Goal: Task Accomplishment & Management: Manage account settings

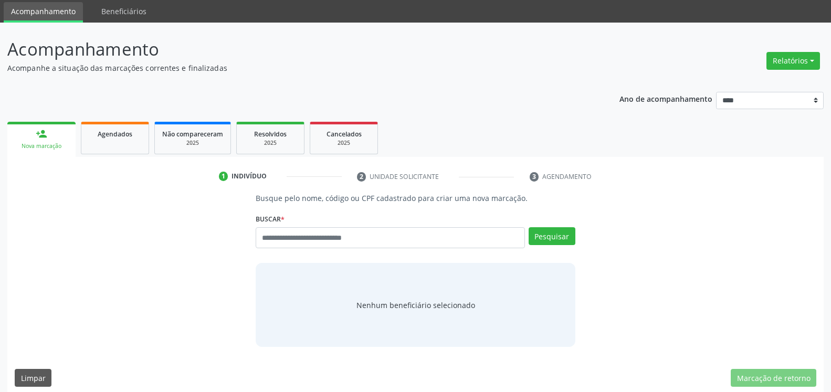
scroll to position [35, 0]
click at [112, 135] on span "Agendados" at bounding box center [115, 134] width 35 height 9
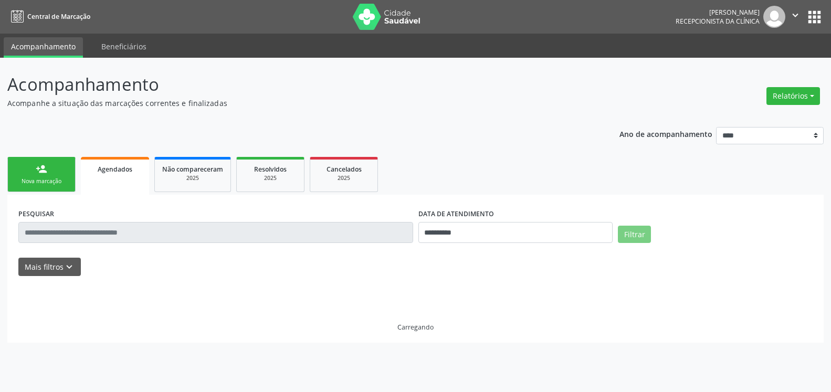
scroll to position [0, 0]
click at [478, 228] on input "**********" at bounding box center [521, 232] width 197 height 21
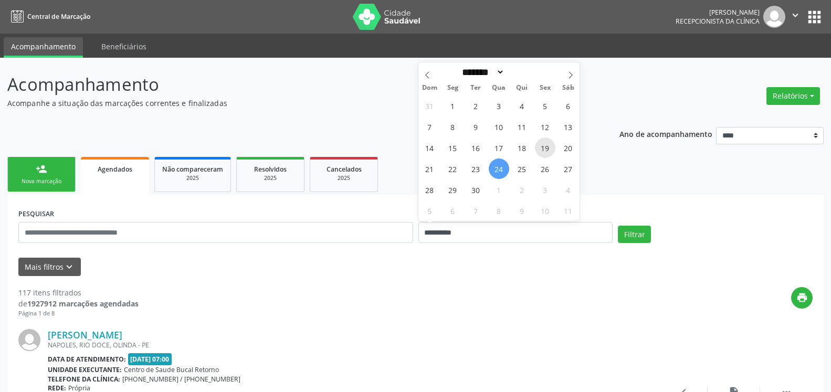
click at [547, 145] on span "19" at bounding box center [545, 148] width 20 height 20
type input "**********"
click at [546, 145] on span "19" at bounding box center [545, 148] width 20 height 20
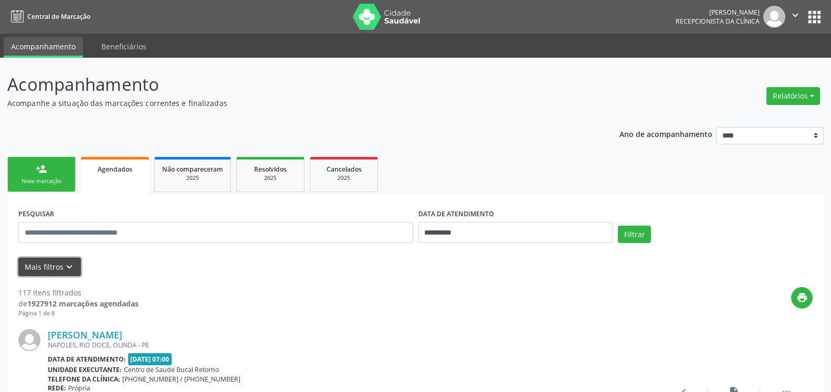
click at [72, 267] on icon "keyboard_arrow_down" at bounding box center [70, 267] width 12 height 12
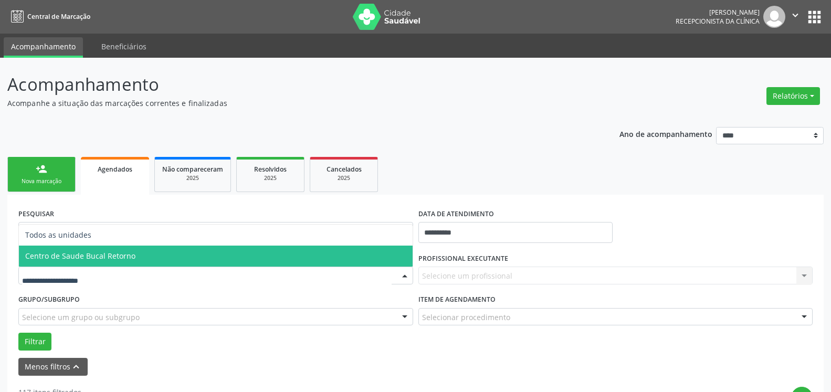
click at [101, 261] on span "Centro de Saude Bucal Retorno" at bounding box center [80, 256] width 110 height 10
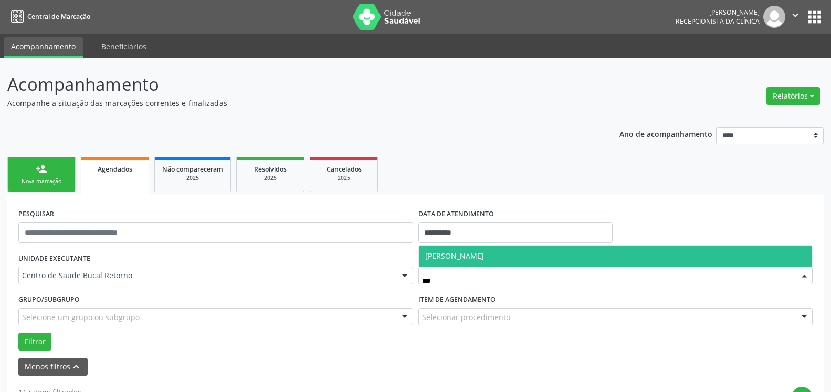
click at [495, 250] on span "[PERSON_NAME]" at bounding box center [616, 256] width 394 height 21
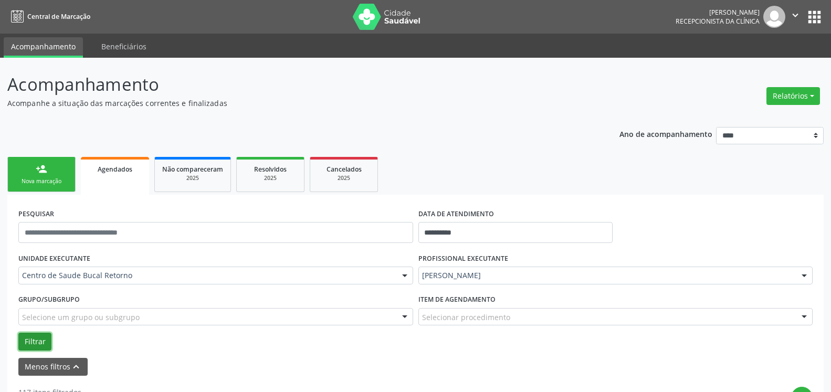
click at [40, 338] on button "Filtrar" at bounding box center [34, 342] width 33 height 18
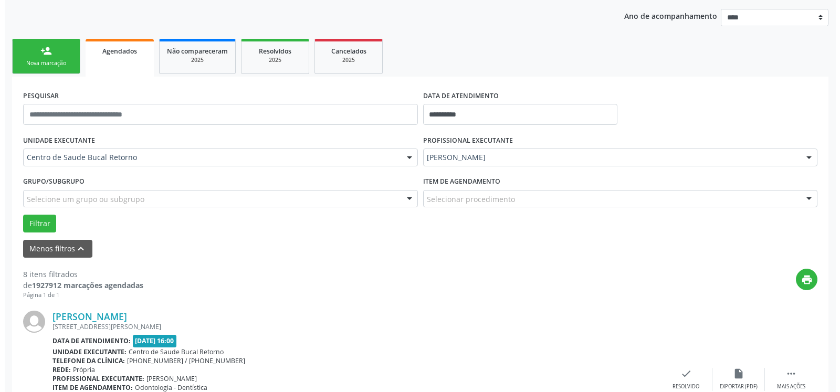
scroll to position [161, 0]
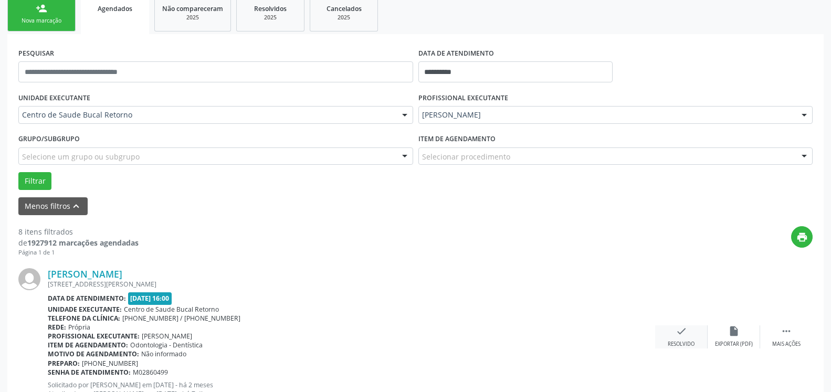
click at [680, 342] on div "Resolvido" at bounding box center [681, 344] width 27 height 7
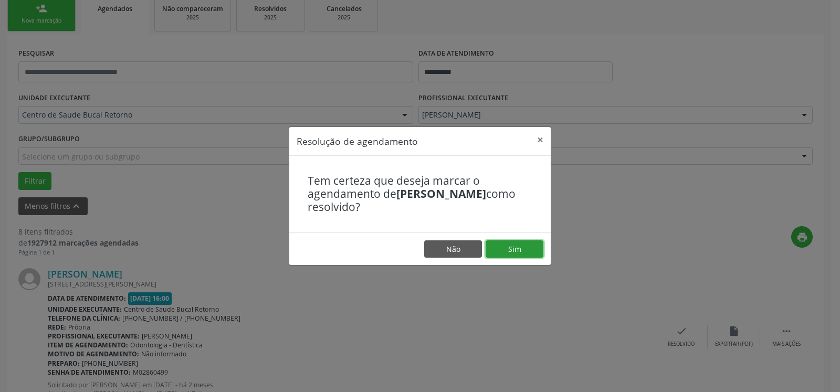
click at [516, 248] on button "Sim" at bounding box center [515, 249] width 58 height 18
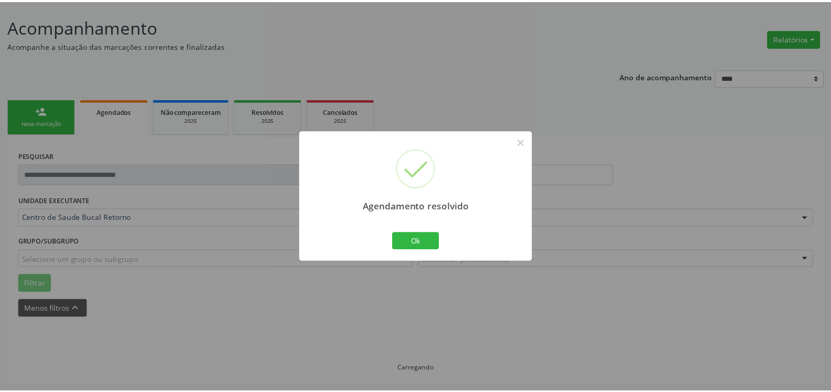
scroll to position [58, 0]
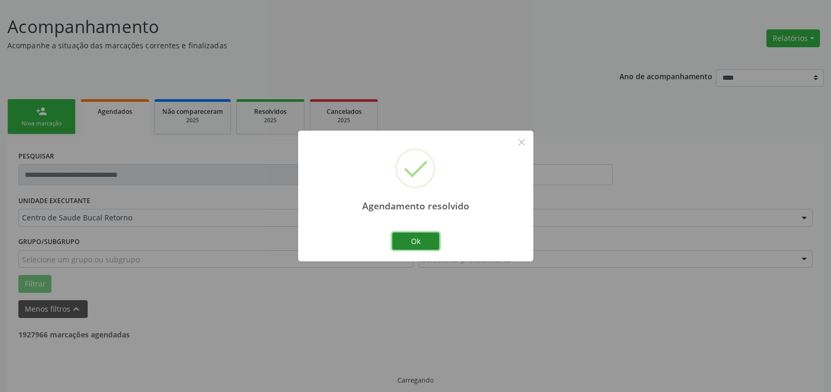
click at [430, 242] on button "Ok" at bounding box center [415, 242] width 47 height 18
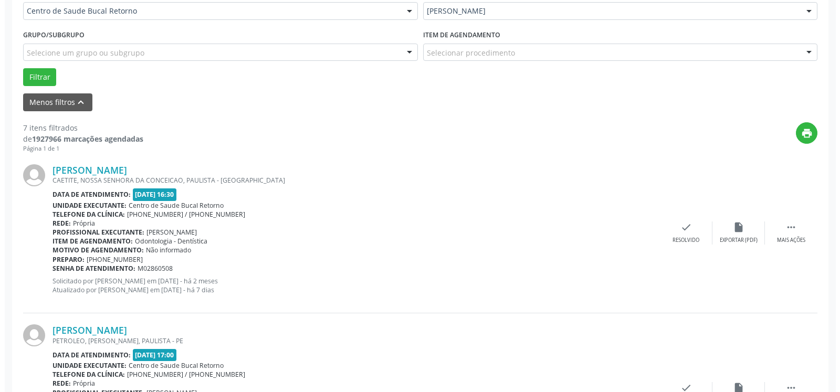
scroll to position [272, 0]
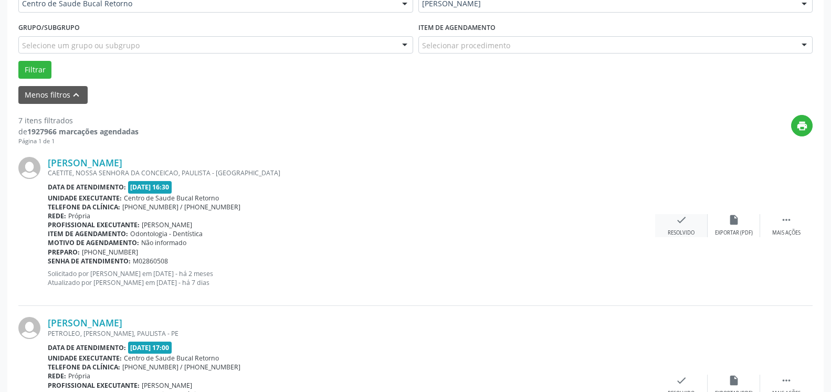
click at [679, 226] on icon "check" at bounding box center [682, 220] width 12 height 12
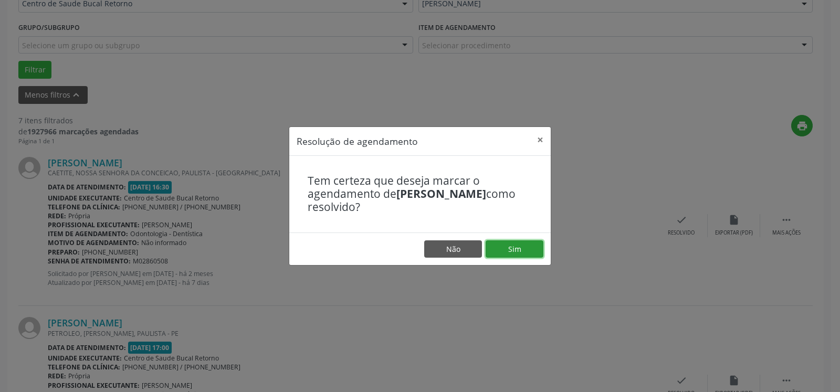
click at [517, 246] on button "Sim" at bounding box center [515, 249] width 58 height 18
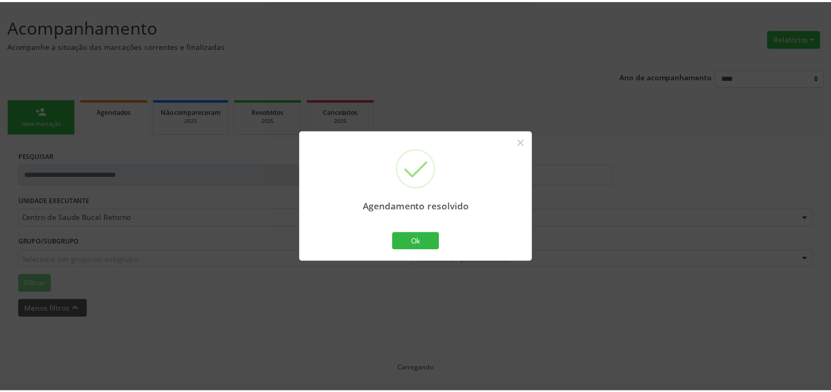
scroll to position [58, 0]
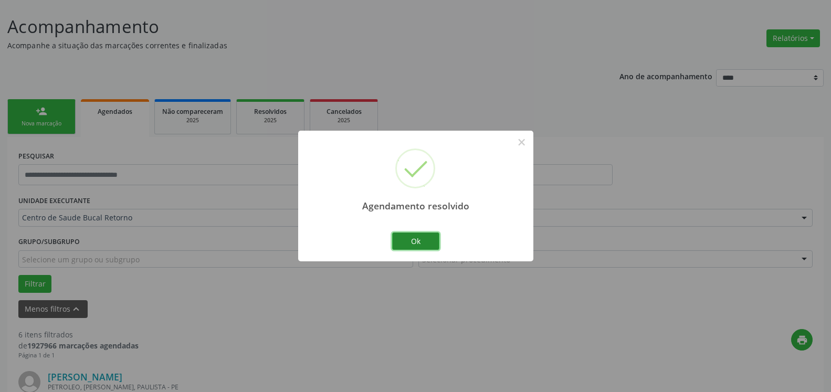
click at [404, 242] on button "Ok" at bounding box center [415, 242] width 47 height 18
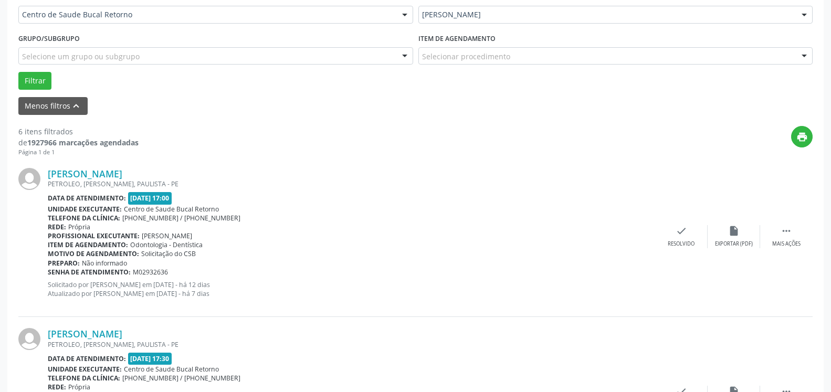
scroll to position [272, 0]
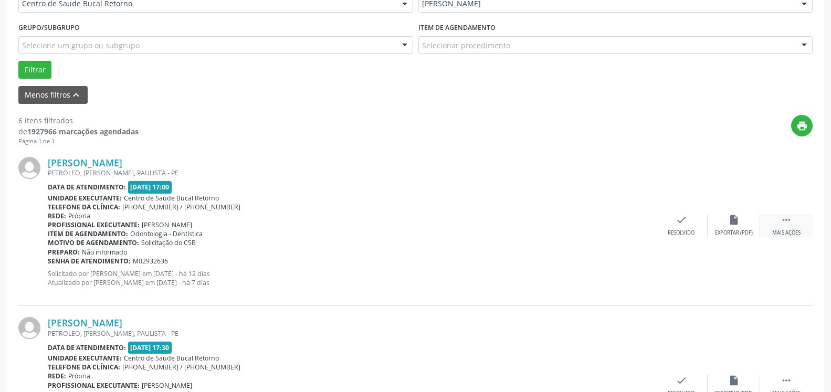
click at [792, 219] on div " Mais ações" at bounding box center [786, 225] width 53 height 23
click at [750, 224] on div "alarm_off Não compareceu" at bounding box center [734, 225] width 53 height 23
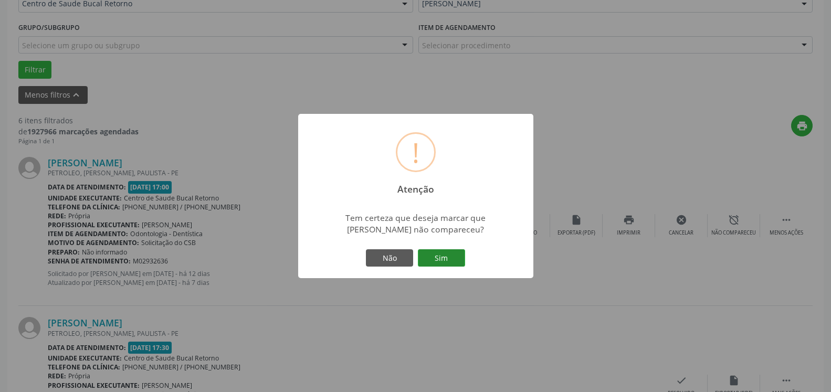
click at [445, 254] on button "Sim" at bounding box center [441, 258] width 47 height 18
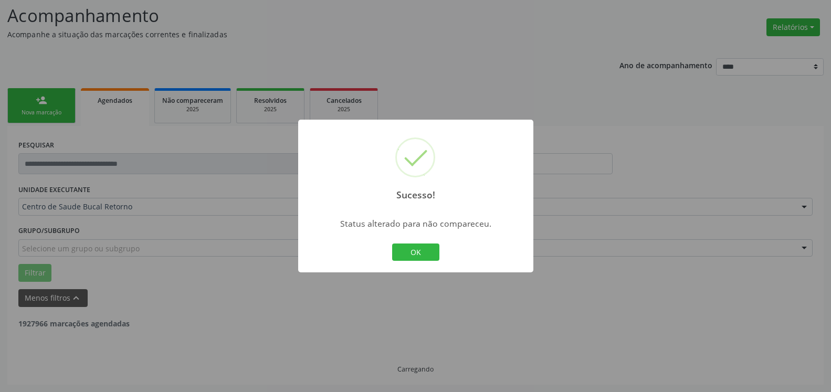
scroll to position [69, 0]
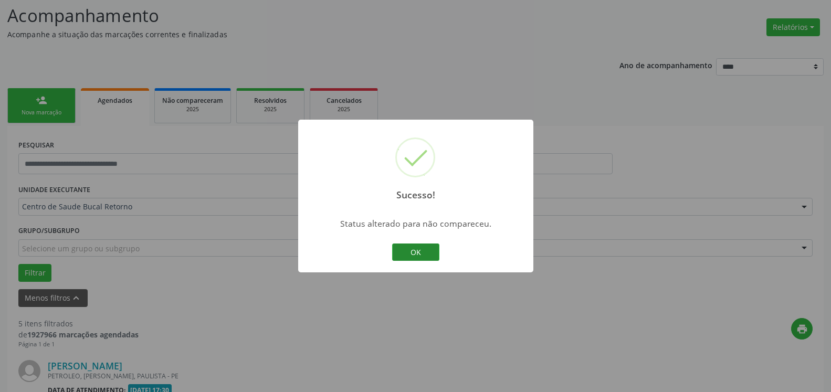
click at [416, 252] on button "OK" at bounding box center [415, 253] width 47 height 18
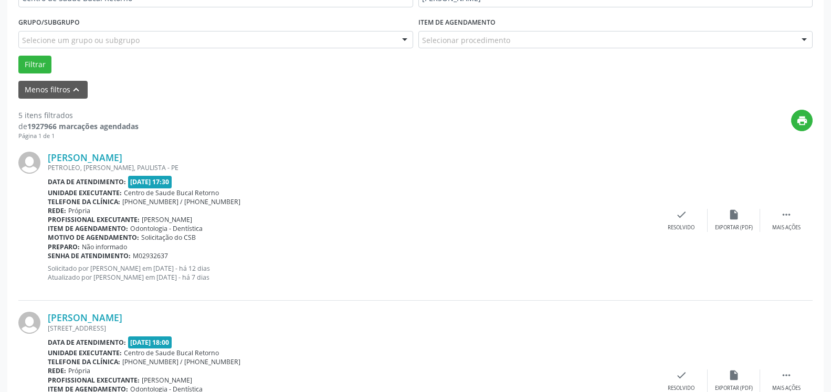
scroll to position [283, 0]
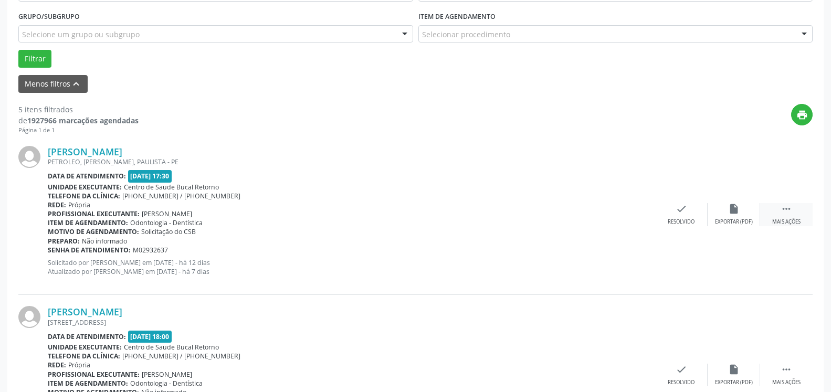
click at [793, 212] on div " Mais ações" at bounding box center [786, 214] width 53 height 23
click at [736, 214] on icon "alarm_off" at bounding box center [734, 209] width 12 height 12
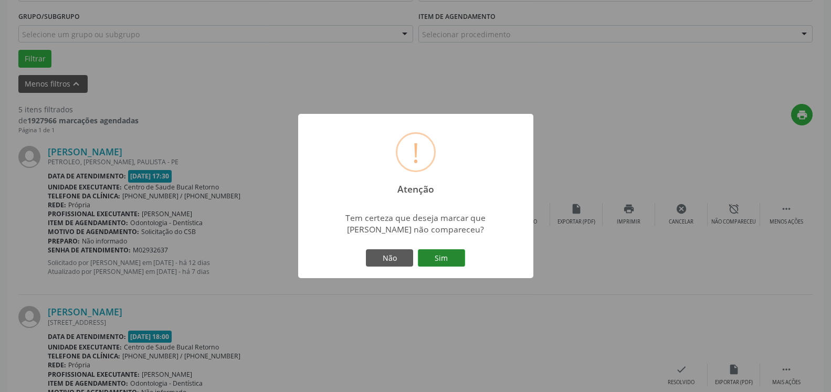
click at [441, 256] on button "Sim" at bounding box center [441, 258] width 47 height 18
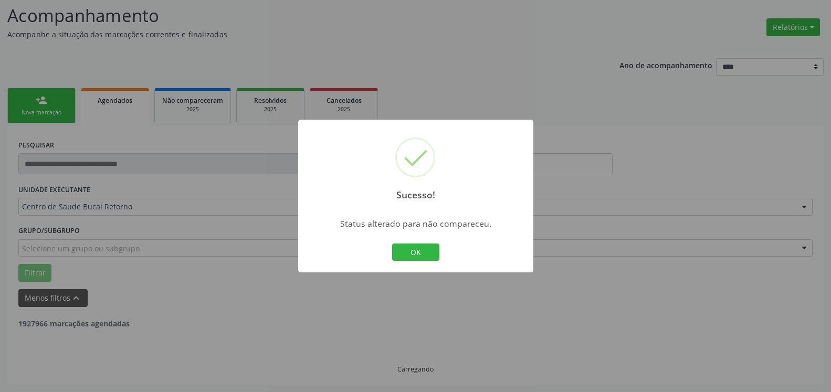
scroll to position [69, 0]
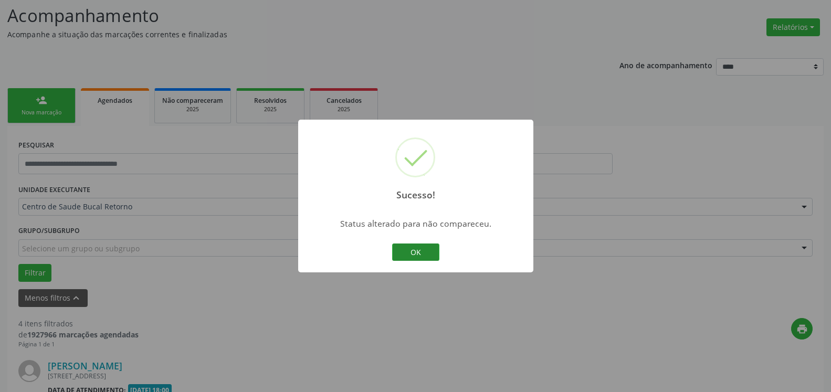
click at [428, 255] on button "OK" at bounding box center [415, 253] width 47 height 18
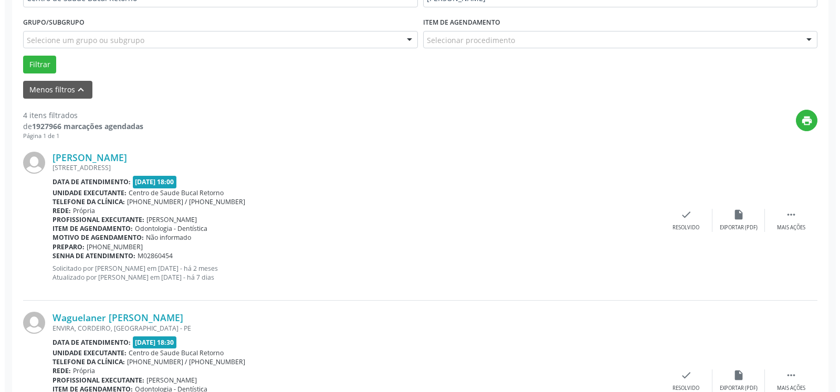
scroll to position [283, 0]
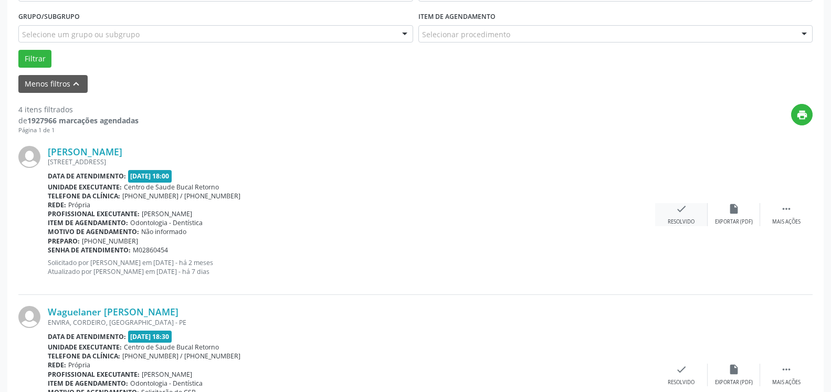
click at [674, 215] on div "check Resolvido" at bounding box center [681, 214] width 53 height 23
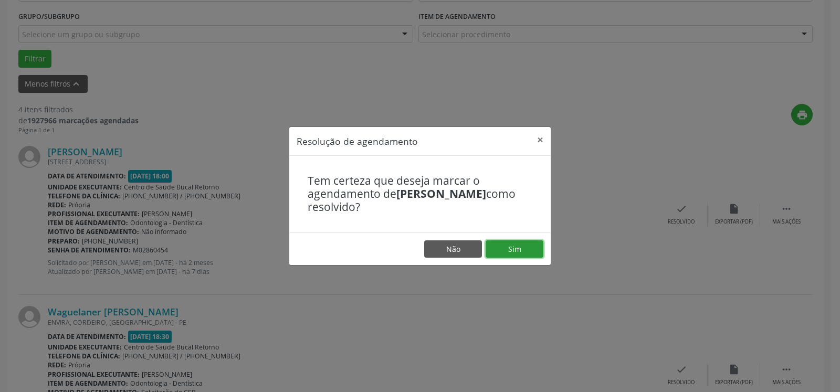
click at [516, 246] on button "Sim" at bounding box center [515, 249] width 58 height 18
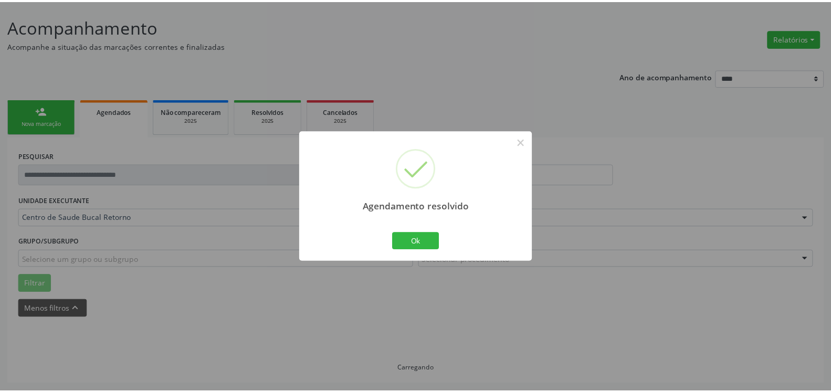
scroll to position [58, 0]
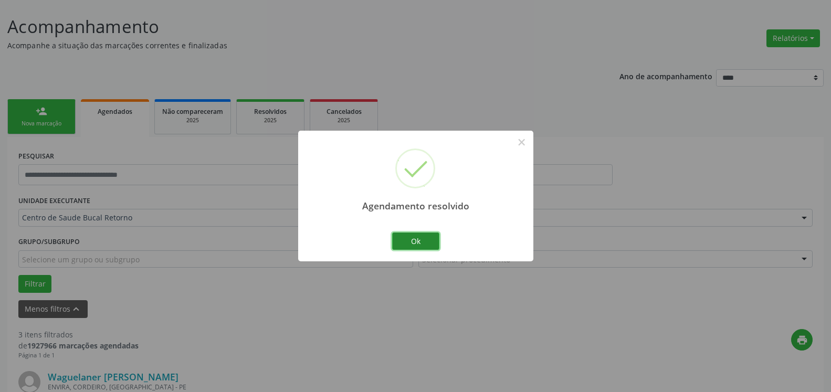
click at [426, 240] on button "Ok" at bounding box center [415, 242] width 47 height 18
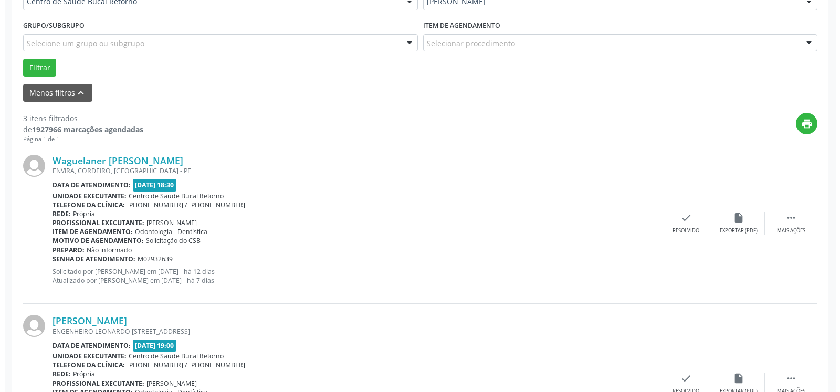
scroll to position [326, 0]
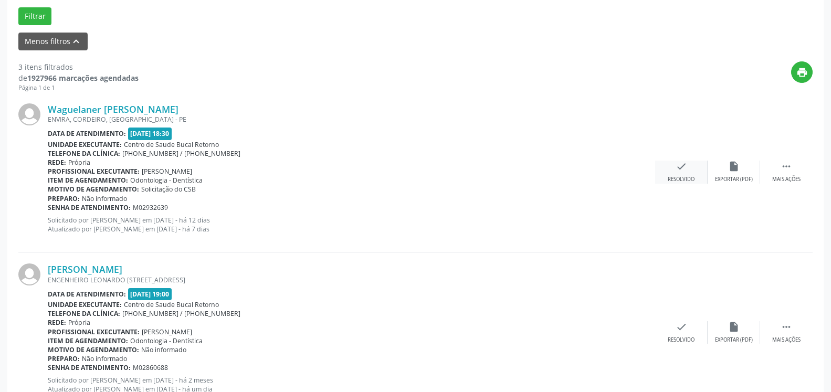
click at [678, 171] on icon "check" at bounding box center [682, 167] width 12 height 12
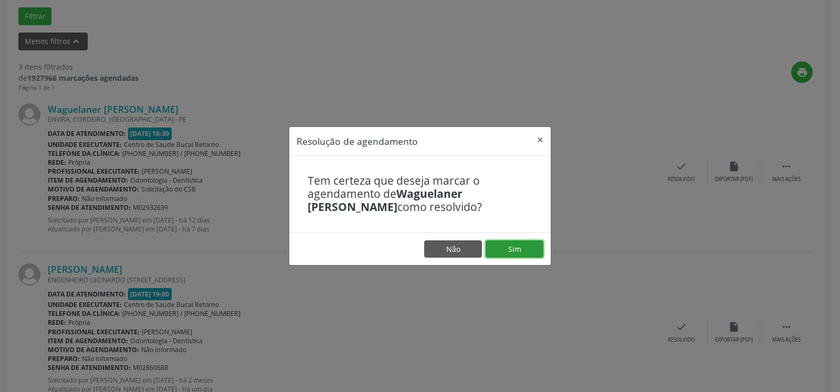
click at [500, 250] on button "Sim" at bounding box center [515, 249] width 58 height 18
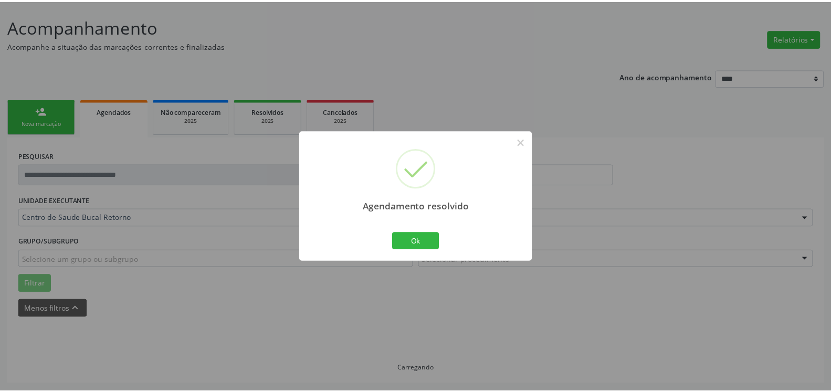
scroll to position [58, 0]
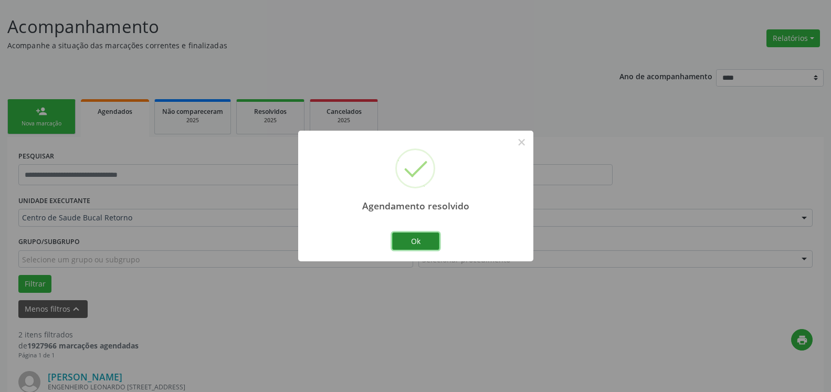
click at [411, 242] on button "Ok" at bounding box center [415, 242] width 47 height 18
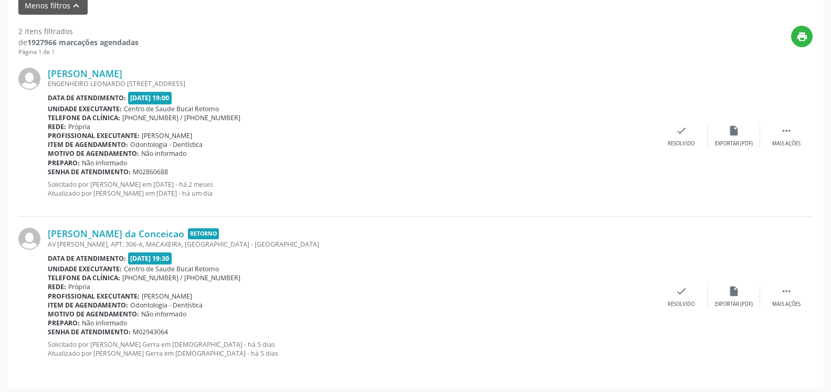
scroll to position [364, 0]
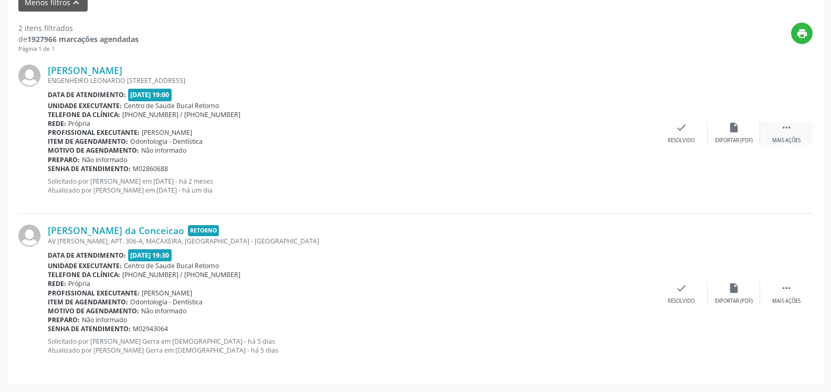
click at [801, 135] on div " Mais ações" at bounding box center [786, 133] width 53 height 23
click at [734, 131] on icon "alarm_off" at bounding box center [734, 128] width 12 height 12
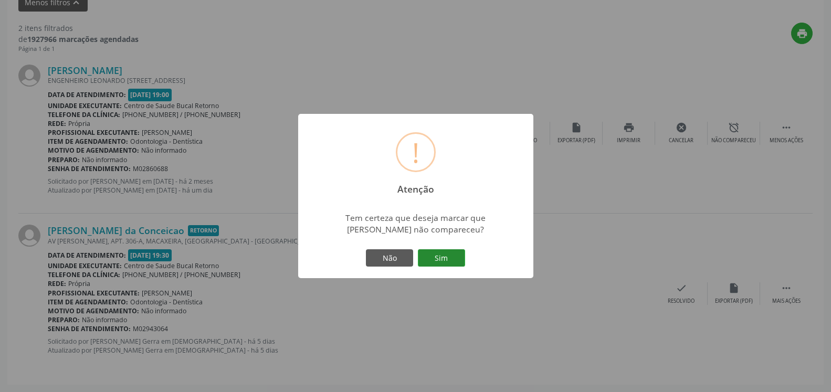
click at [447, 255] on button "Sim" at bounding box center [441, 258] width 47 height 18
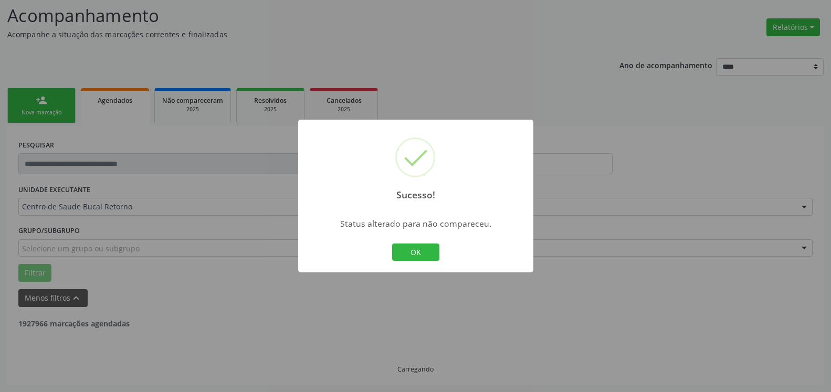
scroll to position [69, 0]
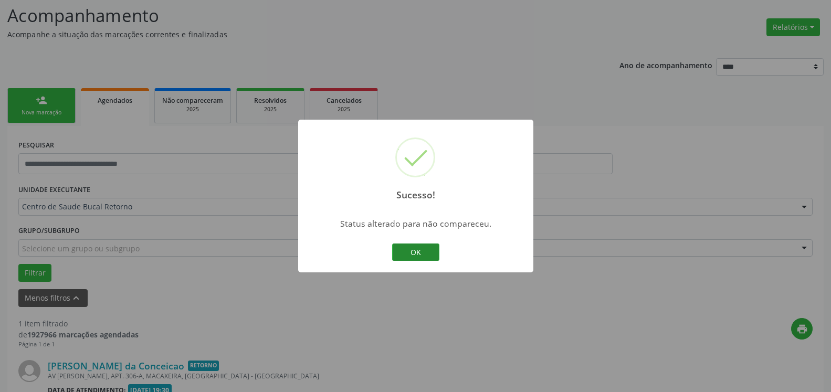
click at [420, 248] on button "OK" at bounding box center [415, 253] width 47 height 18
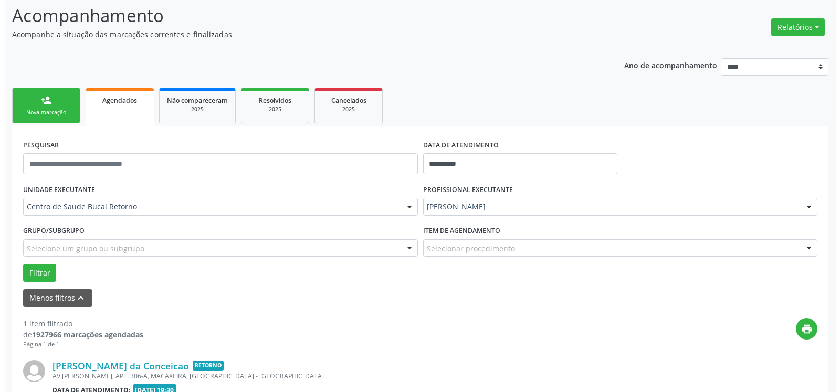
scroll to position [204, 0]
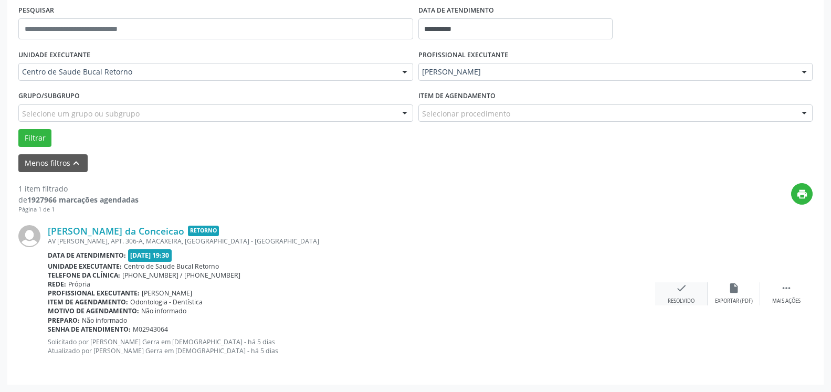
click at [683, 291] on icon "check" at bounding box center [682, 288] width 12 height 12
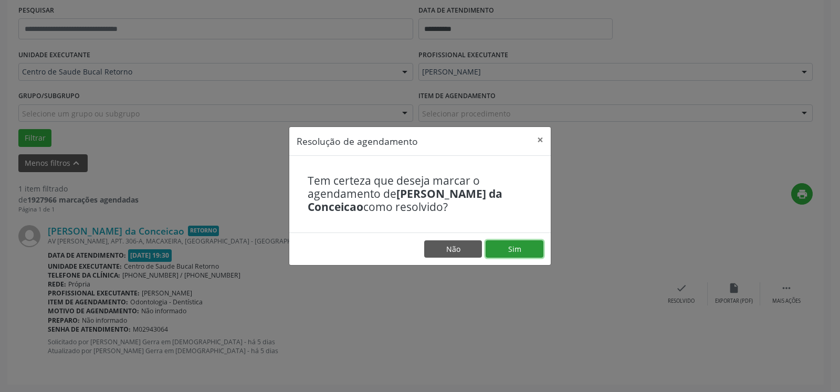
click at [507, 254] on button "Sim" at bounding box center [515, 249] width 58 height 18
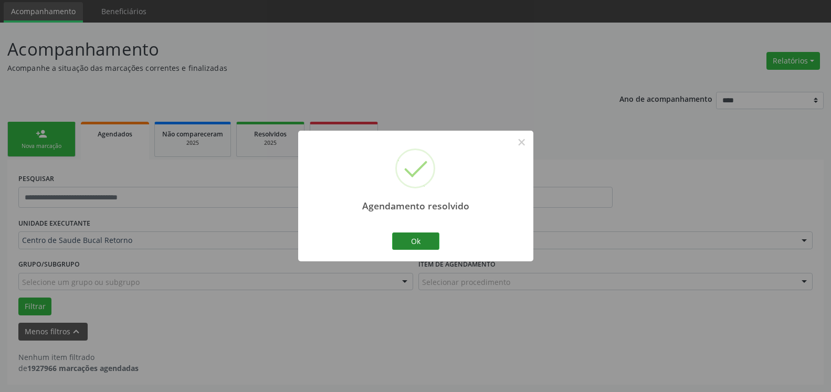
scroll to position [35, 0]
click at [416, 244] on button "Ok" at bounding box center [415, 242] width 47 height 18
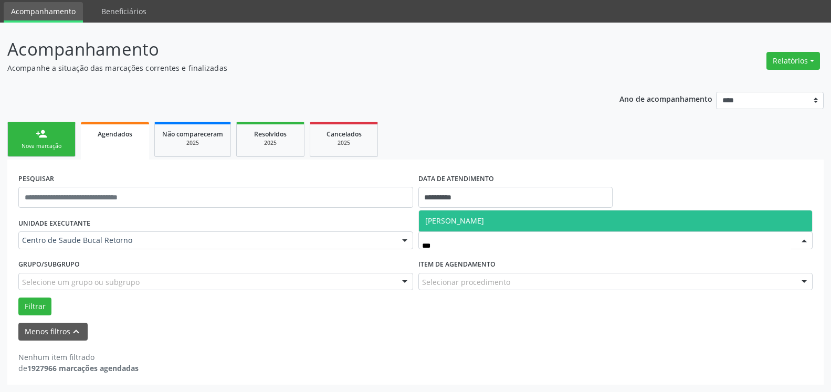
click at [556, 221] on span "[PERSON_NAME]" at bounding box center [616, 221] width 394 height 21
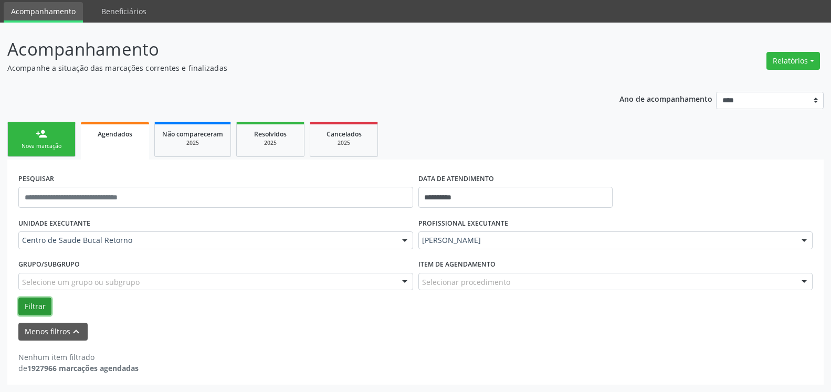
click at [33, 308] on button "Filtrar" at bounding box center [34, 307] width 33 height 18
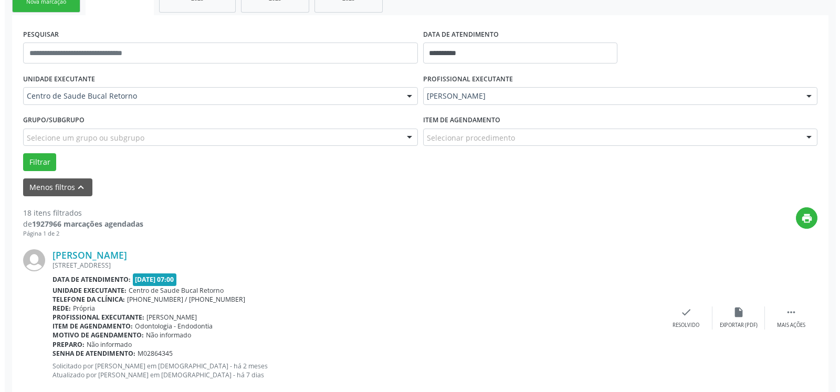
scroll to position [142, 0]
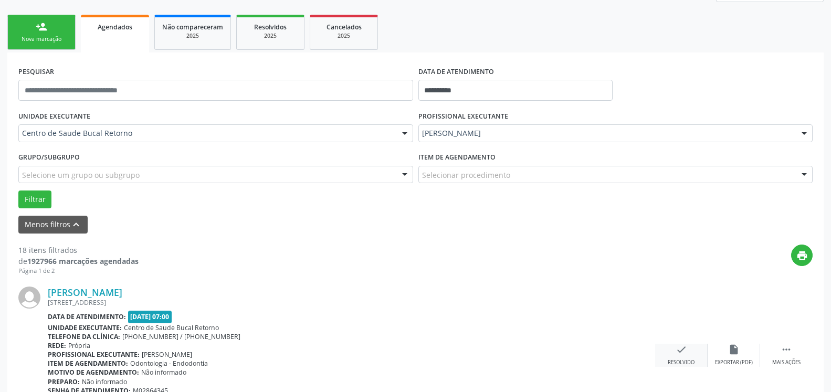
click at [677, 355] on icon "check" at bounding box center [682, 350] width 12 height 12
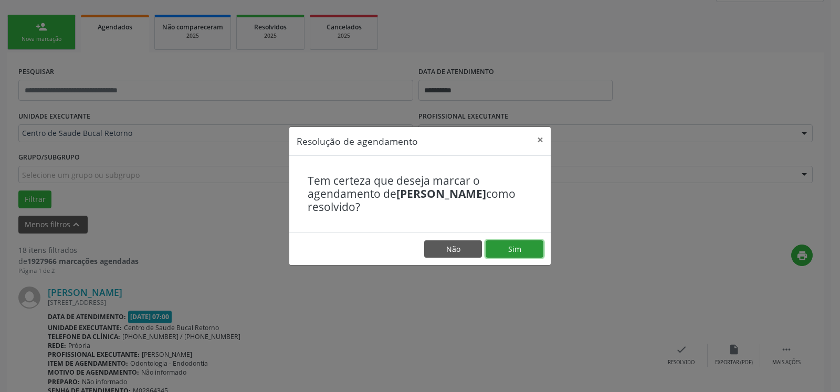
click at [529, 247] on button "Sim" at bounding box center [515, 249] width 58 height 18
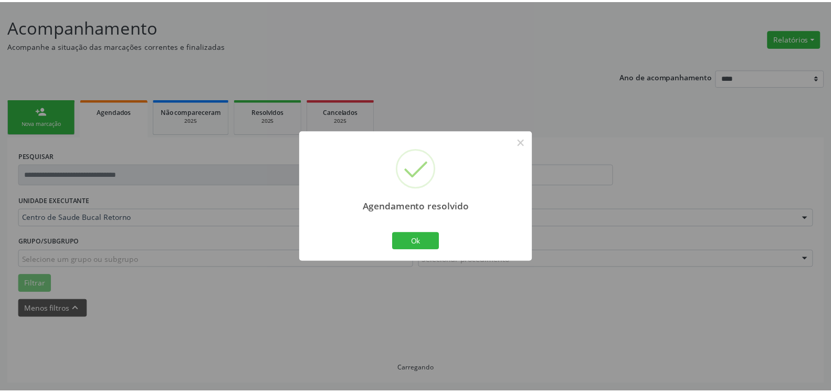
scroll to position [58, 0]
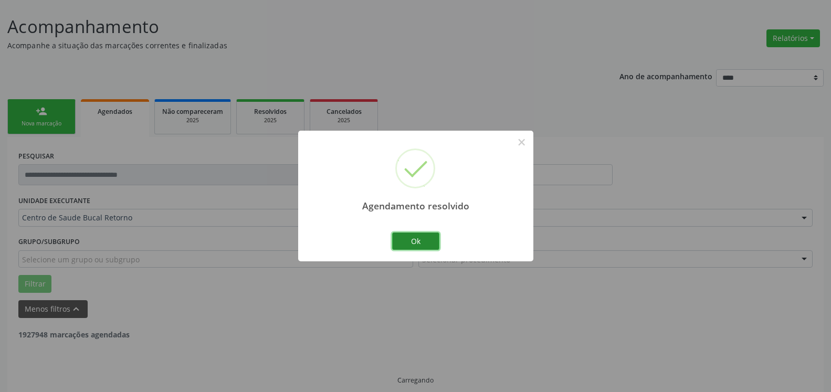
click at [431, 237] on button "Ok" at bounding box center [415, 242] width 47 height 18
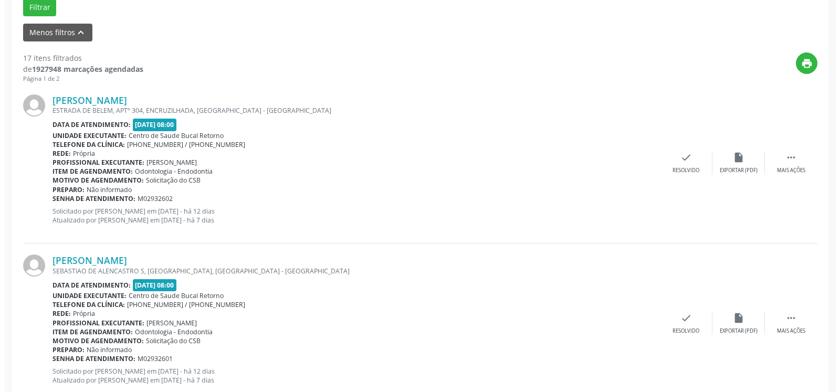
scroll to position [337, 0]
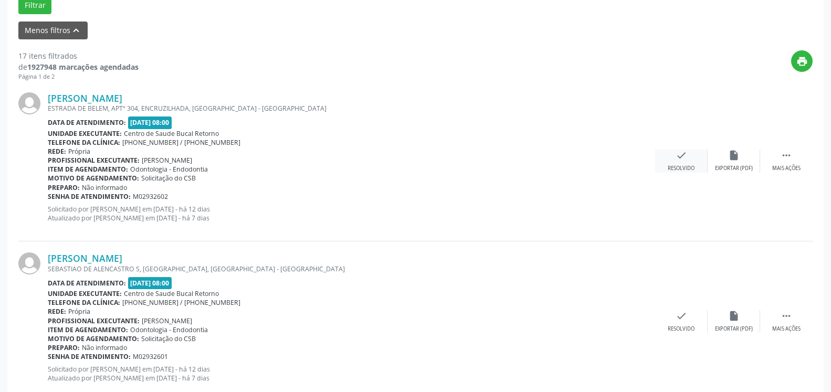
click at [681, 158] on icon "check" at bounding box center [682, 156] width 12 height 12
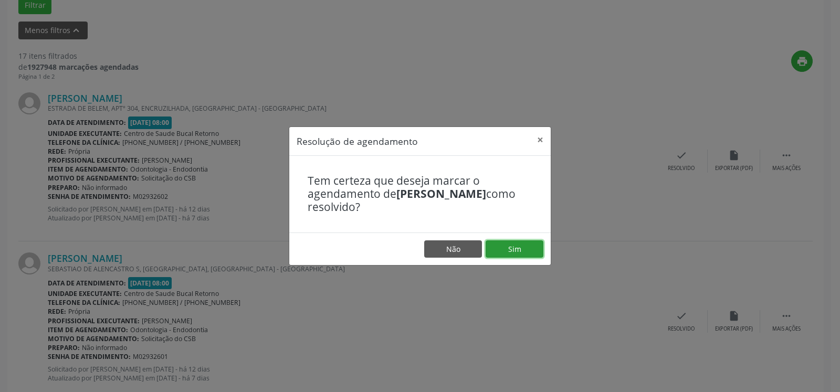
click at [521, 248] on button "Sim" at bounding box center [515, 249] width 58 height 18
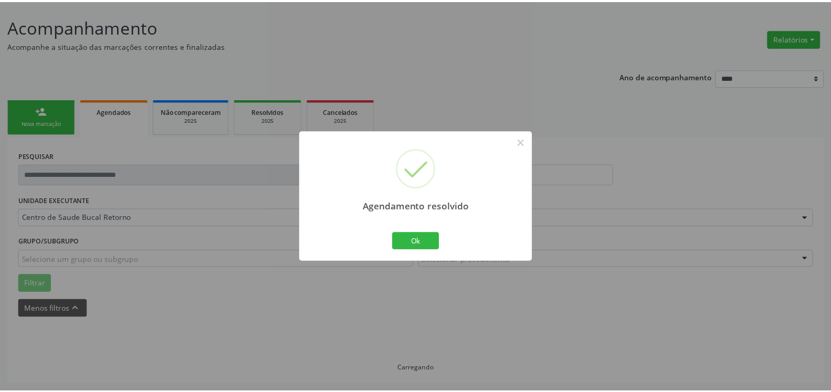
scroll to position [58, 0]
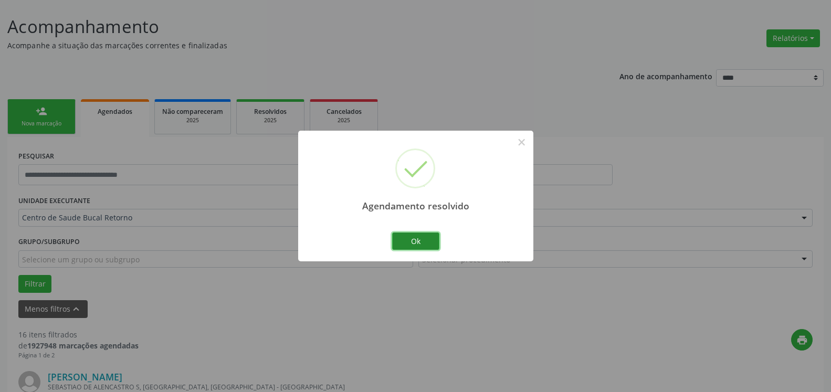
click at [420, 246] on button "Ok" at bounding box center [415, 242] width 47 height 18
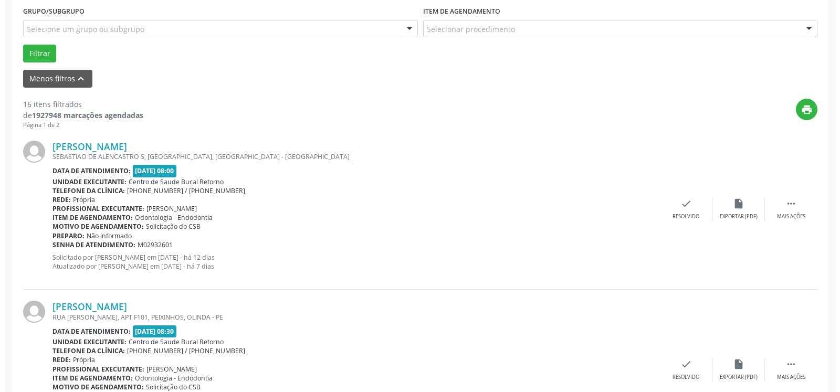
scroll to position [326, 0]
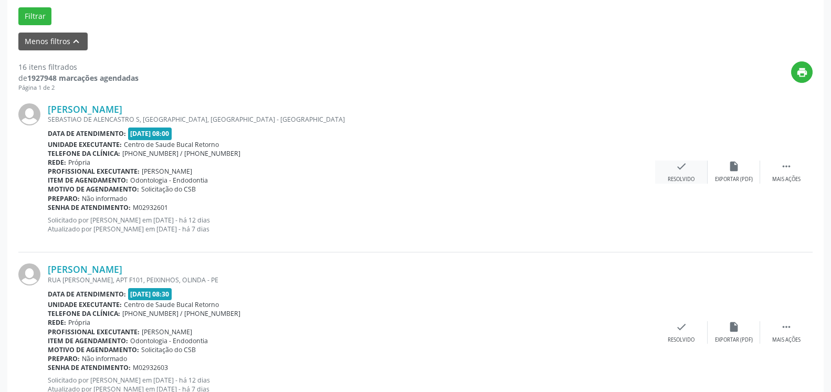
click at [673, 173] on div "check Resolvido" at bounding box center [681, 172] width 53 height 23
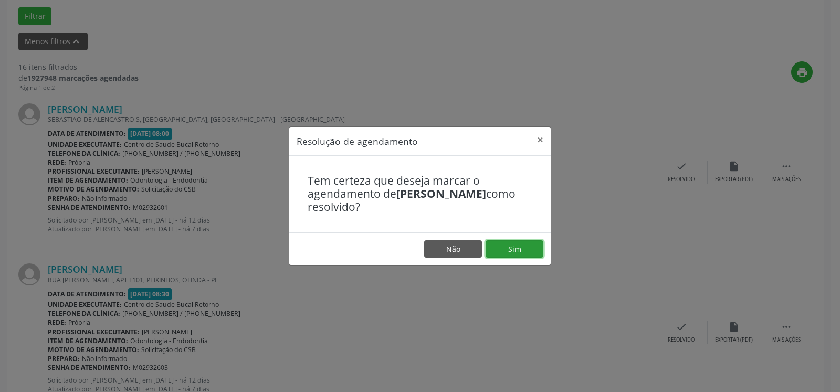
click at [514, 251] on button "Sim" at bounding box center [515, 249] width 58 height 18
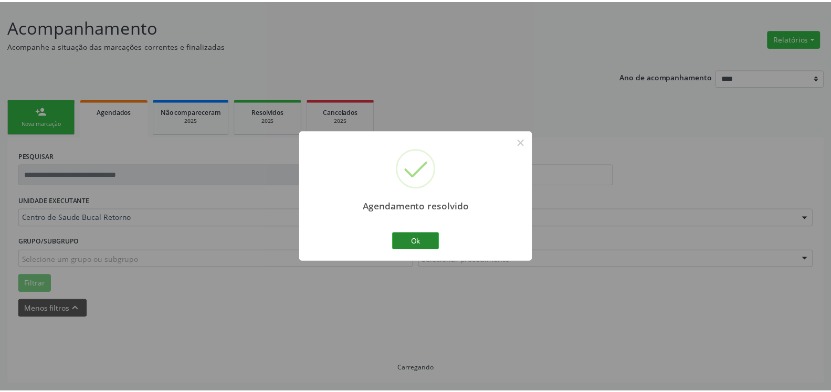
scroll to position [58, 0]
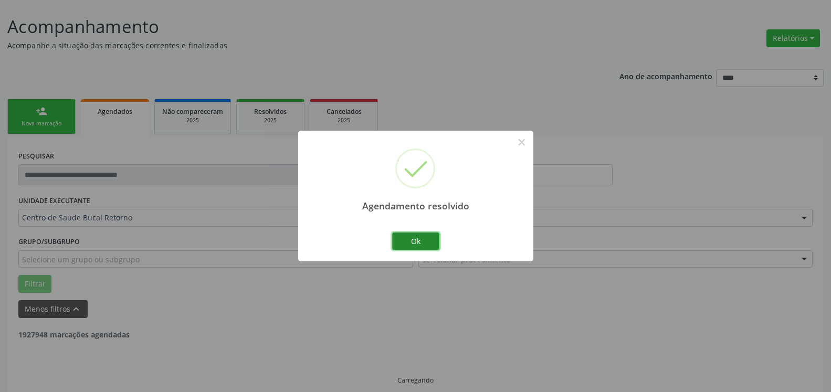
click at [421, 236] on button "Ok" at bounding box center [415, 242] width 47 height 18
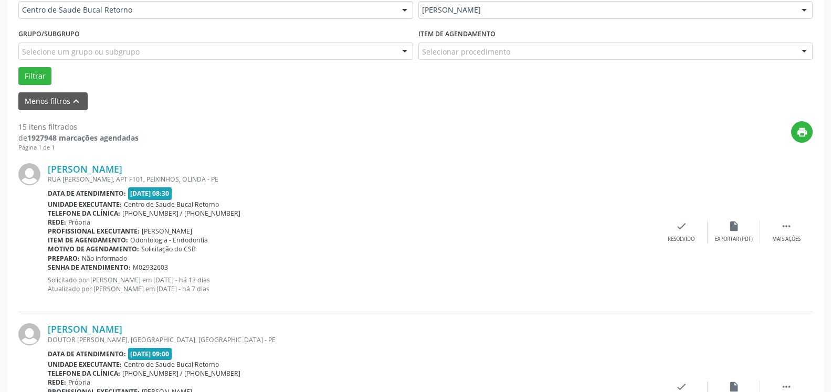
scroll to position [272, 0]
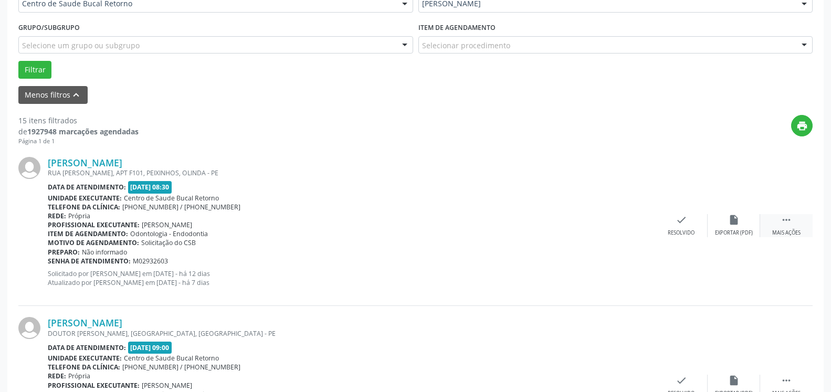
click at [787, 222] on icon "" at bounding box center [787, 220] width 12 height 12
click at [729, 226] on icon "alarm_off" at bounding box center [734, 220] width 12 height 12
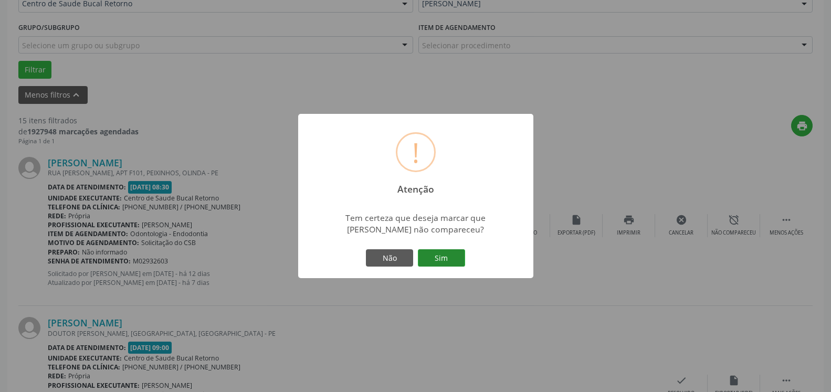
click at [445, 266] on button "Sim" at bounding box center [441, 258] width 47 height 18
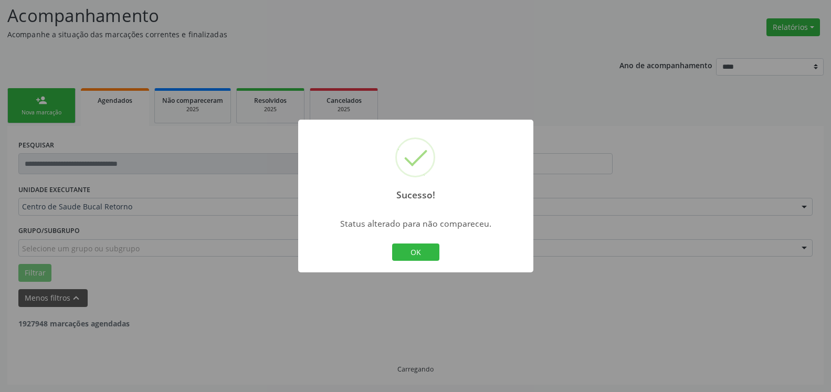
scroll to position [69, 0]
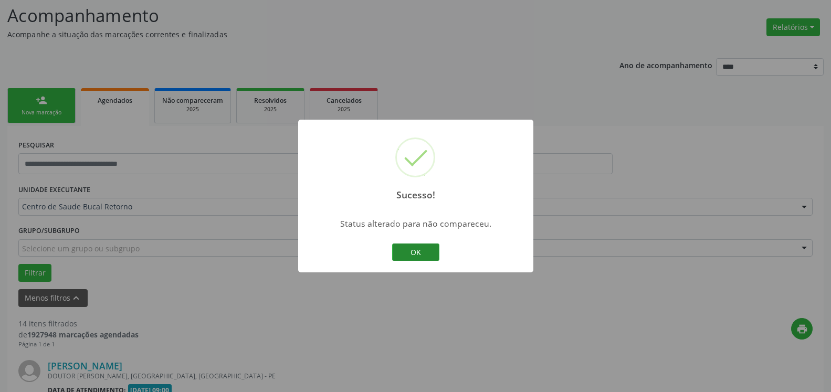
click at [431, 248] on button "OK" at bounding box center [415, 253] width 47 height 18
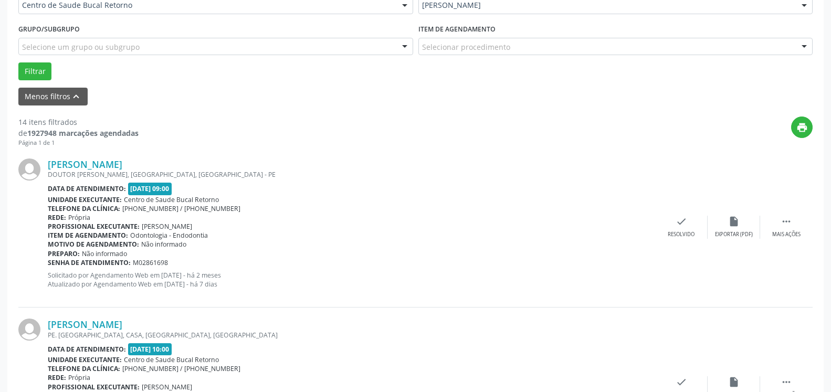
scroll to position [283, 0]
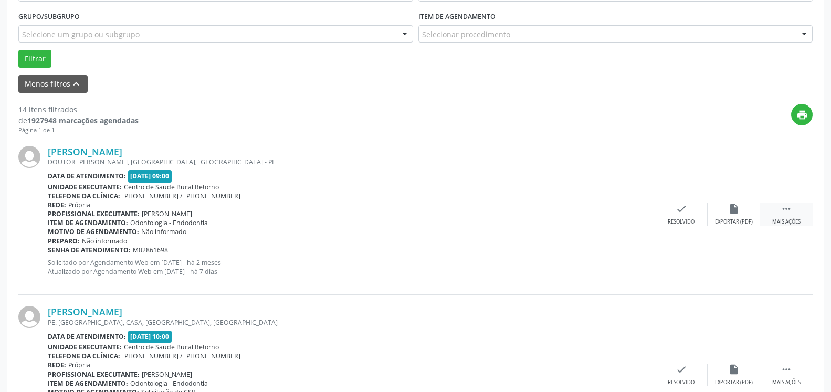
click at [789, 215] on icon "" at bounding box center [787, 209] width 12 height 12
click at [743, 209] on div "alarm_off Não compareceu" at bounding box center [734, 214] width 53 height 23
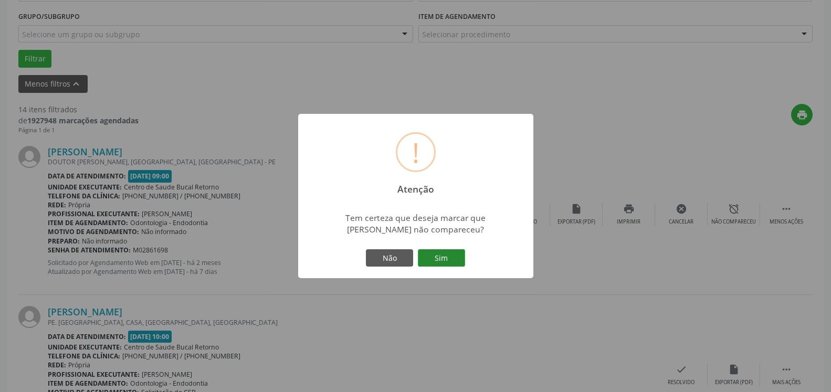
click at [456, 260] on button "Sim" at bounding box center [441, 258] width 47 height 18
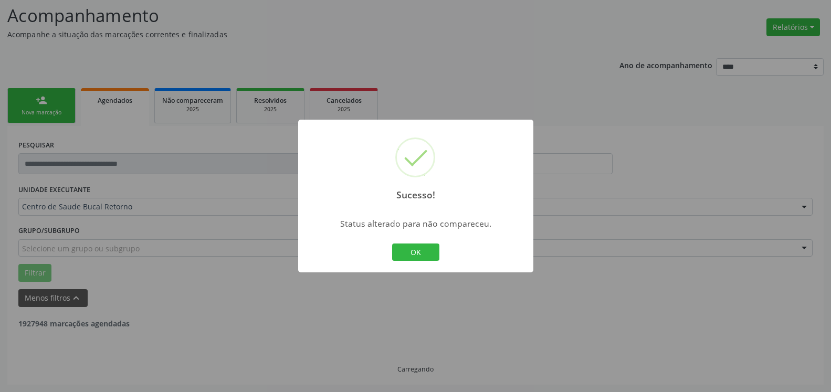
scroll to position [69, 0]
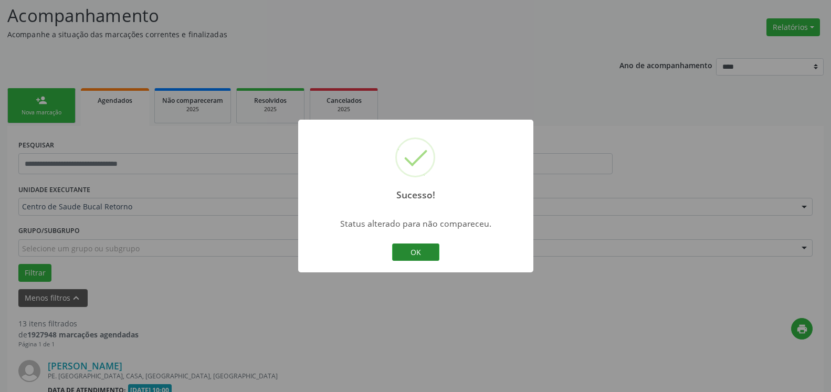
click at [432, 255] on button "OK" at bounding box center [415, 253] width 47 height 18
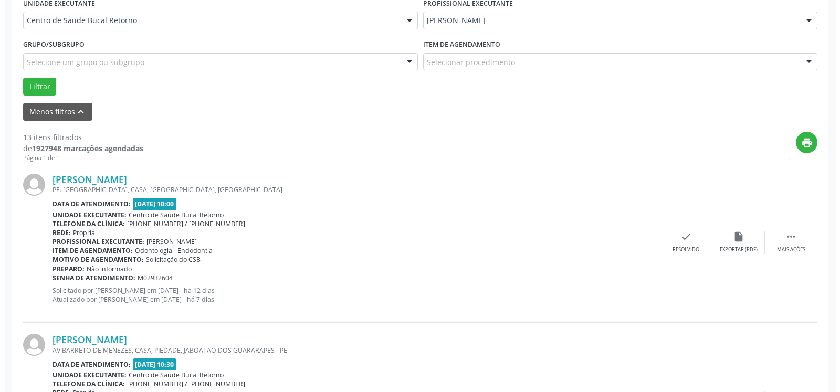
scroll to position [283, 0]
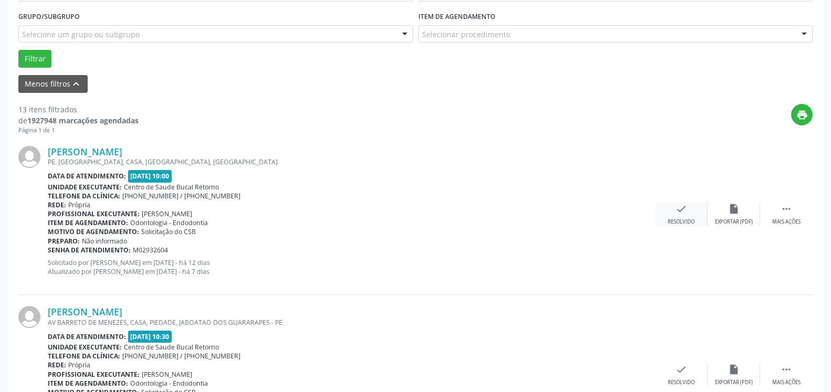
click at [677, 215] on icon "check" at bounding box center [682, 209] width 12 height 12
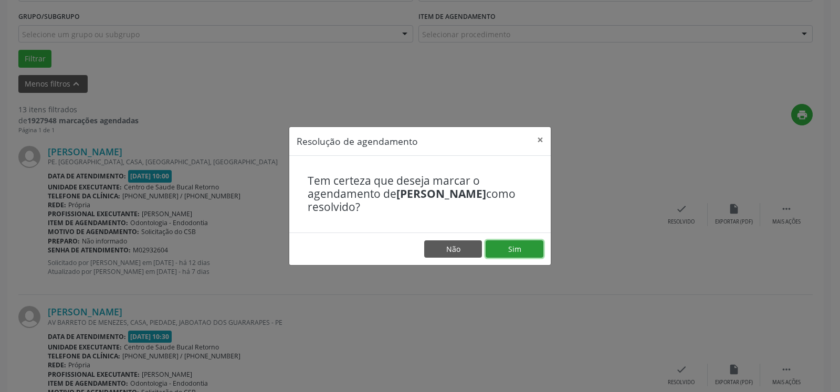
click at [510, 253] on button "Sim" at bounding box center [515, 249] width 58 height 18
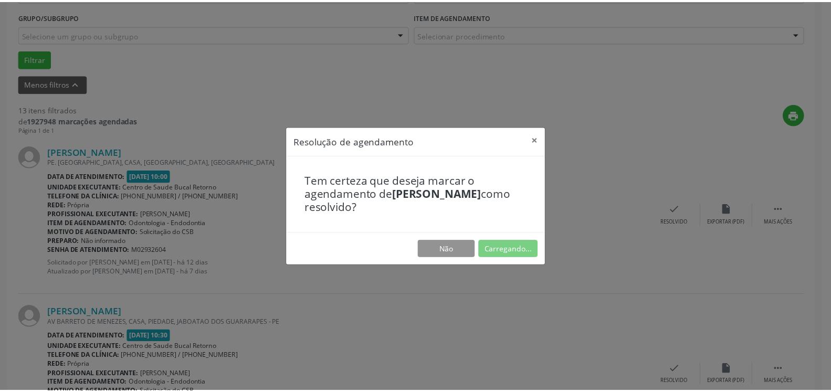
scroll to position [58, 0]
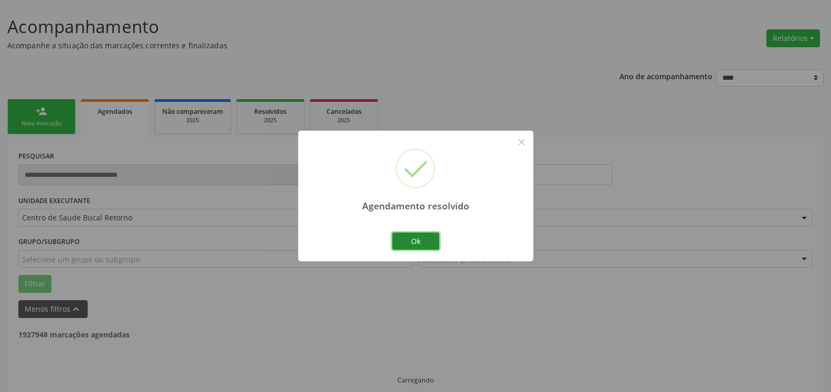
click at [412, 240] on button "Ok" at bounding box center [415, 242] width 47 height 18
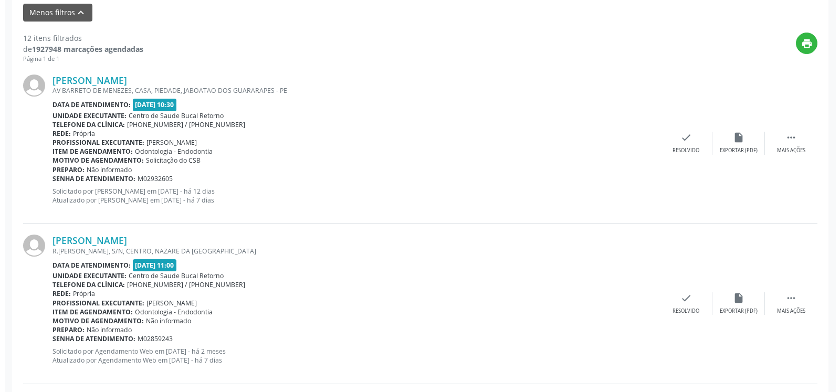
scroll to position [379, 0]
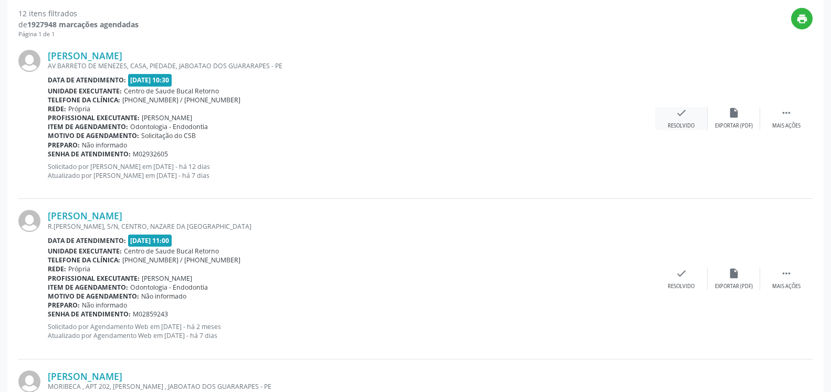
click at [680, 118] on icon "check" at bounding box center [682, 113] width 12 height 12
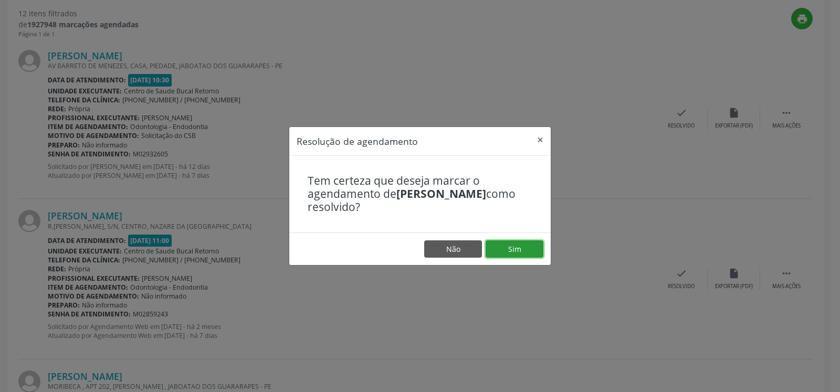
click at [518, 244] on button "Sim" at bounding box center [515, 249] width 58 height 18
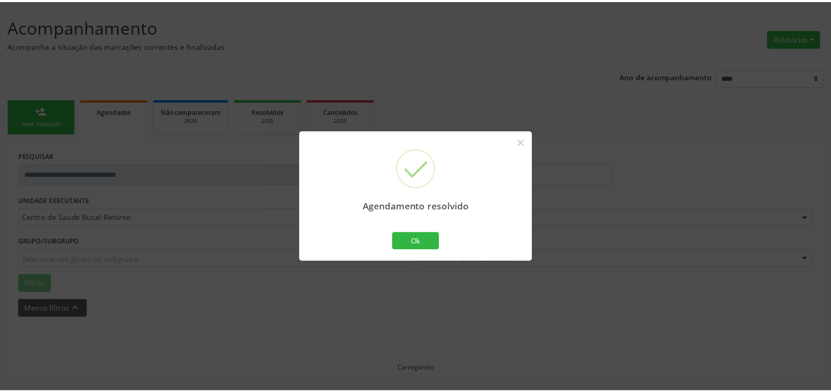
scroll to position [58, 0]
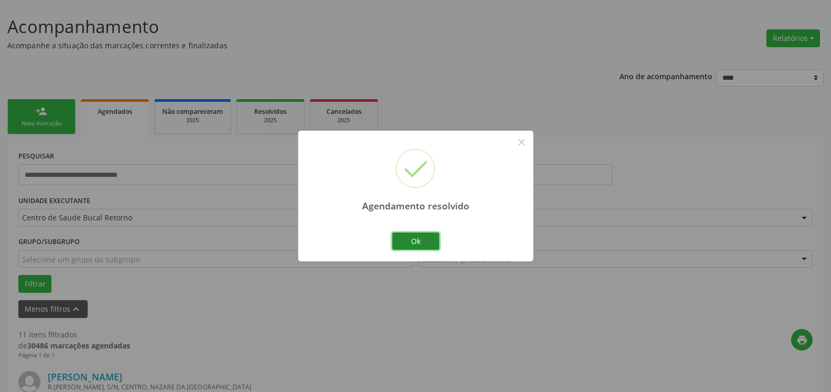
click at [420, 238] on button "Ok" at bounding box center [415, 242] width 47 height 18
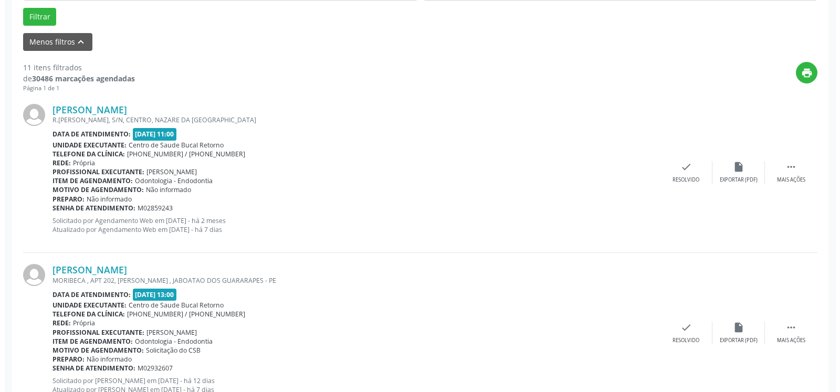
scroll to position [326, 0]
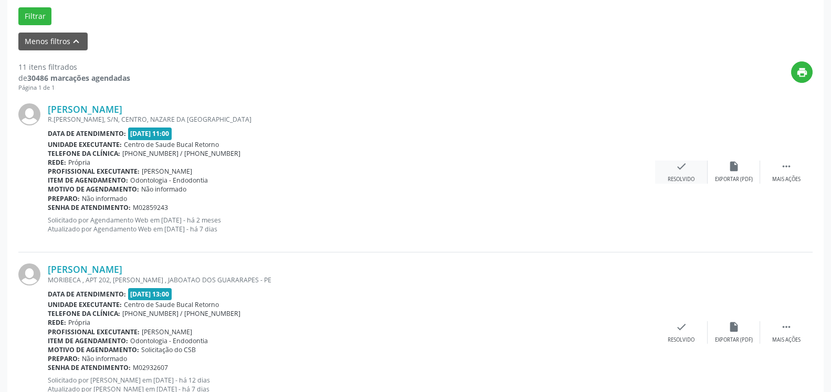
click at [680, 172] on icon "check" at bounding box center [682, 167] width 12 height 12
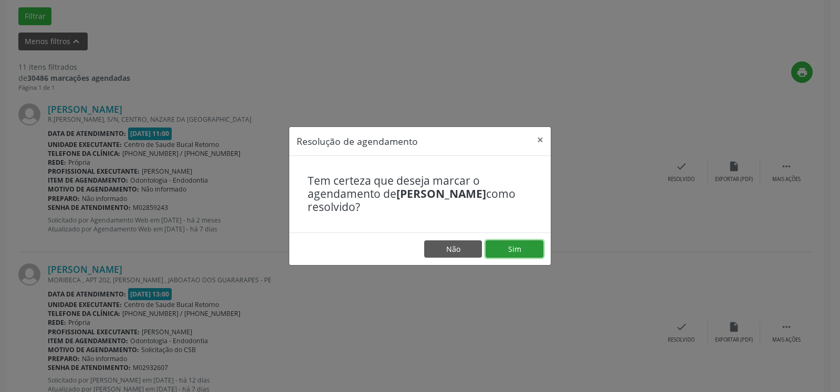
click at [499, 246] on button "Sim" at bounding box center [515, 249] width 58 height 18
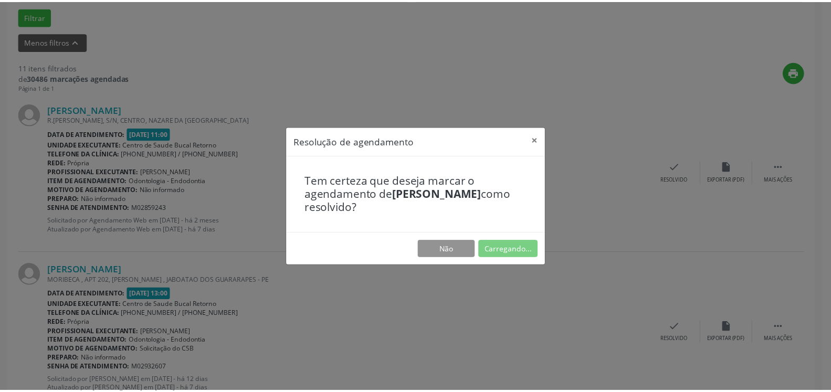
scroll to position [58, 0]
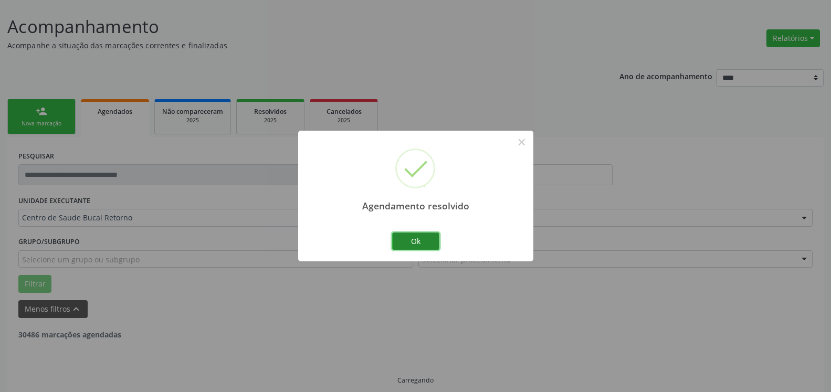
click at [416, 243] on button "Ok" at bounding box center [415, 242] width 47 height 18
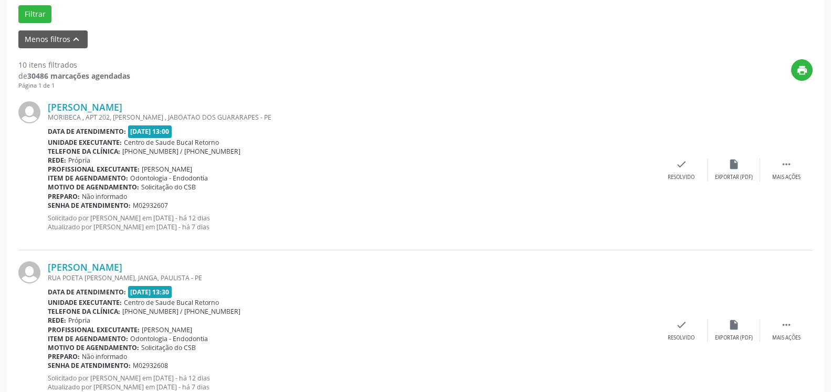
scroll to position [379, 0]
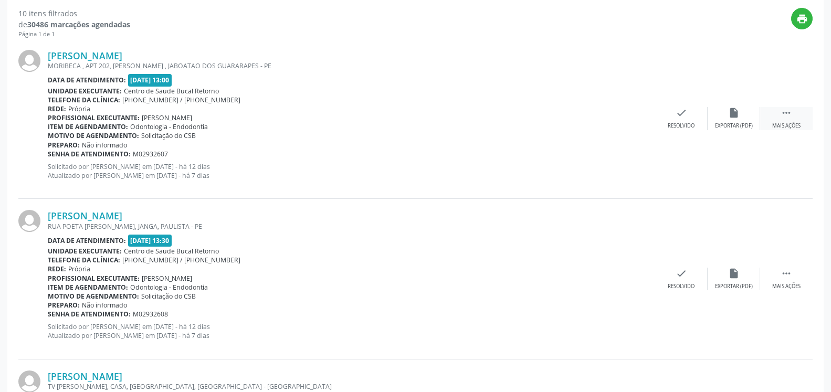
click at [787, 113] on icon "" at bounding box center [787, 113] width 12 height 12
click at [743, 117] on div "alarm_off Não compareceu" at bounding box center [734, 118] width 53 height 23
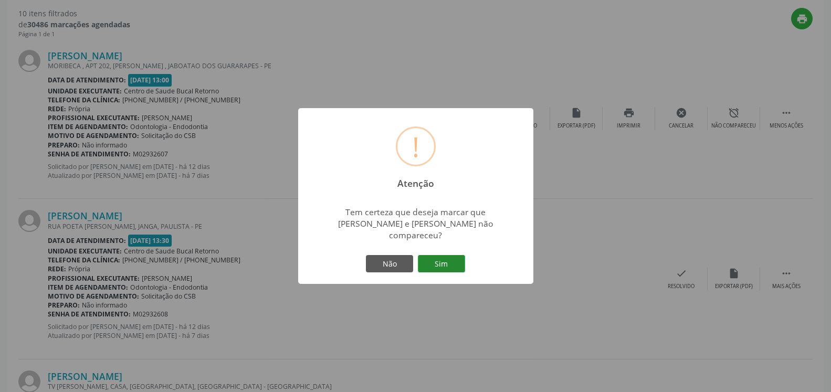
click at [440, 255] on button "Sim" at bounding box center [441, 264] width 47 height 18
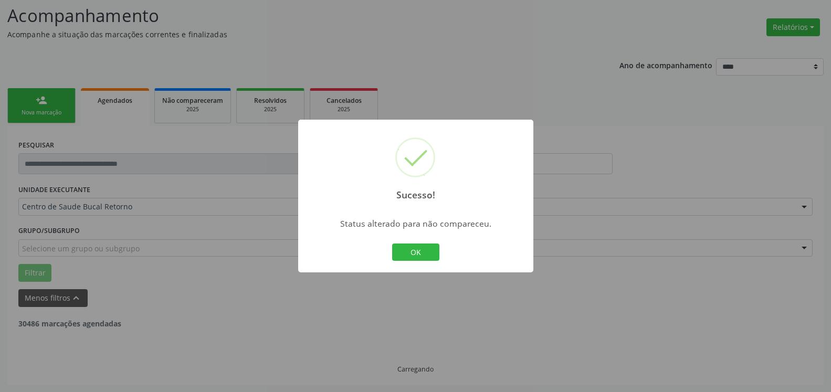
scroll to position [69, 0]
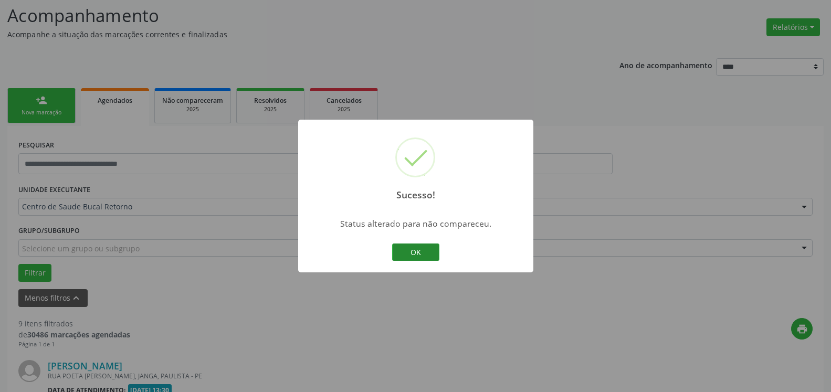
click at [421, 255] on button "OK" at bounding box center [415, 253] width 47 height 18
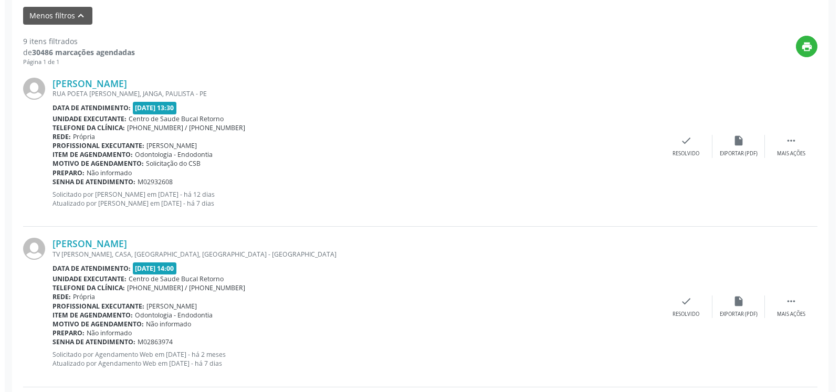
scroll to position [390, 0]
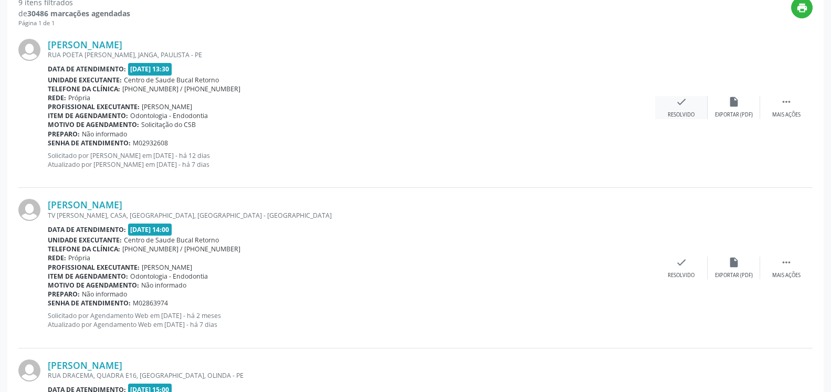
click at [681, 108] on icon "check" at bounding box center [682, 102] width 12 height 12
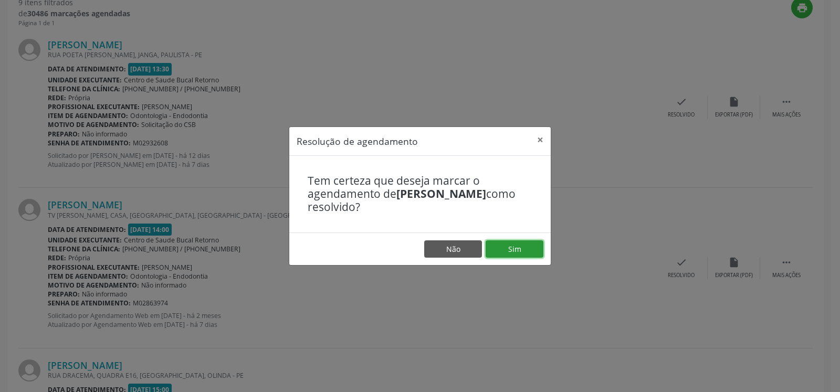
click at [522, 245] on button "Sim" at bounding box center [515, 249] width 58 height 18
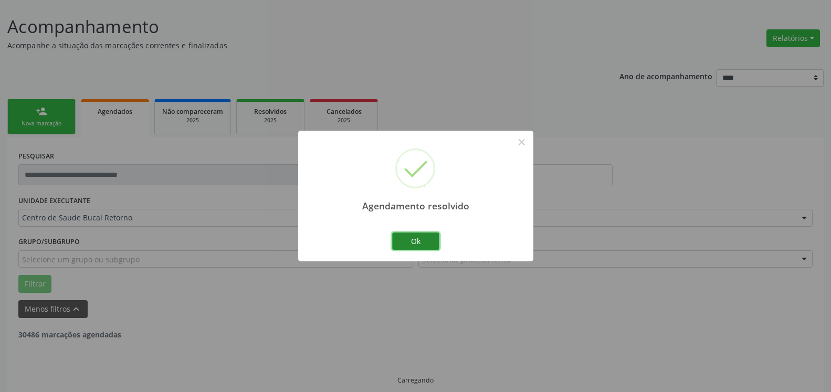
click at [416, 244] on button "Ok" at bounding box center [415, 242] width 47 height 18
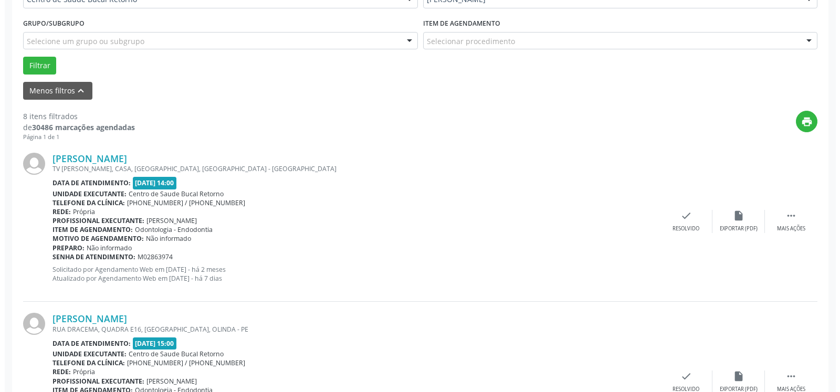
scroll to position [326, 0]
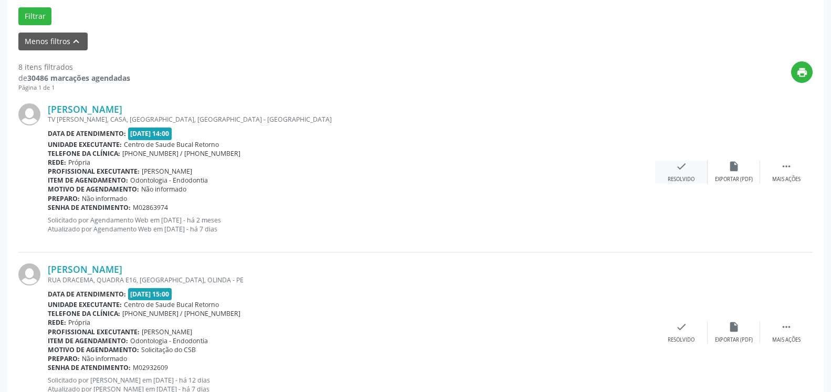
click at [680, 171] on icon "check" at bounding box center [682, 167] width 12 height 12
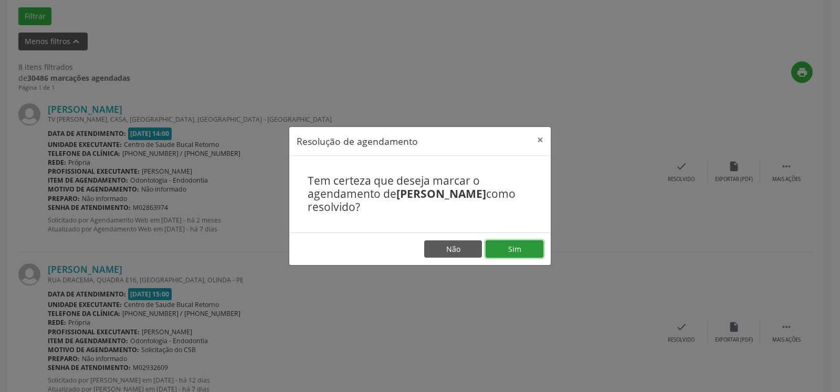
click at [518, 249] on button "Sim" at bounding box center [515, 249] width 58 height 18
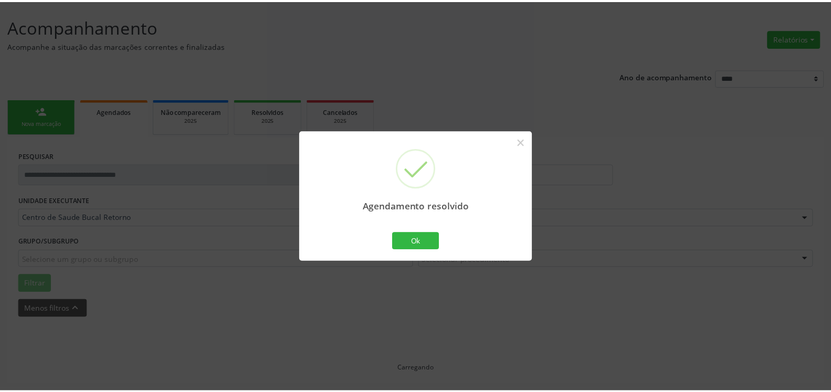
scroll to position [58, 0]
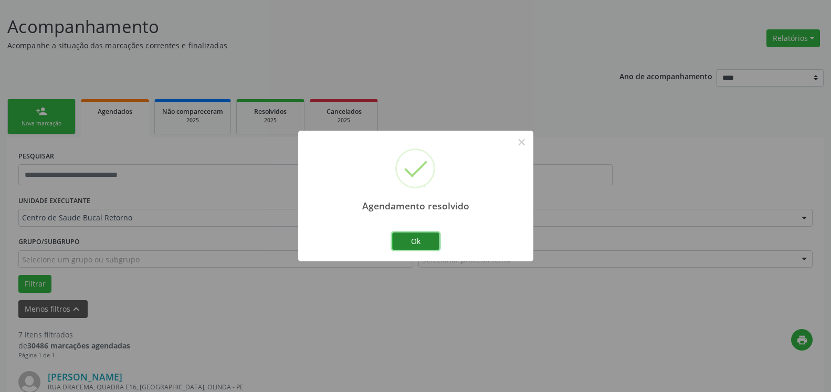
click at [427, 242] on button "Ok" at bounding box center [415, 242] width 47 height 18
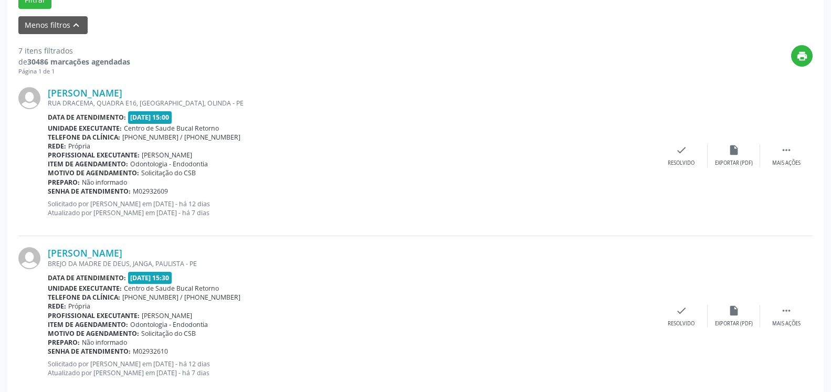
scroll to position [326, 0]
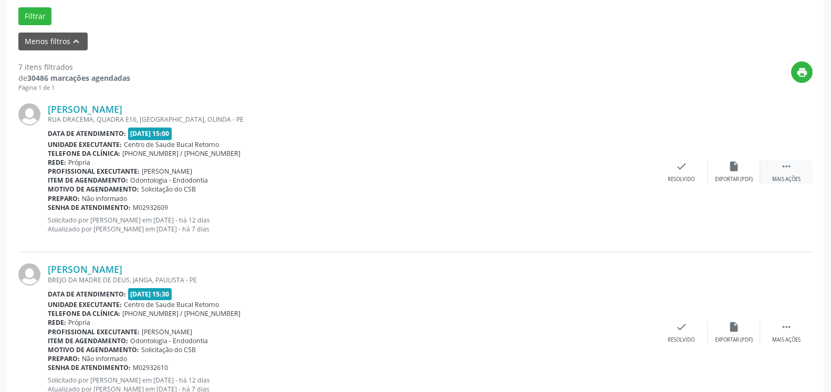
click at [786, 167] on icon "" at bounding box center [787, 167] width 12 height 12
click at [739, 170] on icon "alarm_off" at bounding box center [734, 167] width 12 height 12
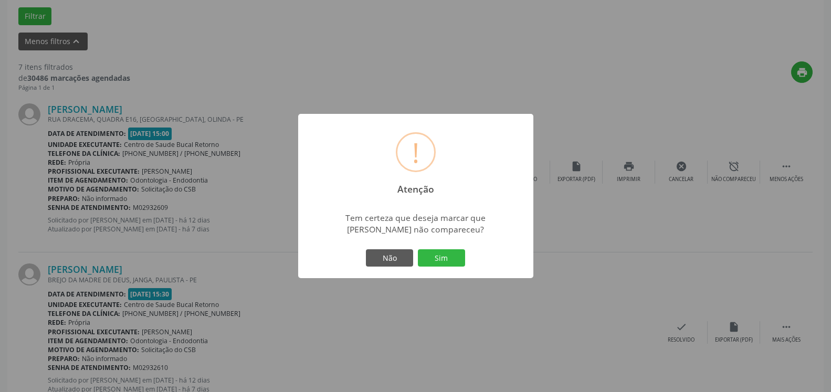
click at [459, 259] on button "Sim" at bounding box center [441, 258] width 47 height 18
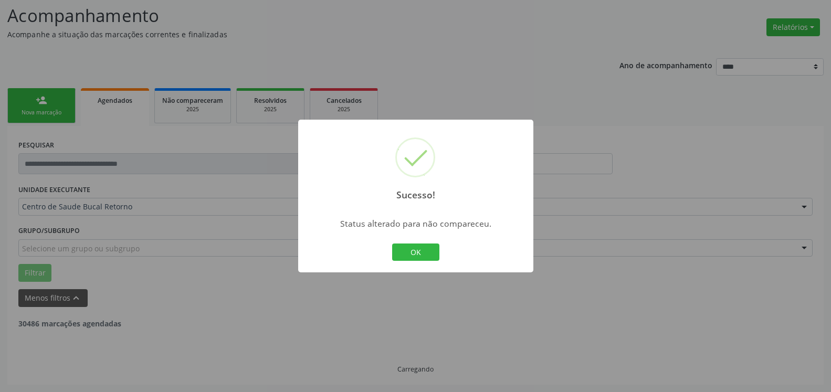
scroll to position [69, 0]
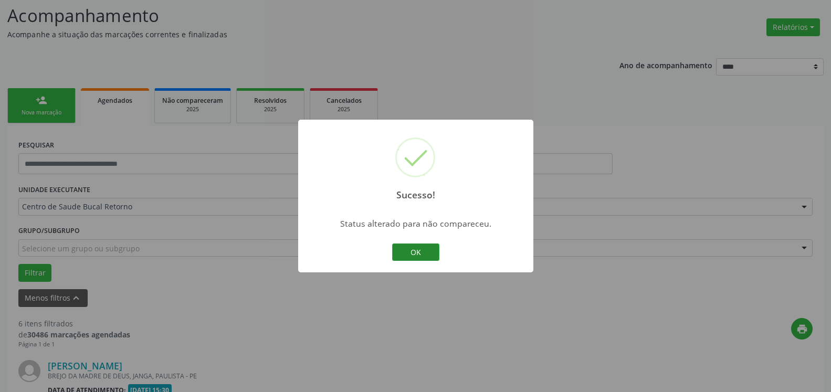
click at [423, 255] on button "OK" at bounding box center [415, 253] width 47 height 18
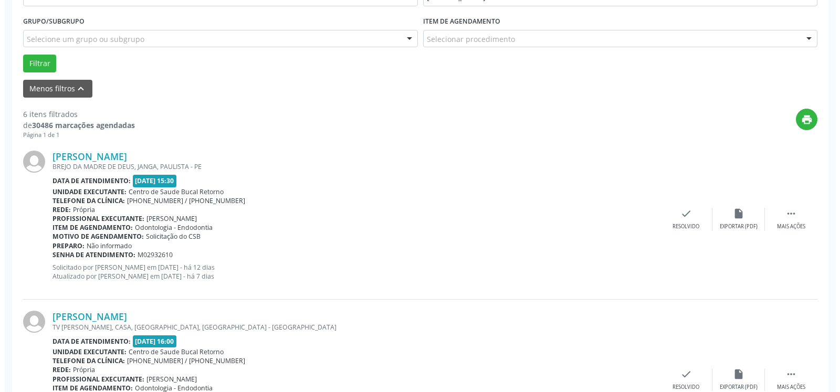
scroll to position [283, 0]
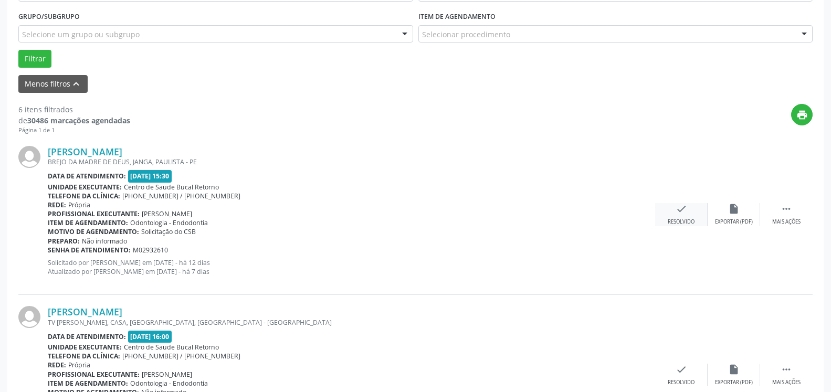
click at [680, 213] on icon "check" at bounding box center [682, 209] width 12 height 12
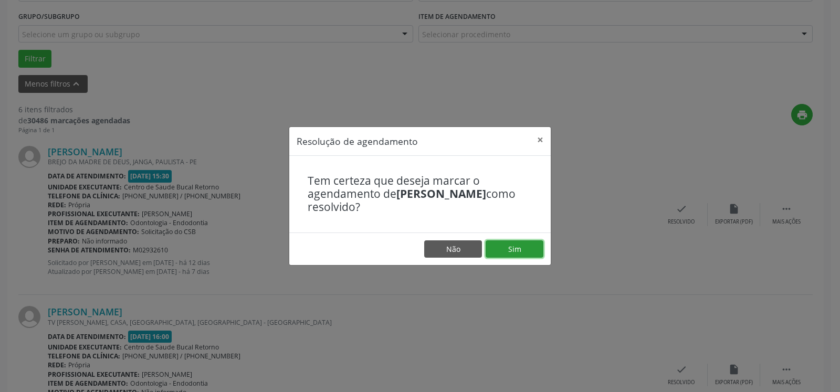
click at [514, 243] on button "Sim" at bounding box center [515, 249] width 58 height 18
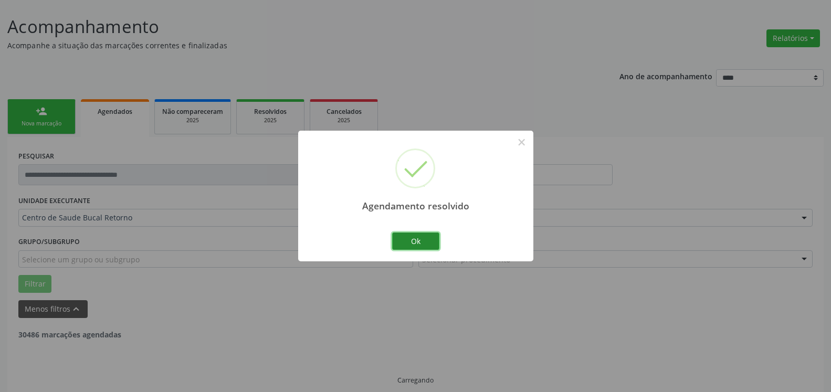
click at [415, 246] on button "Ok" at bounding box center [415, 242] width 47 height 18
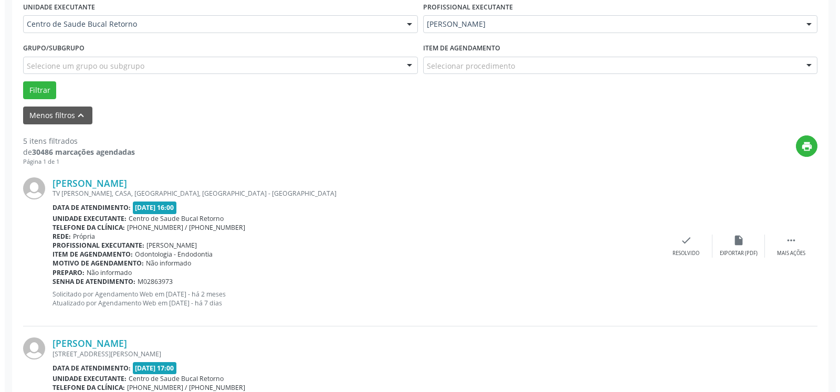
scroll to position [326, 0]
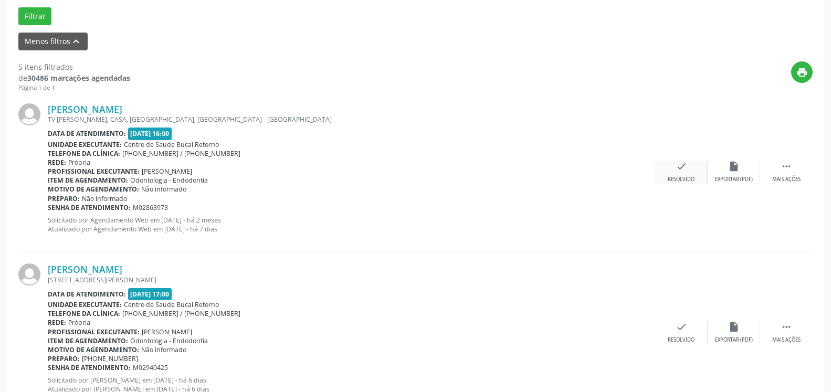
click at [690, 171] on div "check Resolvido" at bounding box center [681, 172] width 53 height 23
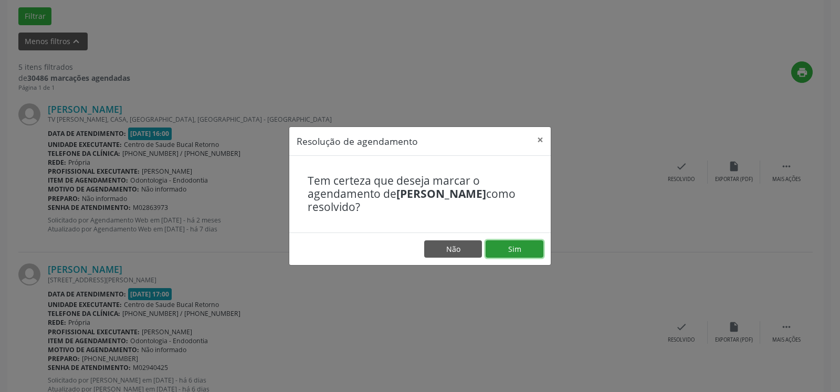
click at [514, 256] on button "Sim" at bounding box center [515, 249] width 58 height 18
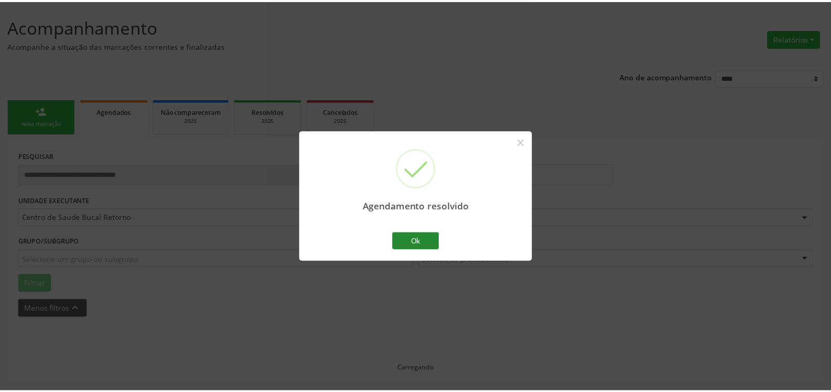
scroll to position [58, 0]
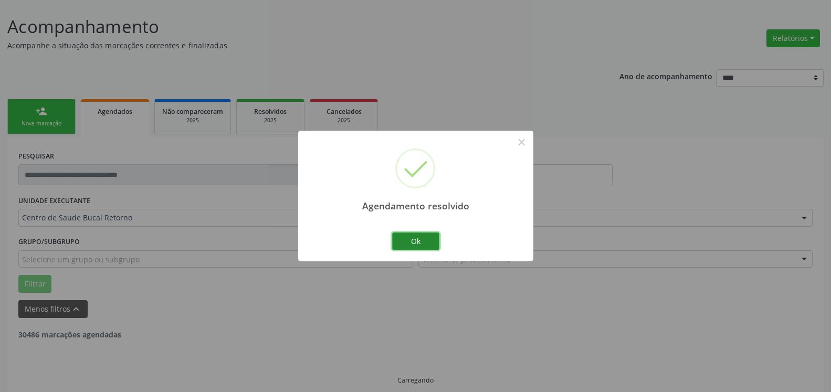
click at [413, 238] on button "Ok" at bounding box center [415, 242] width 47 height 18
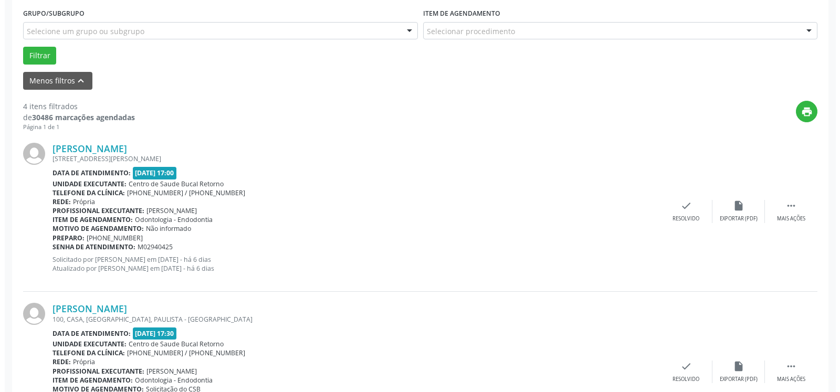
scroll to position [326, 0]
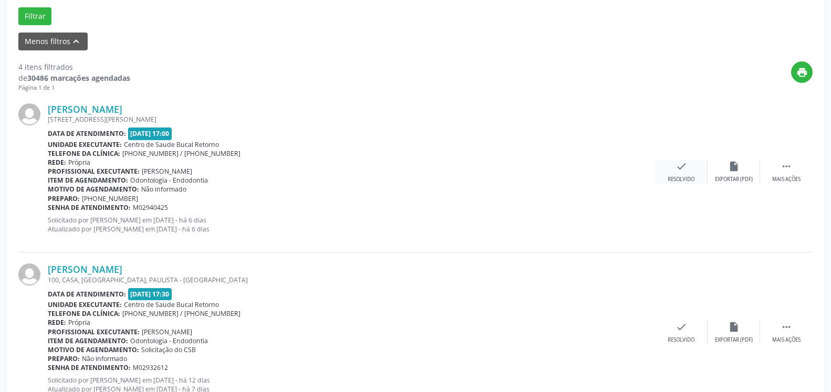
click at [683, 172] on icon "check" at bounding box center [682, 167] width 12 height 12
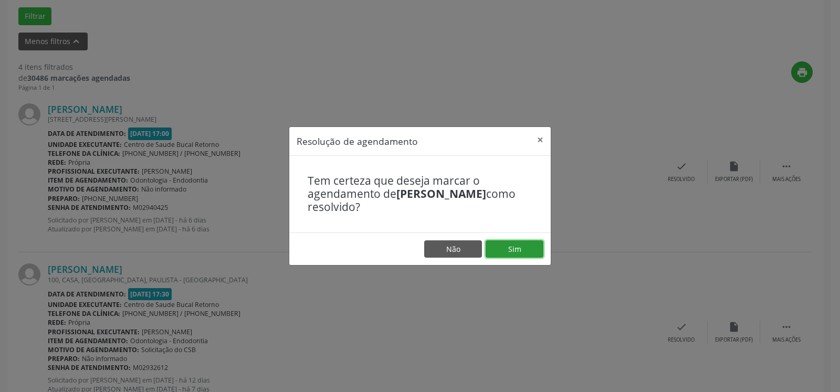
click at [510, 251] on button "Sim" at bounding box center [515, 249] width 58 height 18
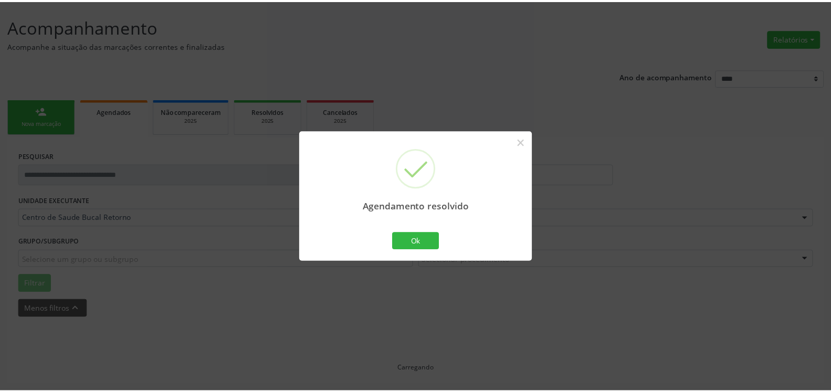
scroll to position [58, 0]
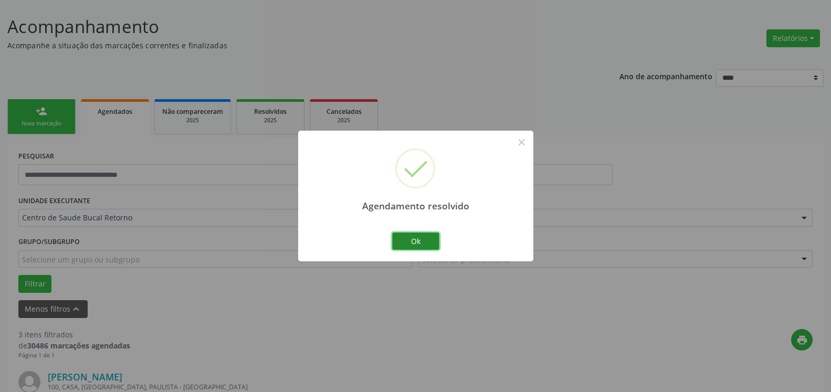
click at [425, 245] on button "Ok" at bounding box center [415, 242] width 47 height 18
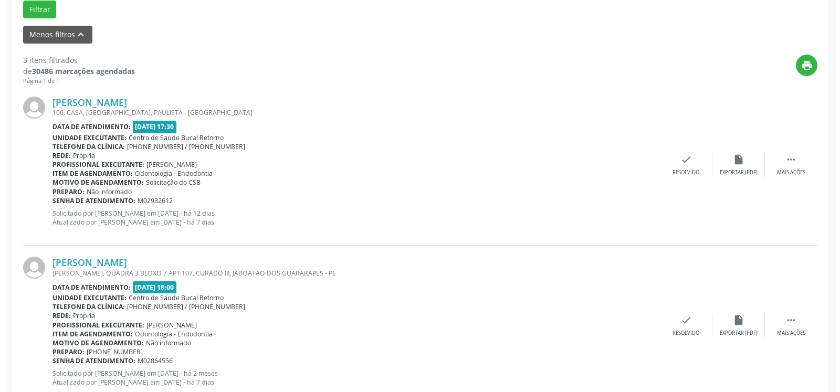
scroll to position [379, 0]
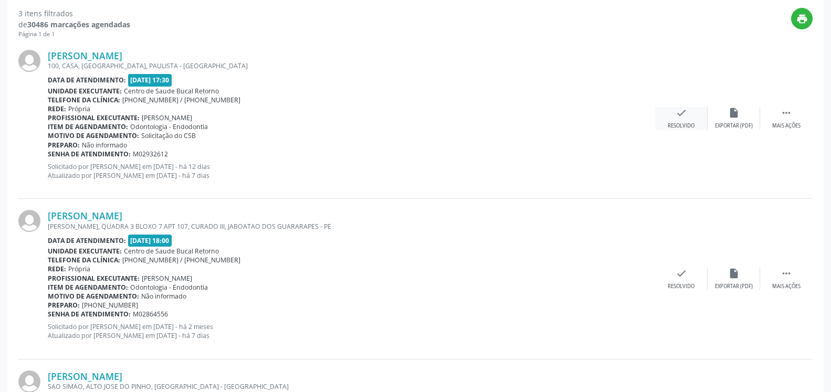
click at [679, 117] on icon "check" at bounding box center [682, 113] width 12 height 12
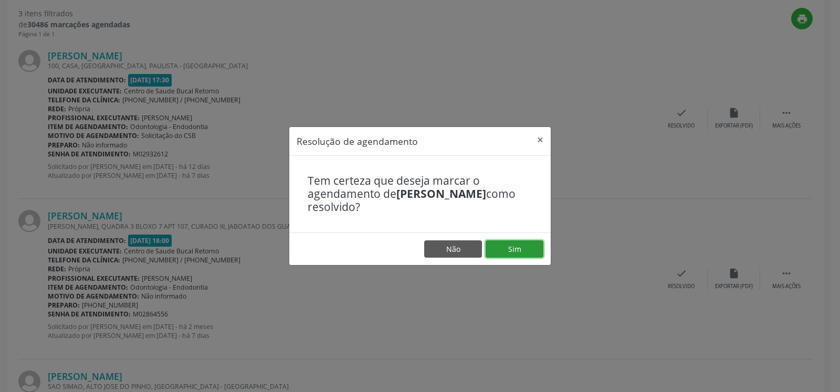
click at [529, 246] on button "Sim" at bounding box center [515, 249] width 58 height 18
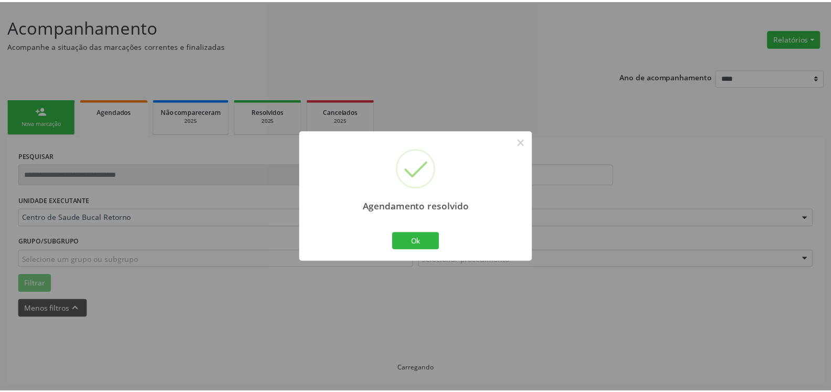
scroll to position [58, 0]
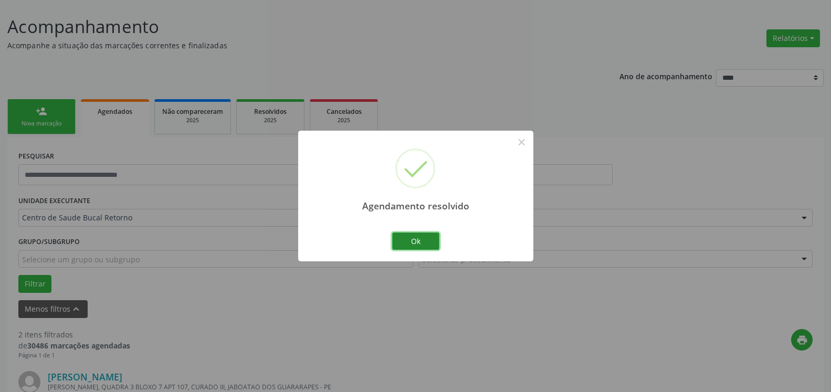
click at [409, 236] on button "Ok" at bounding box center [415, 242] width 47 height 18
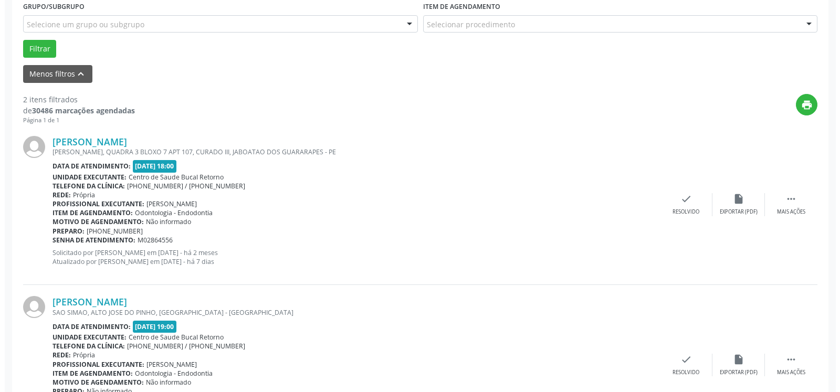
scroll to position [326, 0]
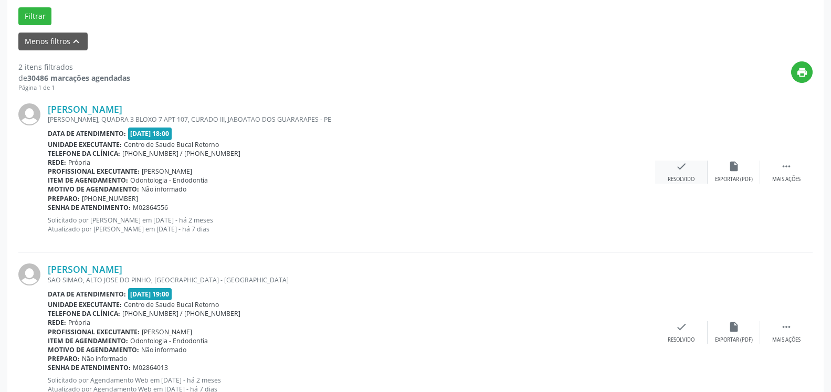
click at [686, 165] on icon "check" at bounding box center [682, 167] width 12 height 12
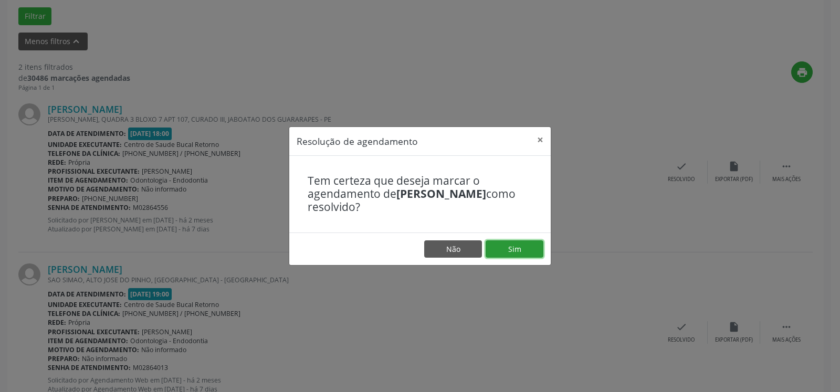
click at [505, 249] on button "Sim" at bounding box center [515, 249] width 58 height 18
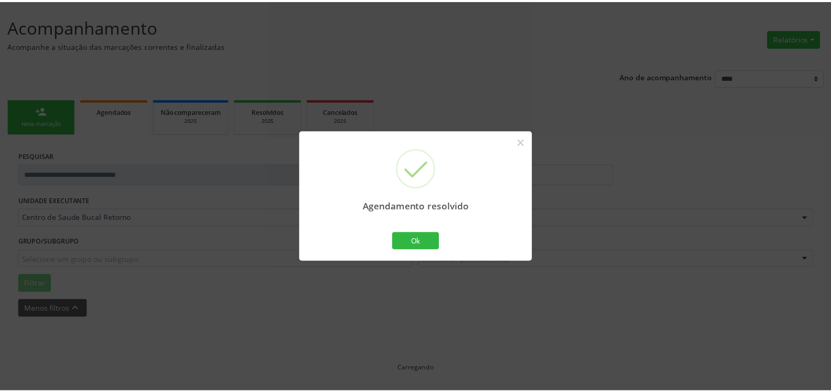
scroll to position [58, 0]
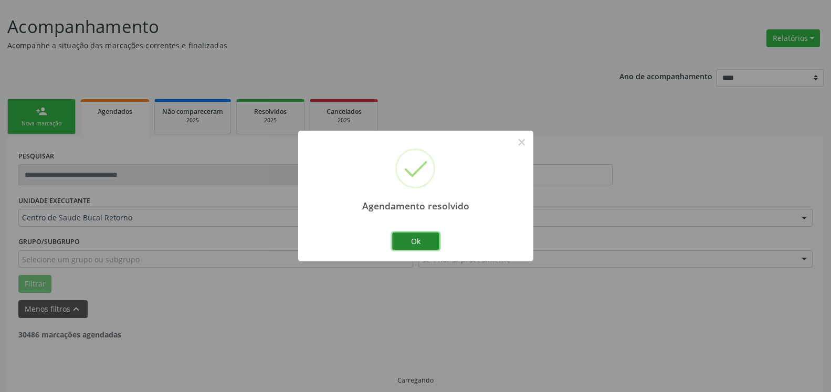
click at [428, 237] on button "Ok" at bounding box center [415, 242] width 47 height 18
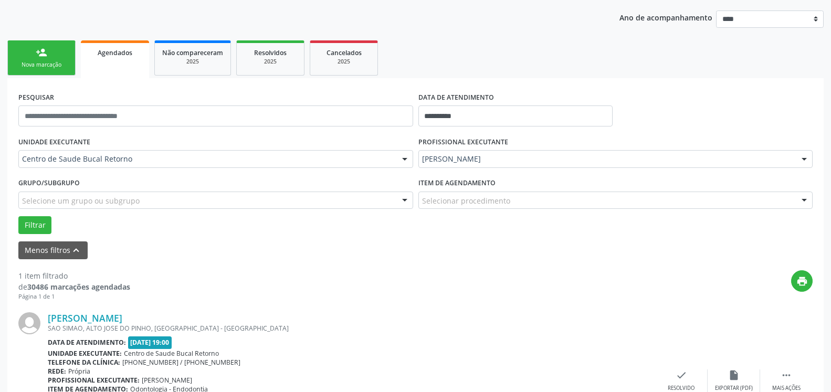
scroll to position [204, 0]
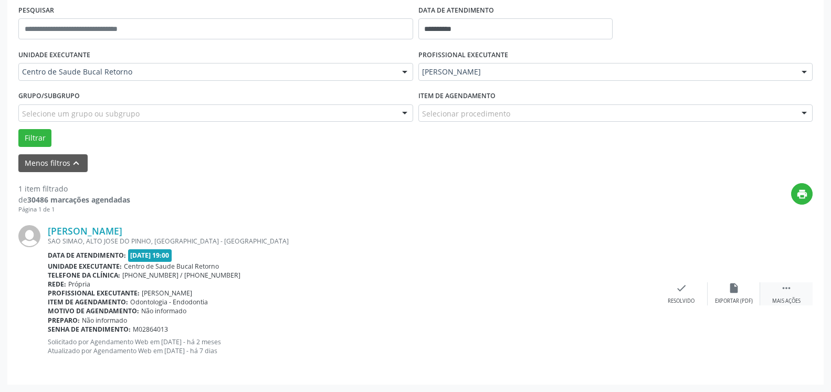
click at [796, 298] on div " Mais ações" at bounding box center [786, 293] width 53 height 23
click at [735, 288] on icon "alarm_off" at bounding box center [734, 288] width 12 height 12
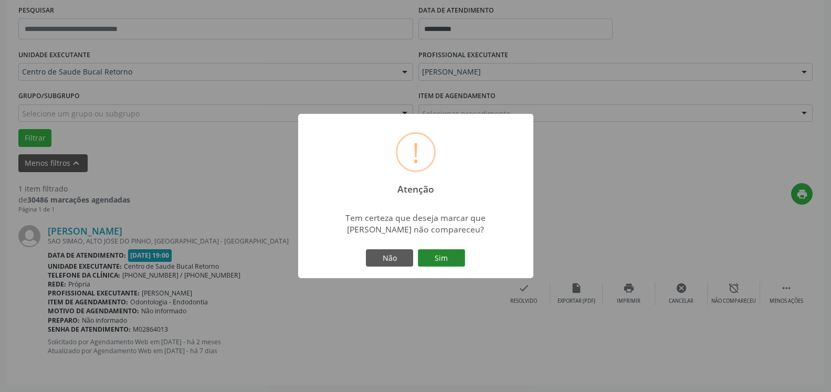
click at [425, 255] on button "Sim" at bounding box center [441, 258] width 47 height 18
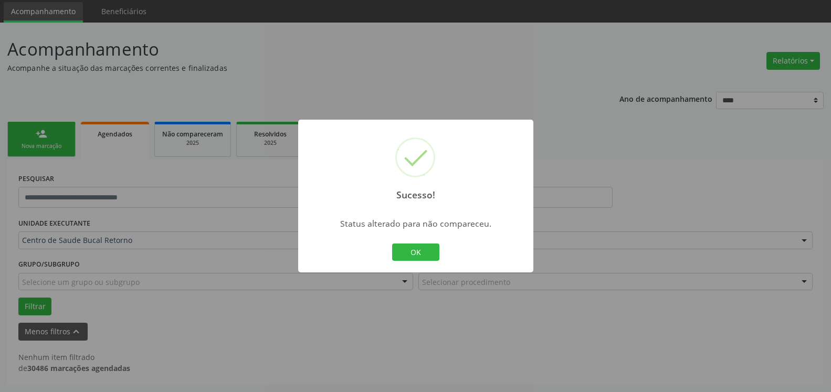
scroll to position [35, 0]
click at [420, 254] on button "OK" at bounding box center [415, 253] width 47 height 18
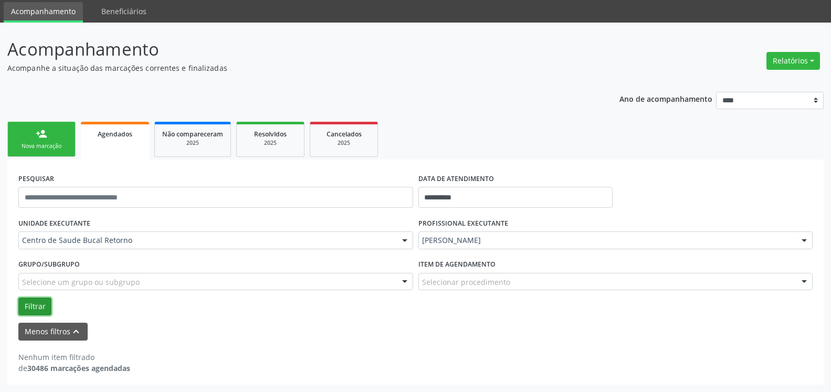
click at [44, 307] on button "Filtrar" at bounding box center [34, 307] width 33 height 18
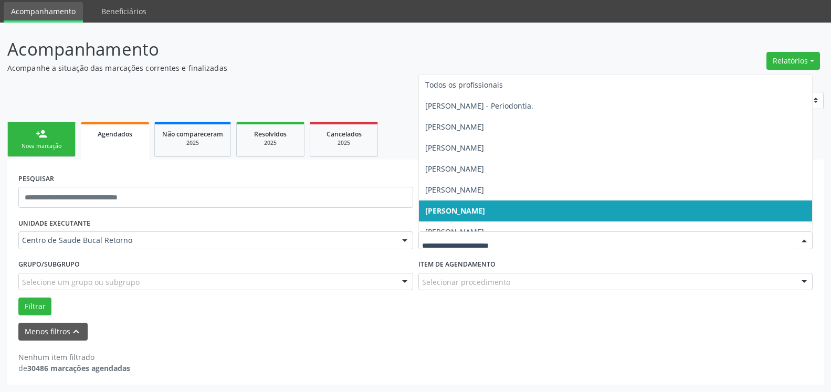
click at [538, 247] on div at bounding box center [615, 241] width 395 height 18
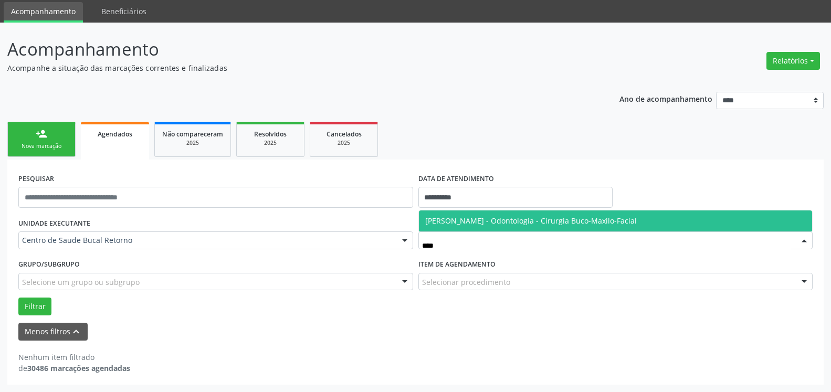
type input "*****"
click at [530, 219] on span "[PERSON_NAME] - Odontologia - Cirurgia Buco-Maxilo-Facial" at bounding box center [531, 221] width 212 height 10
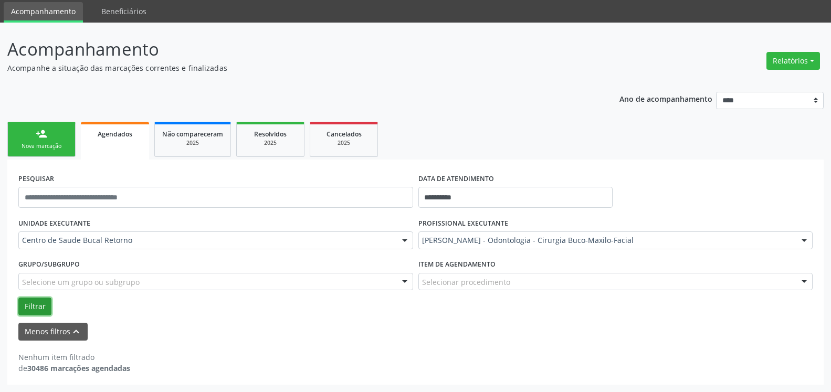
click at [24, 310] on button "Filtrar" at bounding box center [34, 307] width 33 height 18
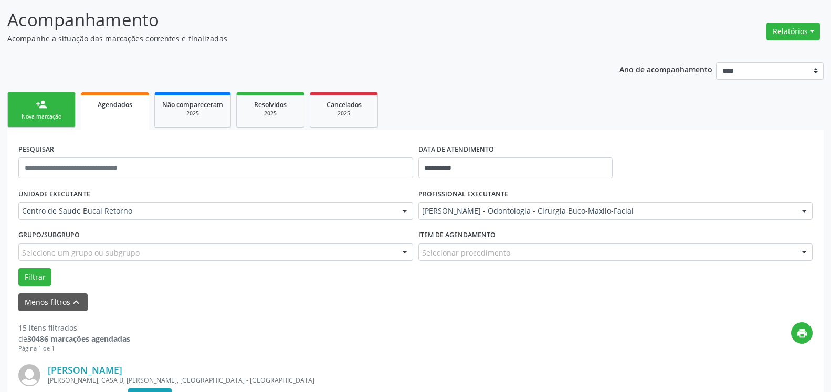
scroll to position [0, 0]
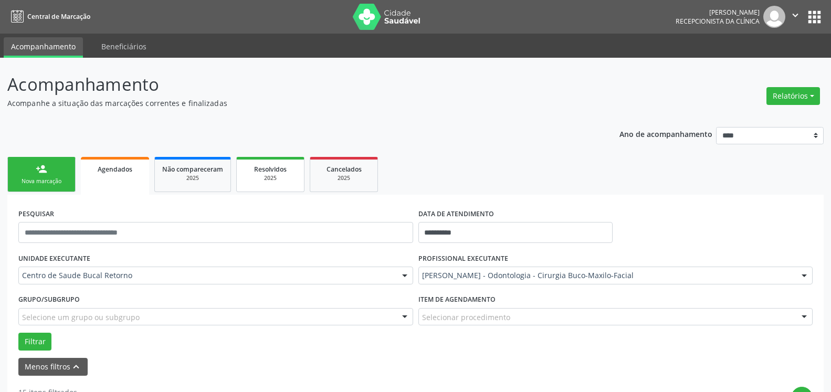
click at [267, 183] on link "Resolvidos 2025" at bounding box center [270, 174] width 68 height 35
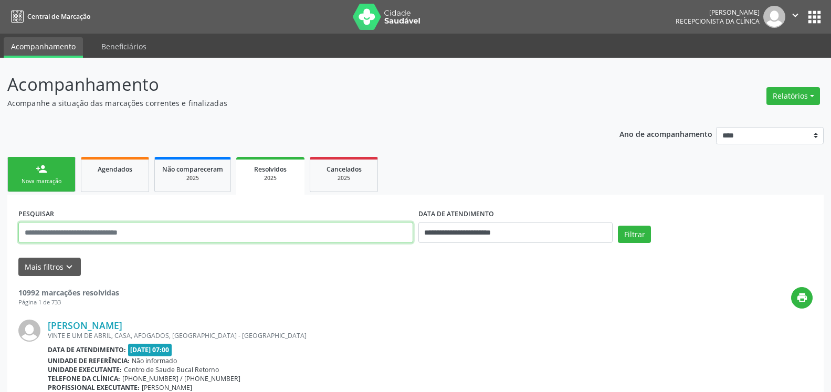
click at [223, 234] on input "text" at bounding box center [215, 232] width 395 height 21
type input "**********"
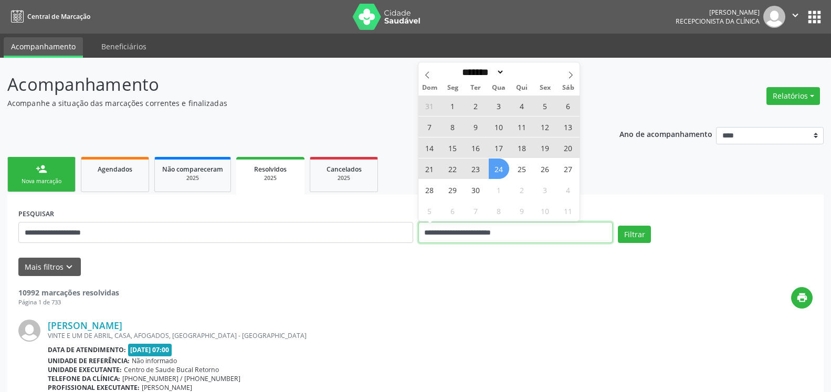
drag, startPoint x: 540, startPoint y: 234, endPoint x: 404, endPoint y: 242, distance: 135.7
click at [418, 242] on input "**********" at bounding box center [515, 232] width 195 height 21
select select "*"
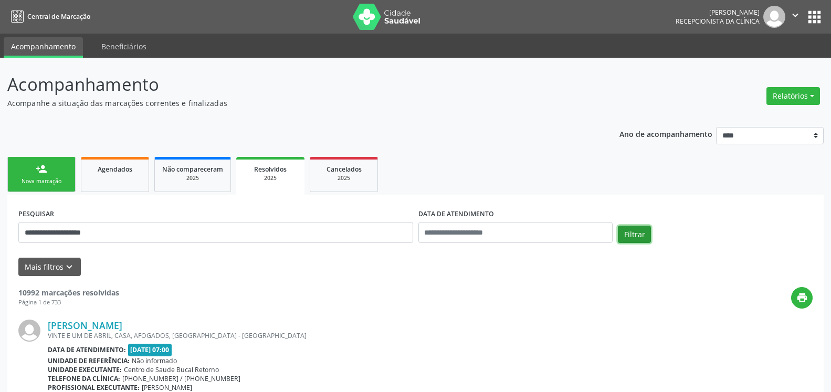
click at [628, 234] on button "Filtrar" at bounding box center [634, 235] width 33 height 18
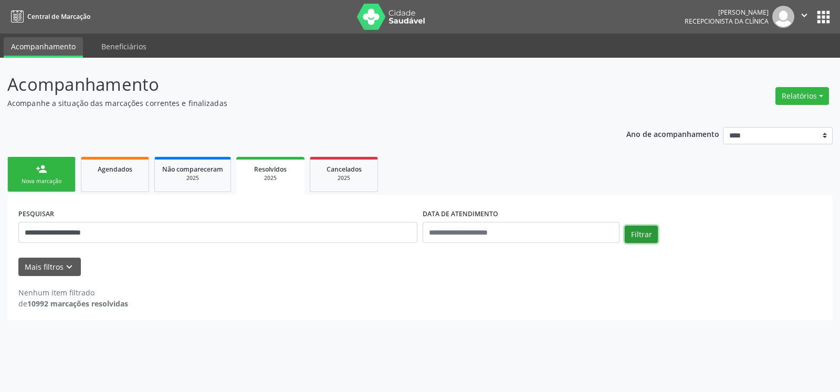
click at [644, 235] on button "Filtrar" at bounding box center [641, 235] width 33 height 18
click at [119, 183] on link "Agendados" at bounding box center [115, 174] width 68 height 35
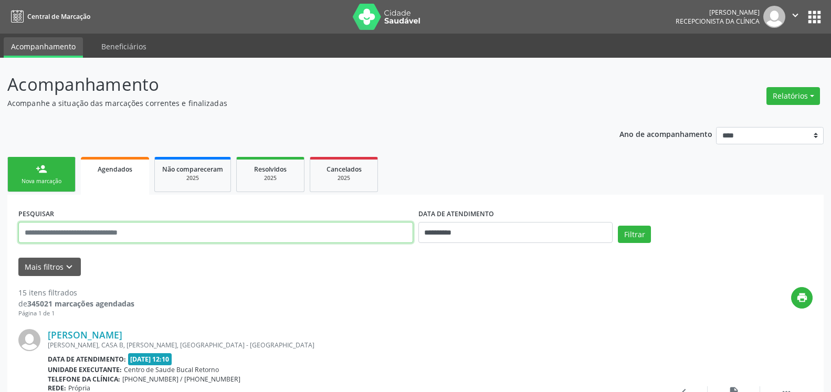
click at [144, 236] on input "text" at bounding box center [215, 232] width 395 height 21
click at [275, 169] on span "Resolvidos" at bounding box center [270, 169] width 33 height 9
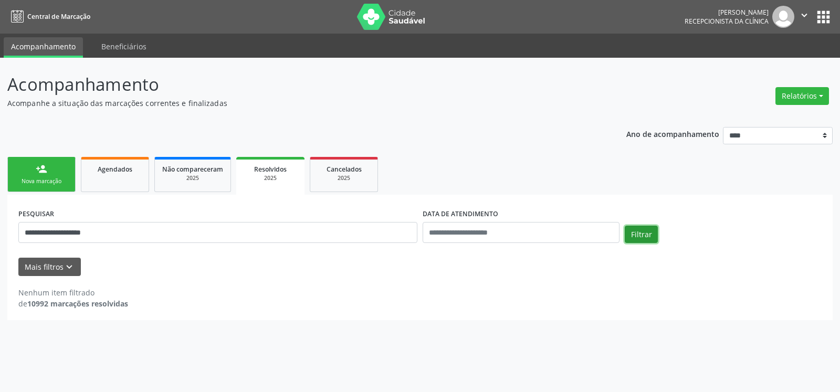
click at [650, 233] on button "Filtrar" at bounding box center [641, 235] width 33 height 18
drag, startPoint x: 134, startPoint y: 243, endPoint x: 0, endPoint y: 250, distance: 134.1
click at [18, 243] on input "**********" at bounding box center [217, 232] width 399 height 21
click at [106, 176] on link "Agendados" at bounding box center [115, 174] width 68 height 35
select select "*"
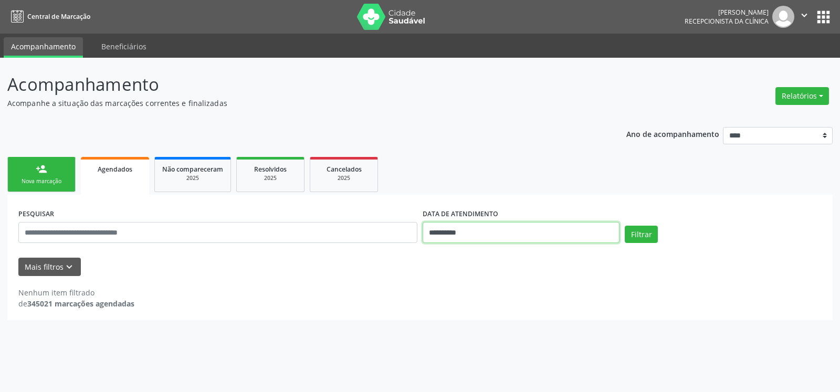
click at [503, 236] on input "**********" at bounding box center [521, 232] width 197 height 21
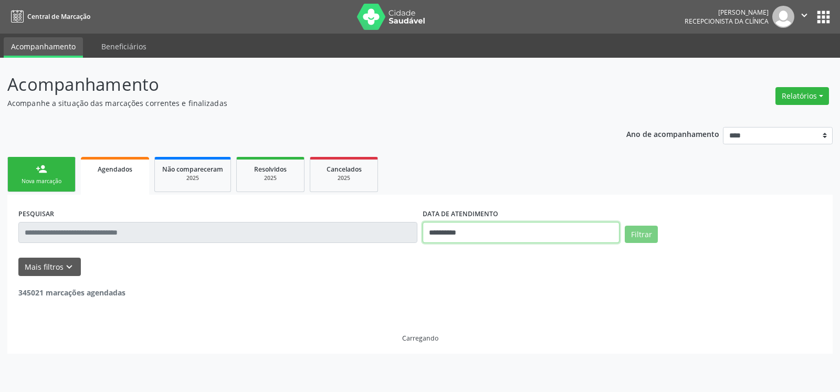
click at [559, 235] on input "**********" at bounding box center [521, 232] width 197 height 21
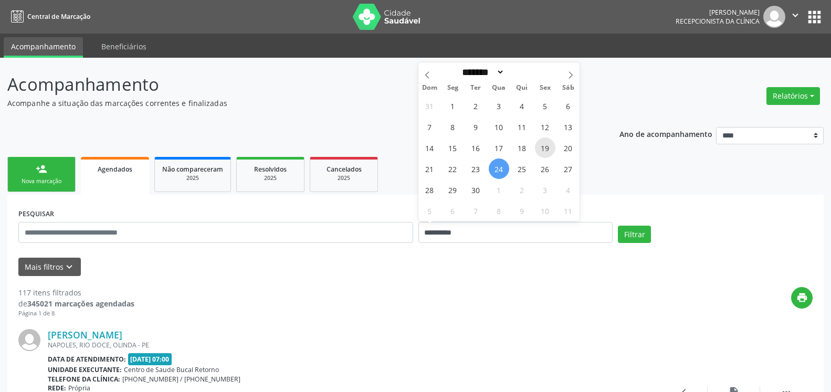
click at [544, 145] on span "19" at bounding box center [545, 148] width 20 height 20
type input "**********"
click at [544, 145] on span "19" at bounding box center [545, 148] width 20 height 20
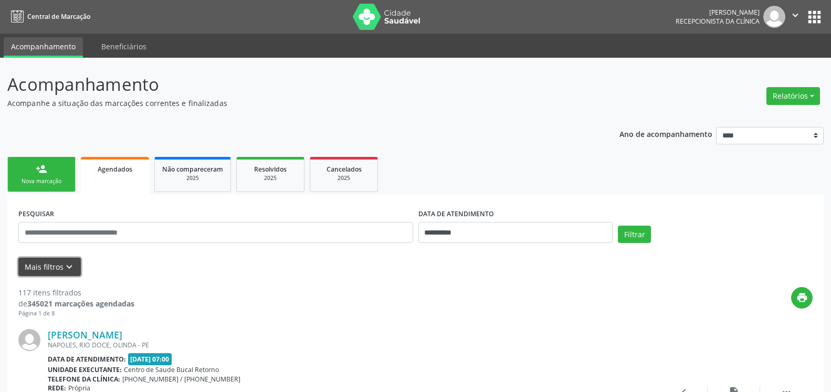
click at [69, 266] on icon "keyboard_arrow_down" at bounding box center [70, 267] width 12 height 12
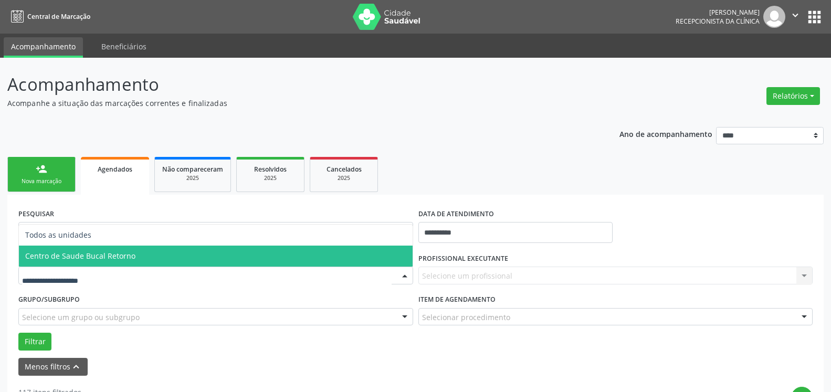
click at [99, 262] on span "Centro de Saude Bucal Retorno" at bounding box center [216, 256] width 394 height 21
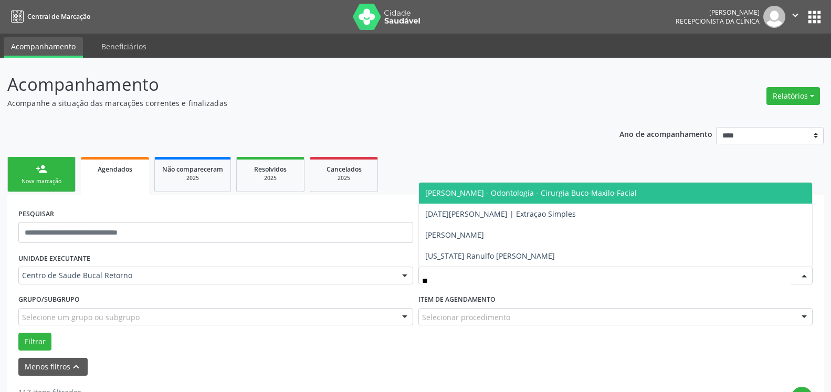
click at [509, 200] on span "[PERSON_NAME] - Odontologia - Cirurgia Buco-Maxilo-Facial" at bounding box center [616, 193] width 394 height 21
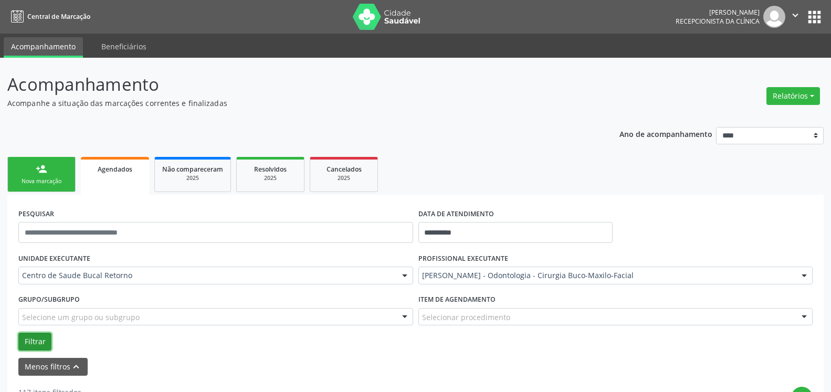
click at [32, 343] on button "Filtrar" at bounding box center [34, 342] width 33 height 18
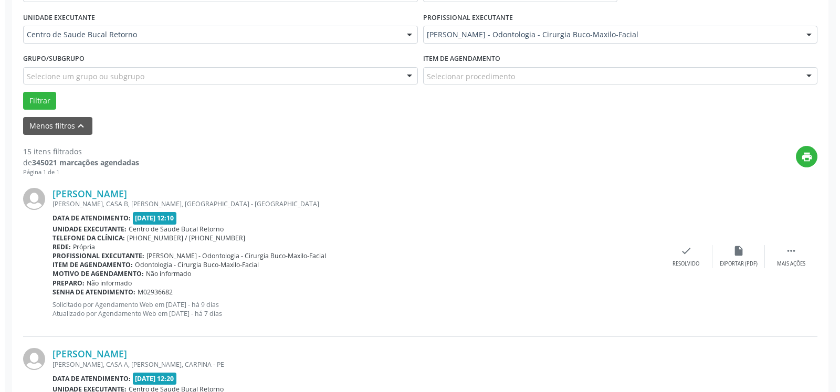
scroll to position [268, 0]
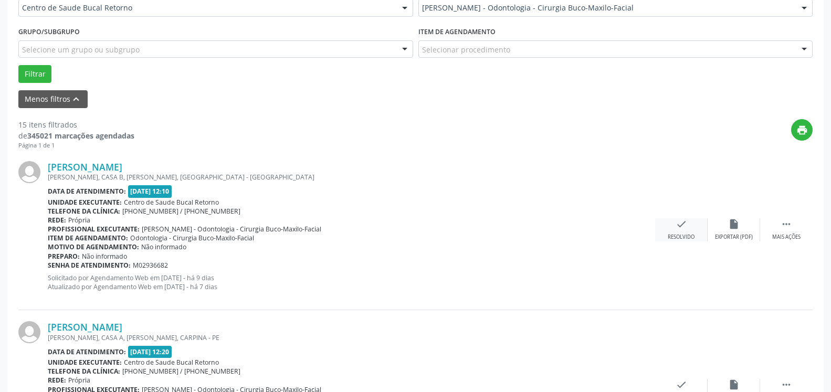
click at [684, 230] on icon "check" at bounding box center [682, 224] width 12 height 12
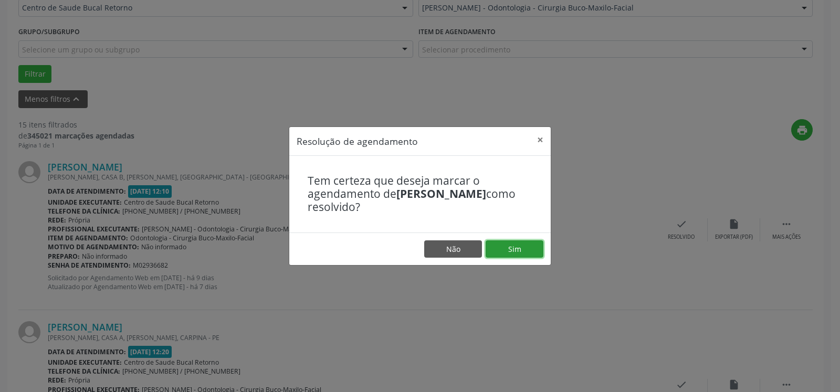
click at [518, 251] on button "Sim" at bounding box center [515, 249] width 58 height 18
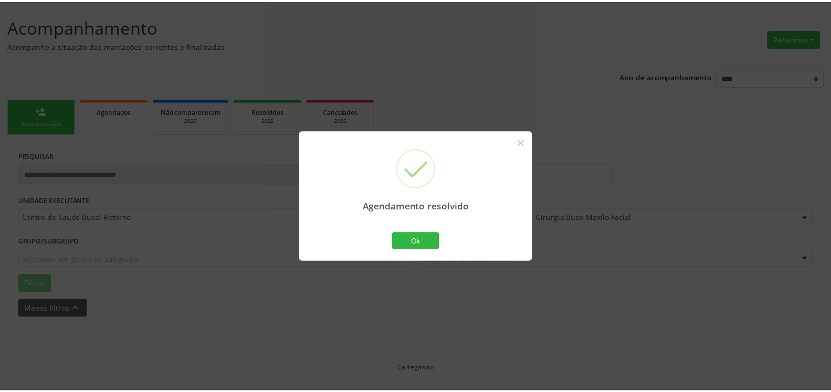
scroll to position [58, 0]
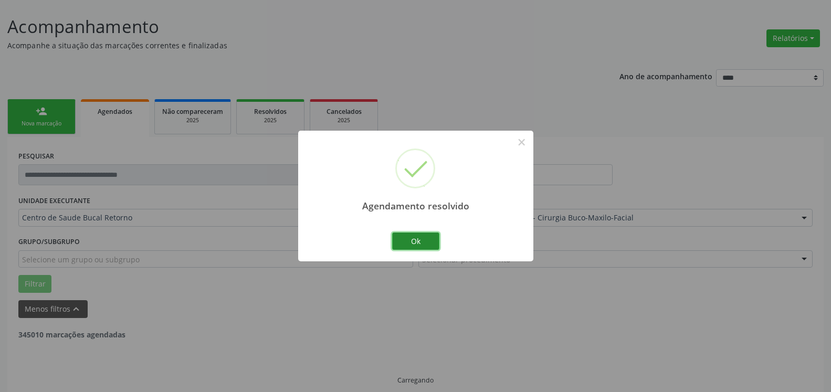
click at [418, 242] on button "Ok" at bounding box center [415, 242] width 47 height 18
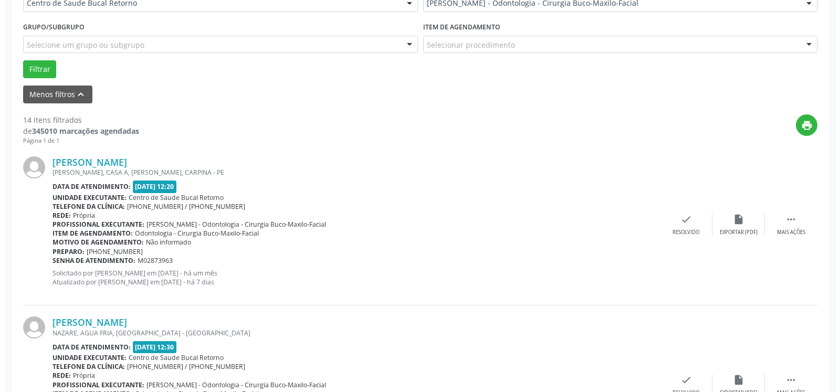
scroll to position [283, 0]
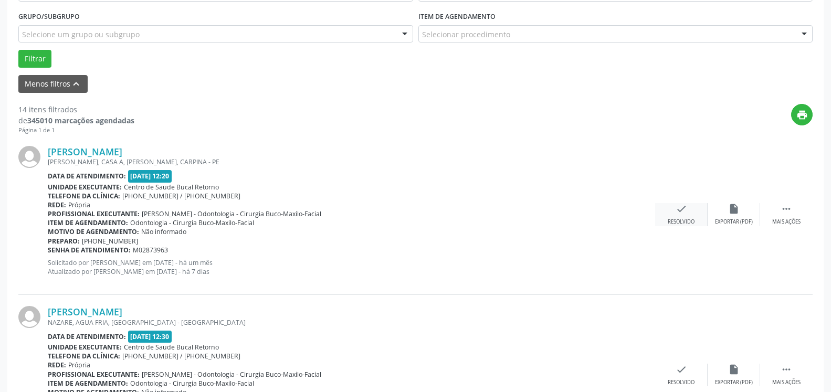
click at [674, 215] on div "check Resolvido" at bounding box center [681, 214] width 53 height 23
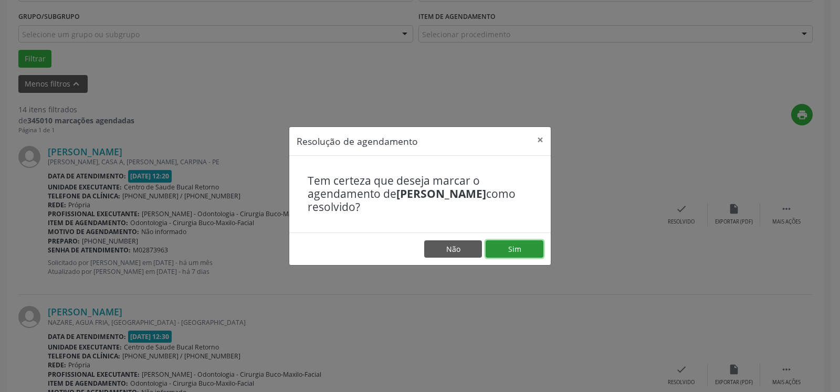
click at [537, 252] on button "Sim" at bounding box center [515, 249] width 58 height 18
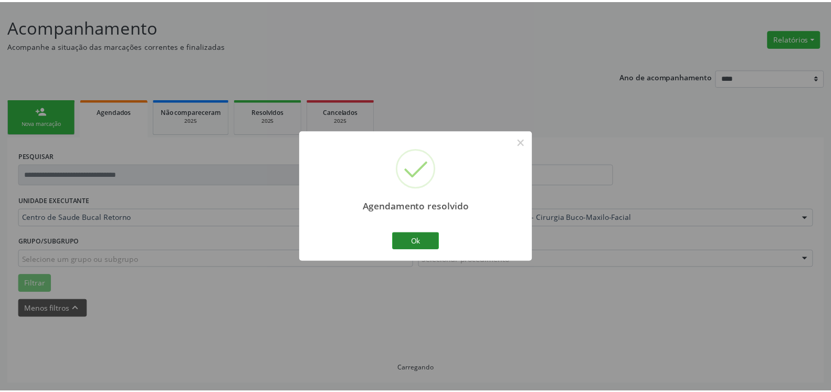
scroll to position [58, 0]
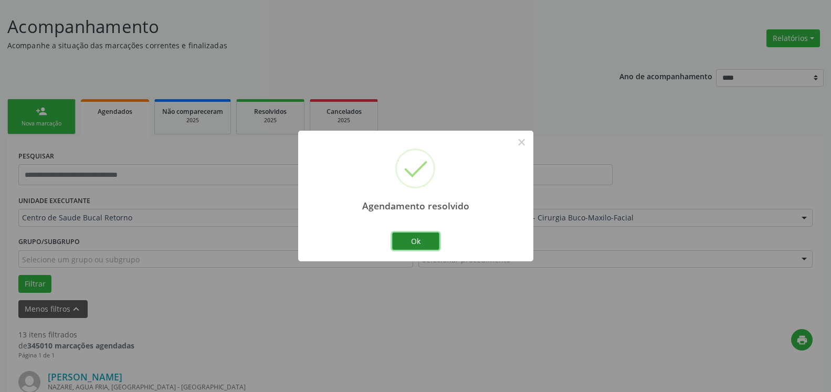
click at [425, 239] on button "Ok" at bounding box center [415, 242] width 47 height 18
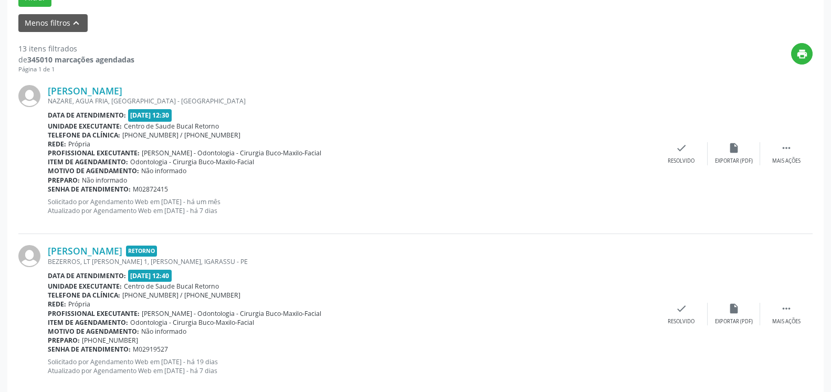
scroll to position [379, 0]
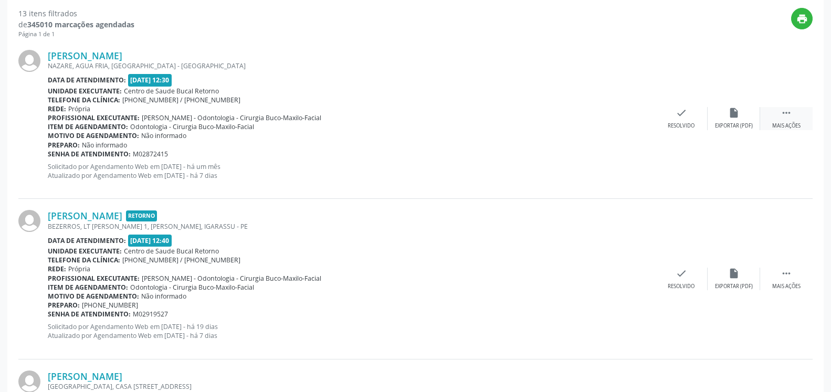
click at [787, 119] on icon "" at bounding box center [787, 113] width 12 height 12
click at [731, 123] on div "Não compareceu" at bounding box center [733, 125] width 45 height 7
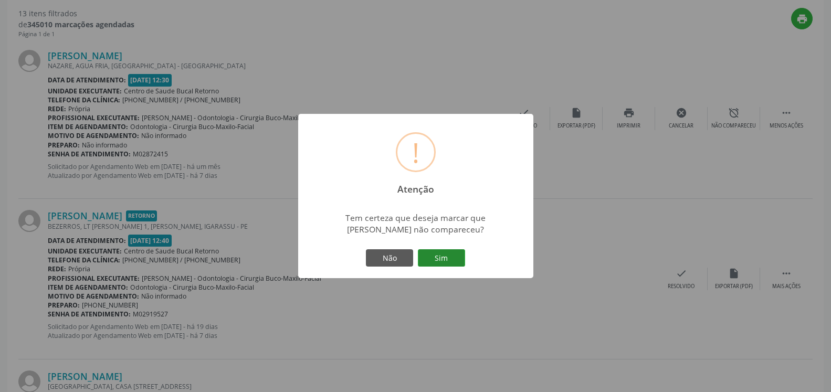
click at [439, 266] on button "Sim" at bounding box center [441, 258] width 47 height 18
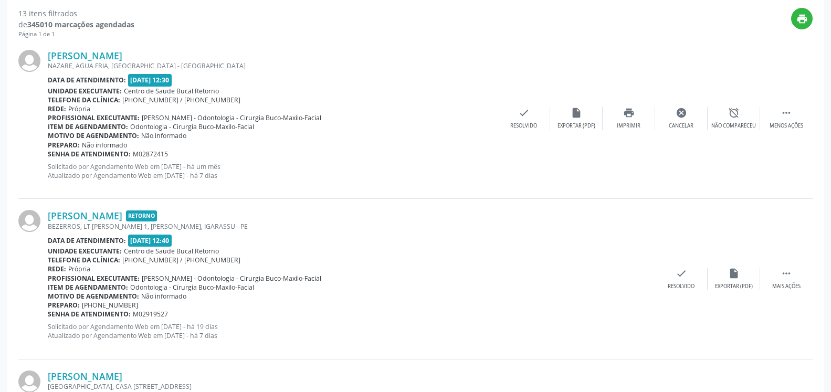
scroll to position [69, 0]
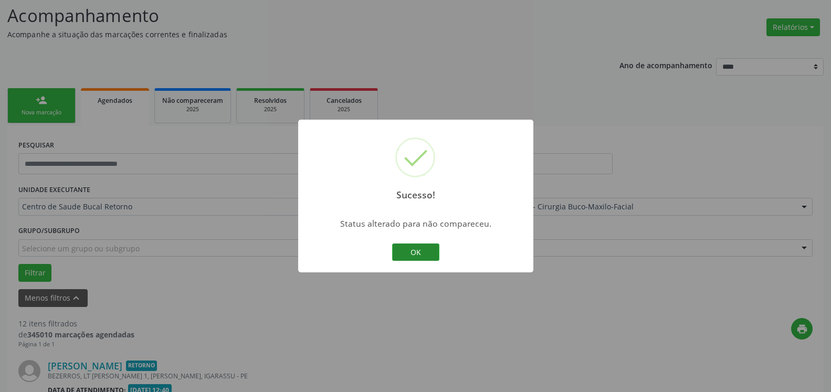
click at [412, 253] on button "OK" at bounding box center [415, 253] width 47 height 18
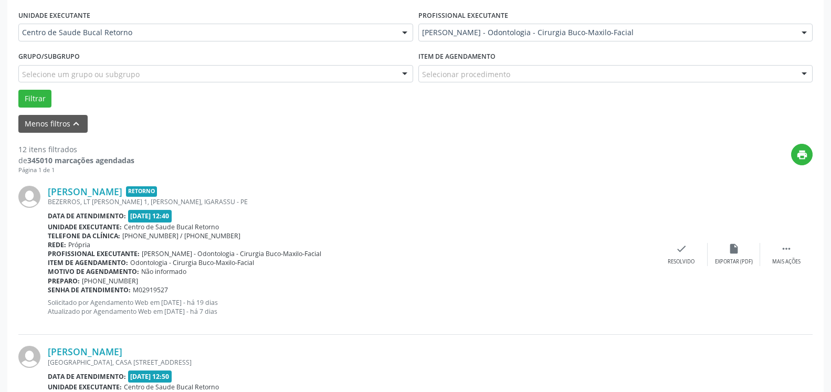
scroll to position [283, 0]
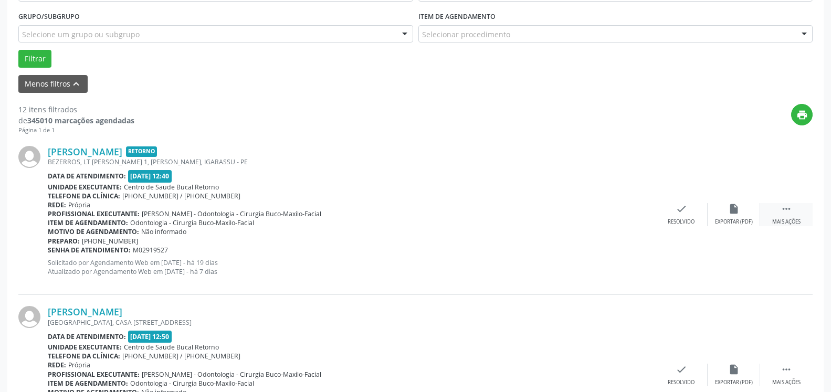
click at [794, 211] on div " Mais ações" at bounding box center [786, 214] width 53 height 23
click at [742, 211] on div "alarm_off Não compareceu" at bounding box center [734, 214] width 53 height 23
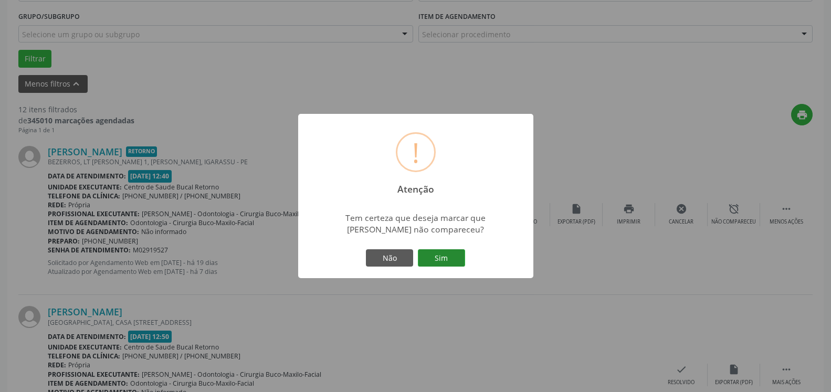
click at [459, 259] on button "Sim" at bounding box center [441, 258] width 47 height 18
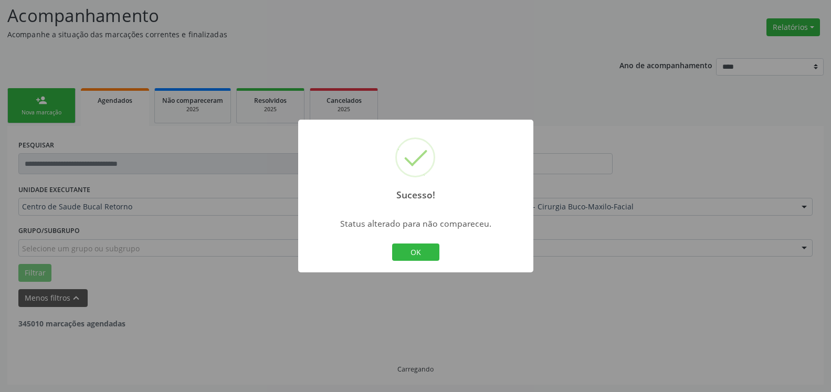
scroll to position [69, 0]
click at [422, 254] on button "OK" at bounding box center [415, 253] width 47 height 18
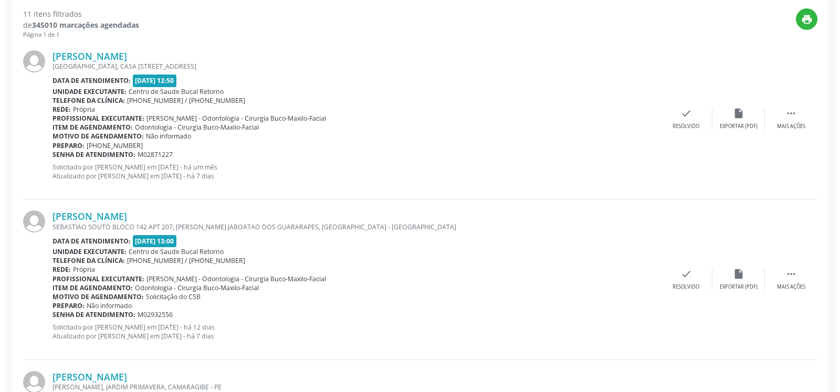
scroll to position [390, 0]
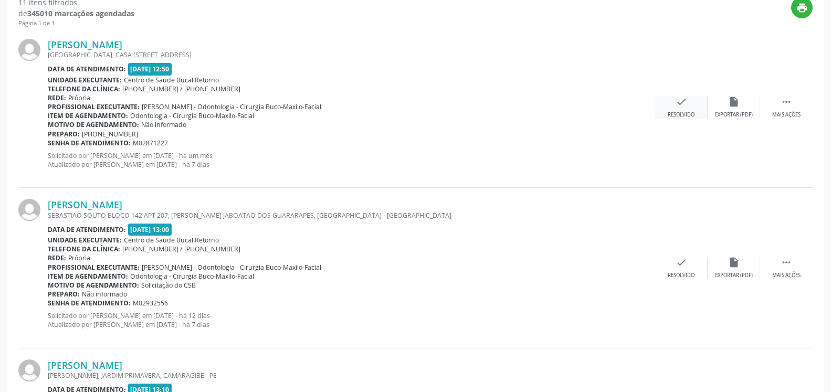
click at [680, 104] on icon "check" at bounding box center [682, 102] width 12 height 12
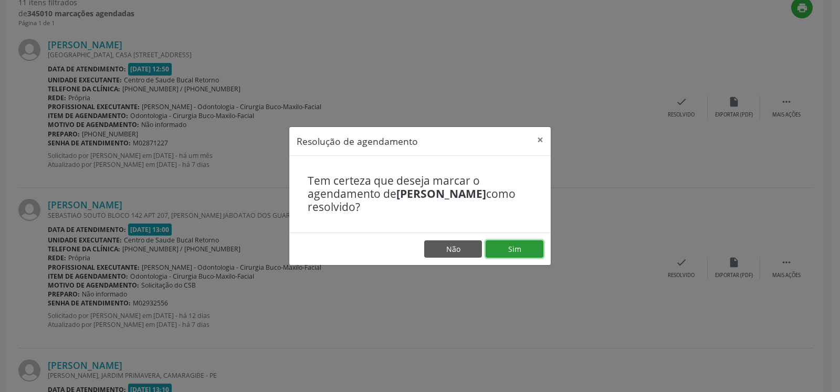
click at [515, 242] on button "Sim" at bounding box center [515, 249] width 58 height 18
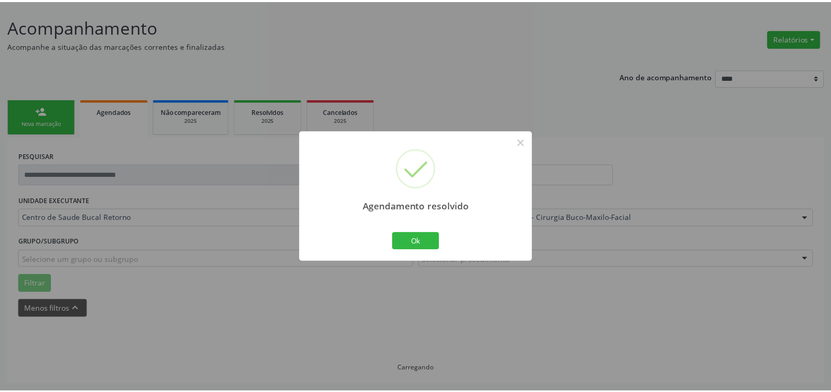
scroll to position [58, 0]
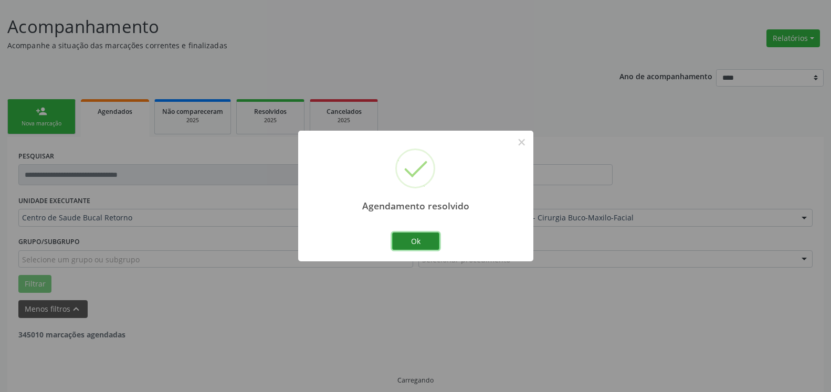
click at [425, 236] on button "Ok" at bounding box center [415, 242] width 47 height 18
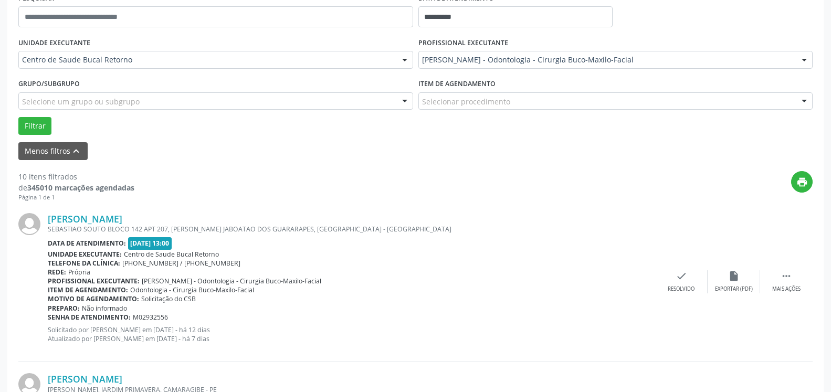
scroll to position [218, 0]
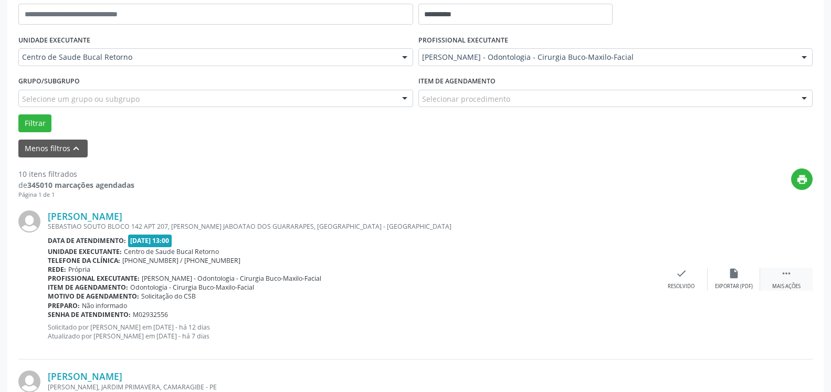
click at [792, 275] on icon "" at bounding box center [787, 274] width 12 height 12
click at [735, 277] on icon "alarm_off" at bounding box center [734, 274] width 12 height 12
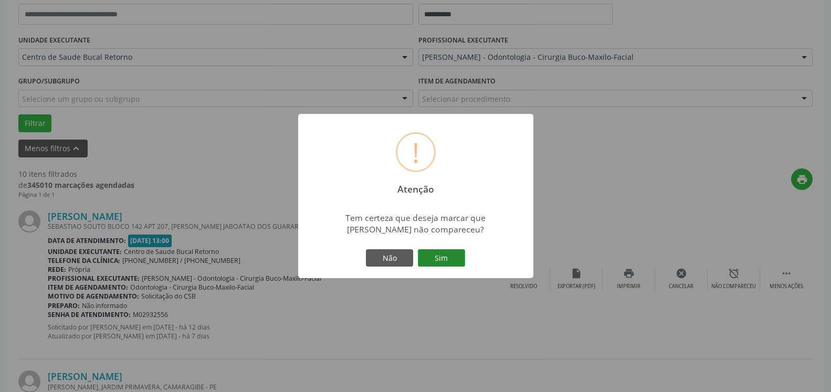
click at [442, 252] on button "Sim" at bounding box center [441, 258] width 47 height 18
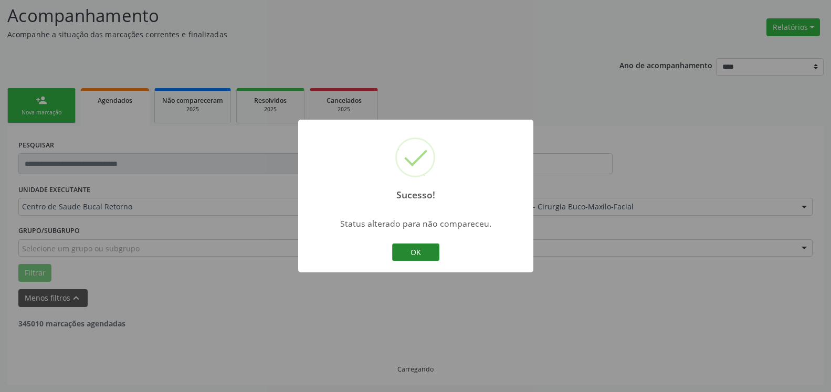
click at [416, 251] on button "OK" at bounding box center [415, 253] width 47 height 18
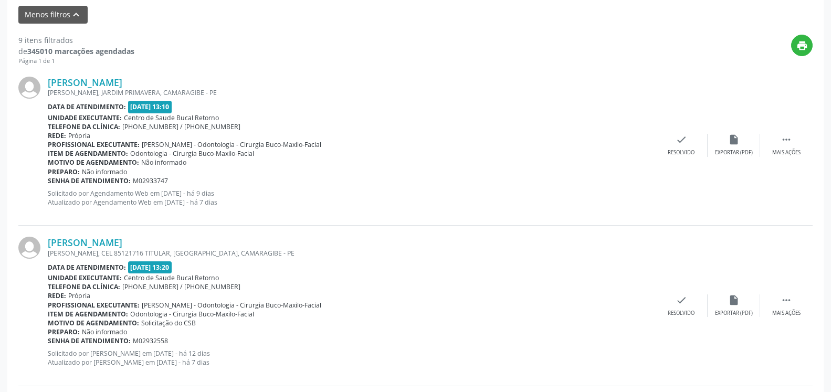
scroll to position [390, 0]
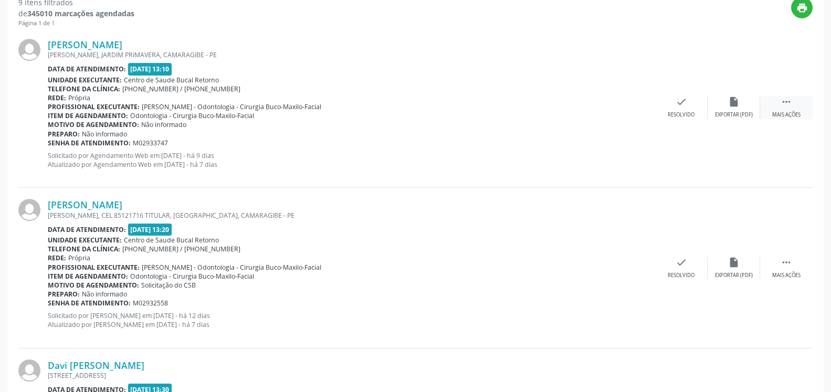
click at [790, 103] on icon "" at bounding box center [787, 102] width 12 height 12
click at [737, 107] on icon "alarm_off" at bounding box center [734, 102] width 12 height 12
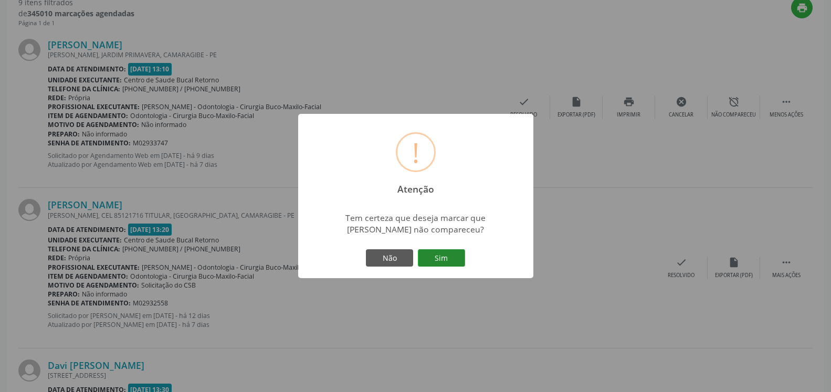
click at [453, 255] on button "Sim" at bounding box center [441, 258] width 47 height 18
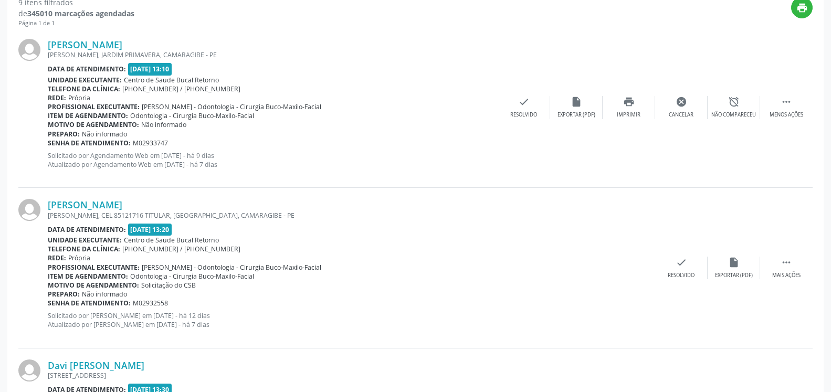
scroll to position [69, 0]
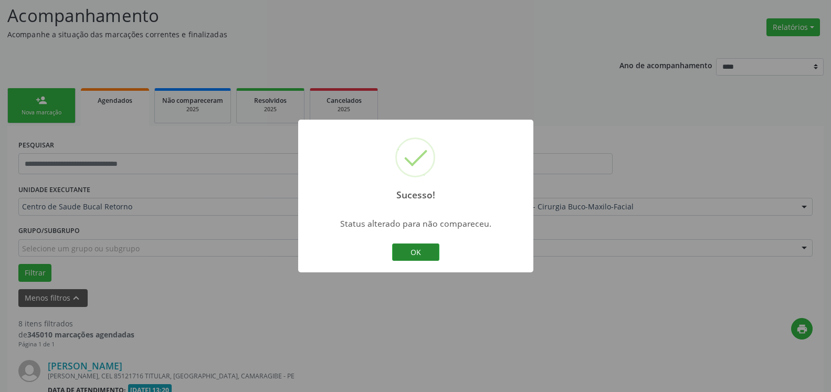
click at [418, 253] on button "OK" at bounding box center [415, 253] width 47 height 18
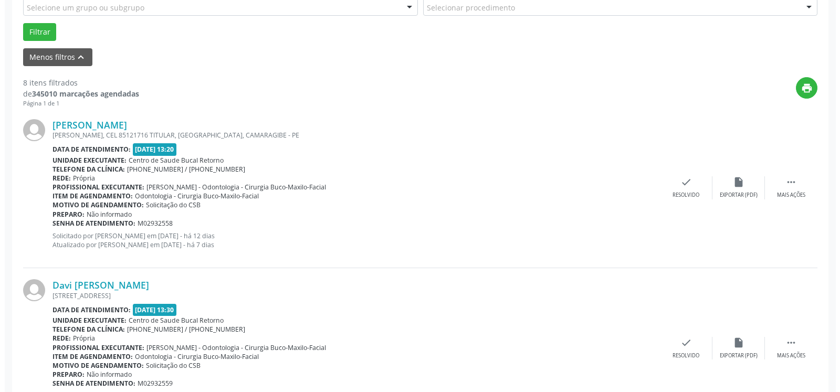
scroll to position [337, 0]
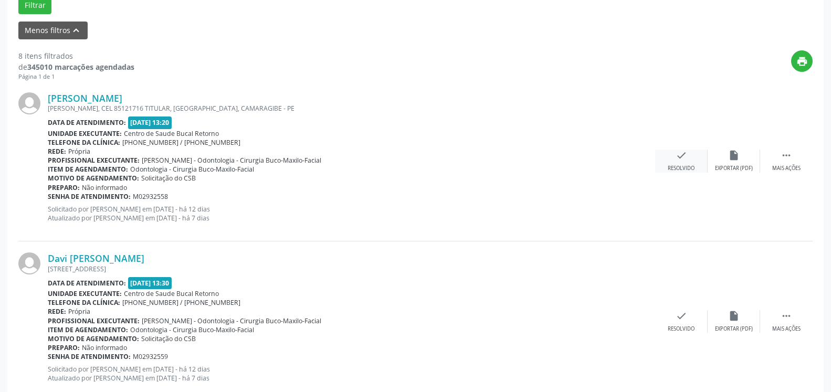
click at [682, 161] on icon "check" at bounding box center [682, 156] width 12 height 12
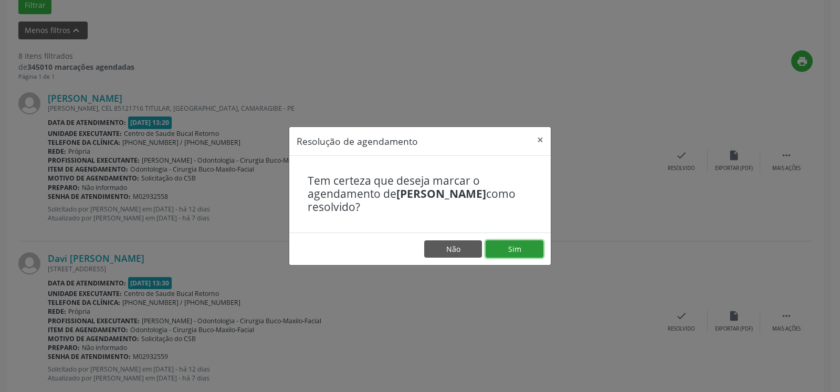
click at [531, 251] on button "Sim" at bounding box center [515, 249] width 58 height 18
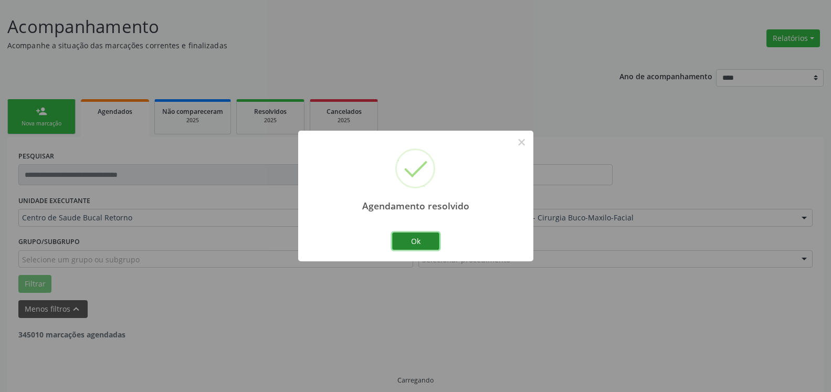
click at [431, 236] on button "Ok" at bounding box center [415, 242] width 47 height 18
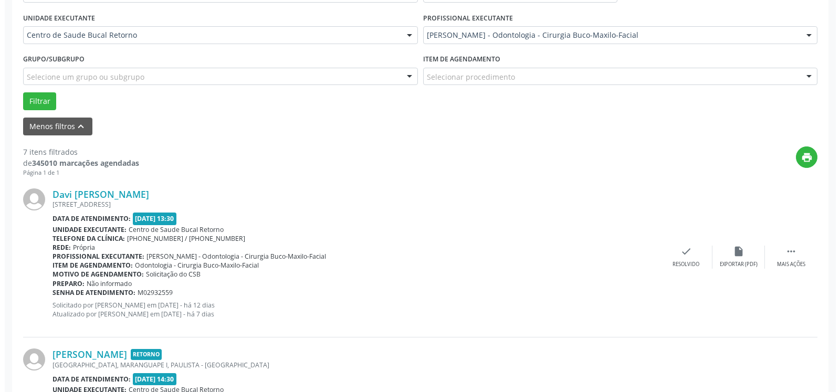
scroll to position [272, 0]
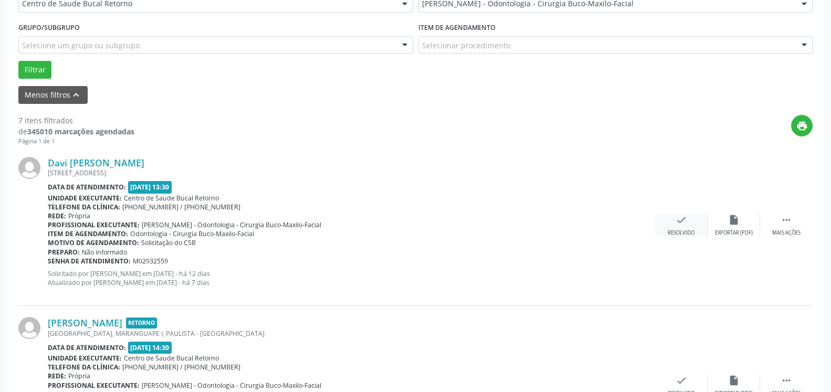
click at [678, 223] on icon "check" at bounding box center [682, 220] width 12 height 12
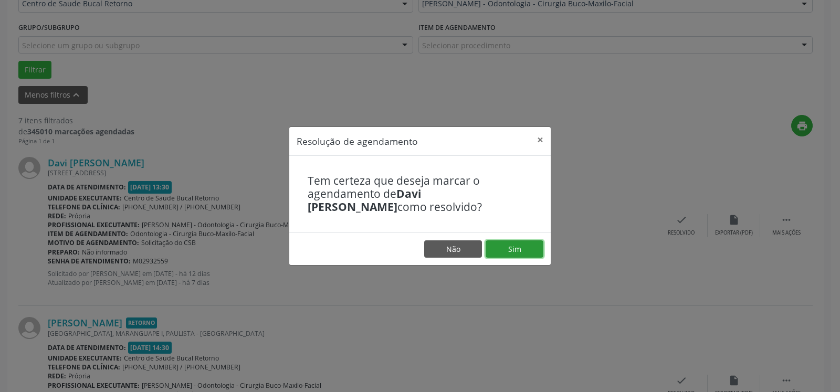
click at [518, 250] on button "Sim" at bounding box center [515, 249] width 58 height 18
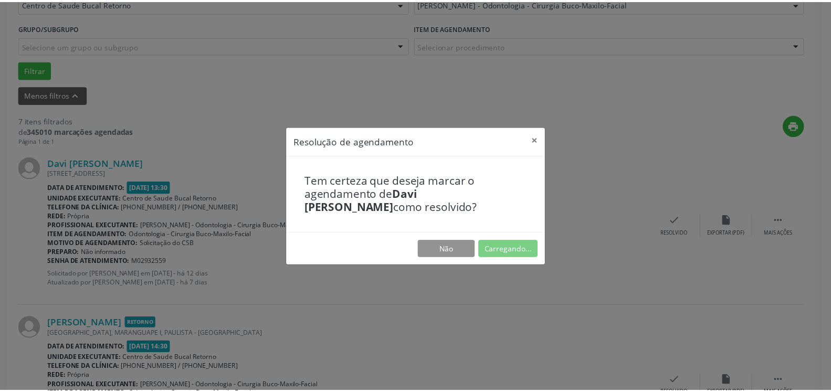
scroll to position [58, 0]
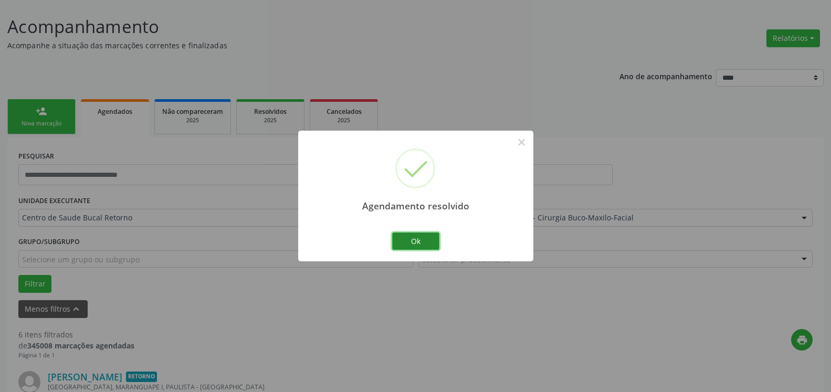
click at [431, 238] on button "Ok" at bounding box center [415, 242] width 47 height 18
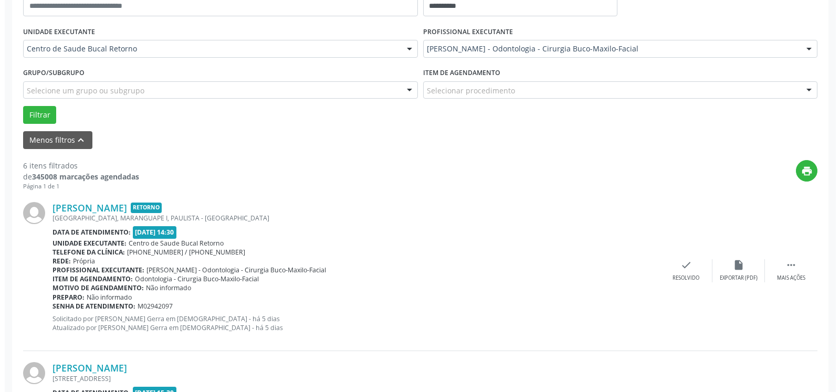
scroll to position [272, 0]
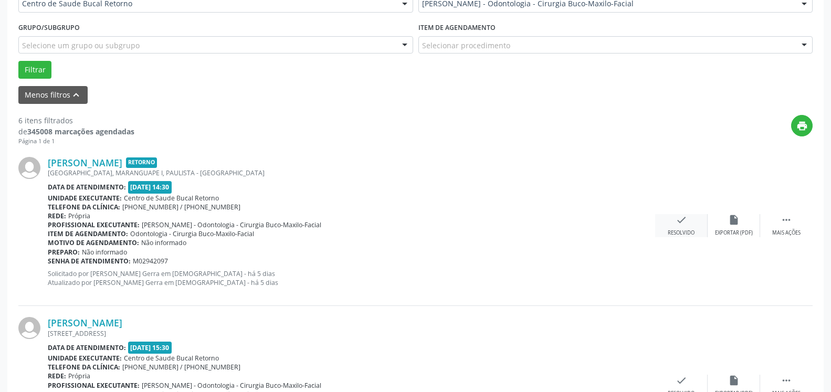
click at [680, 223] on icon "check" at bounding box center [682, 220] width 12 height 12
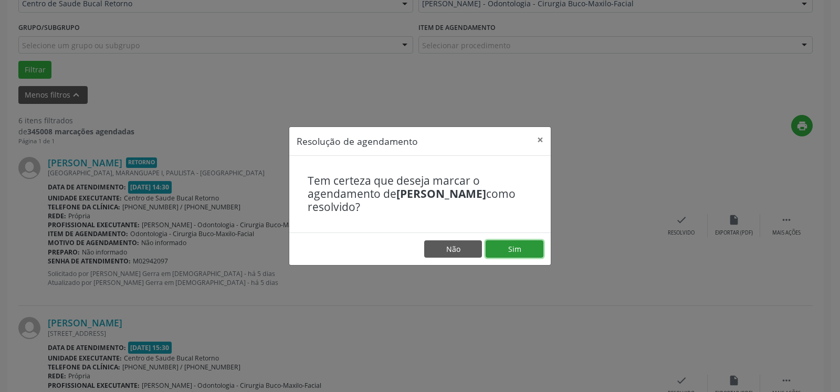
click at [504, 246] on button "Sim" at bounding box center [515, 249] width 58 height 18
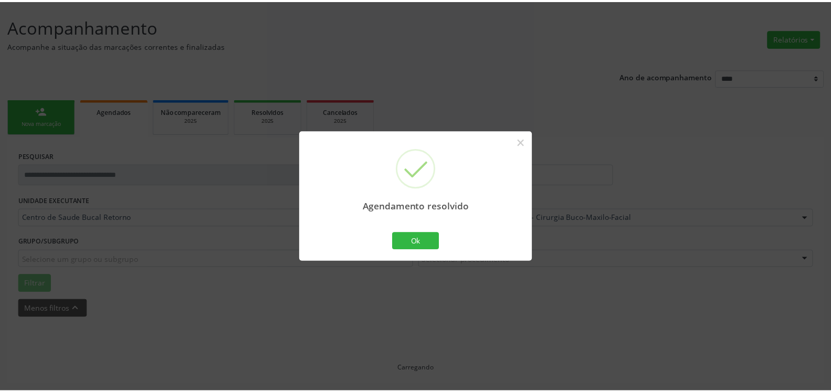
scroll to position [58, 0]
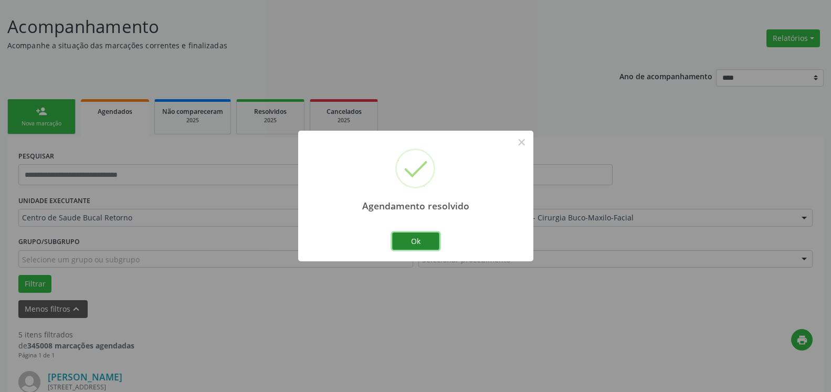
click at [411, 240] on button "Ok" at bounding box center [415, 242] width 47 height 18
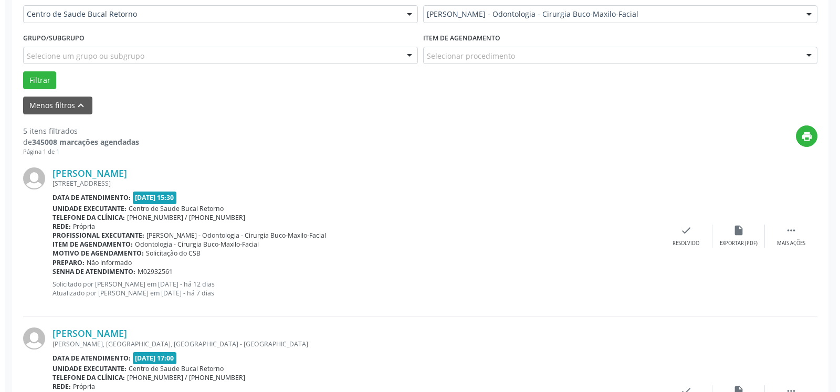
scroll to position [272, 0]
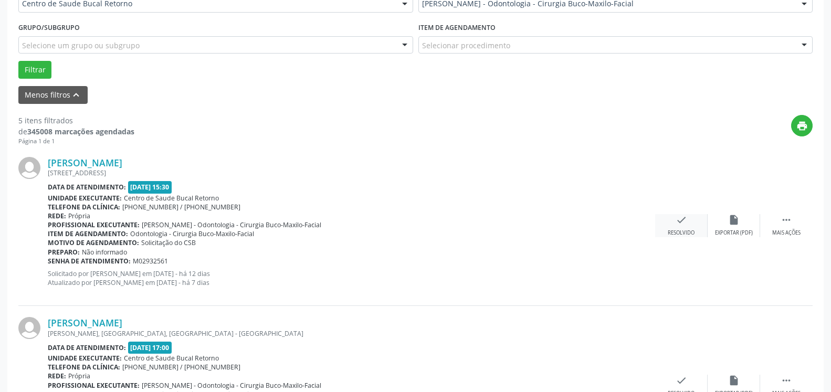
click at [679, 226] on icon "check" at bounding box center [682, 220] width 12 height 12
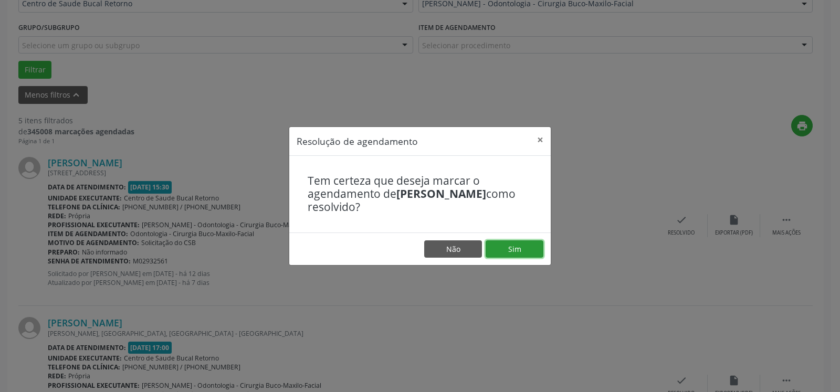
click at [506, 246] on button "Sim" at bounding box center [515, 249] width 58 height 18
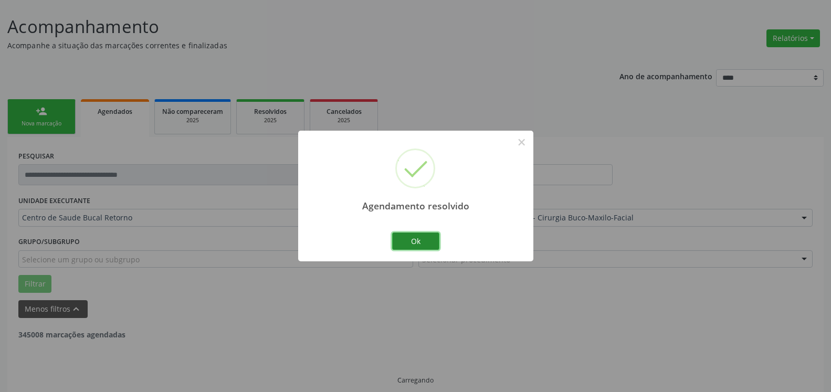
click at [414, 235] on button "Ok" at bounding box center [415, 242] width 47 height 18
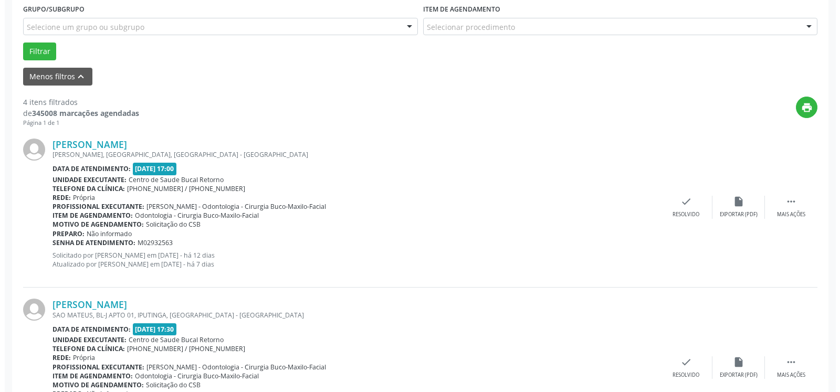
scroll to position [326, 0]
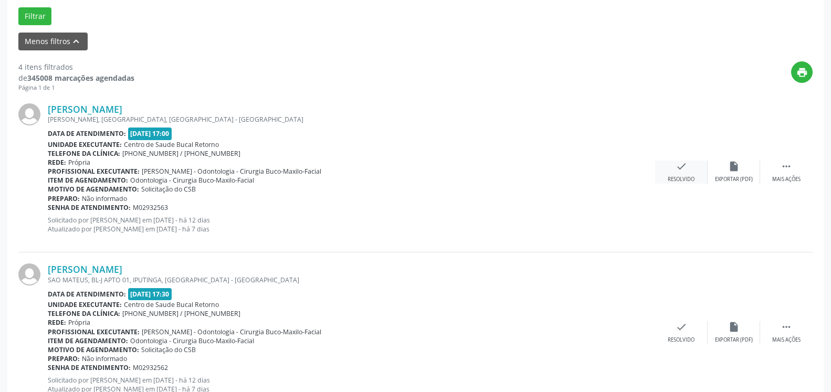
click at [676, 169] on icon "check" at bounding box center [682, 167] width 12 height 12
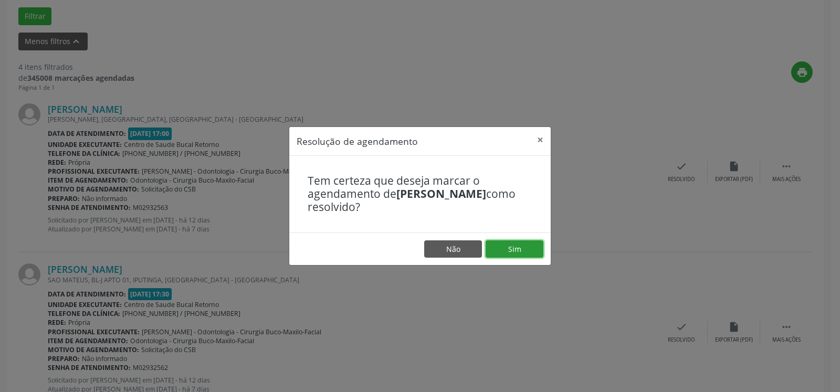
click at [523, 250] on button "Sim" at bounding box center [515, 249] width 58 height 18
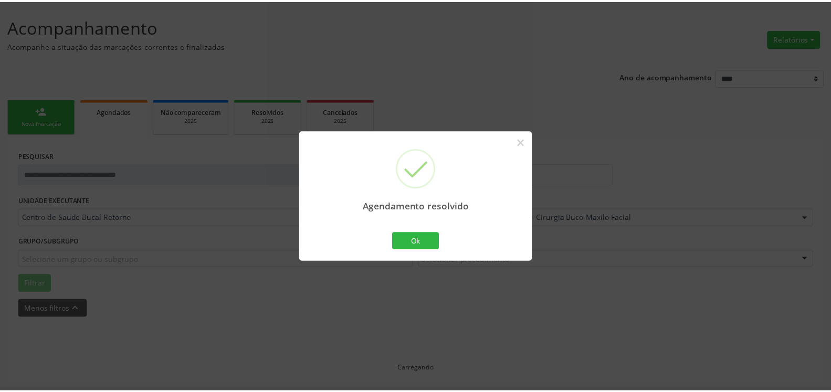
scroll to position [58, 0]
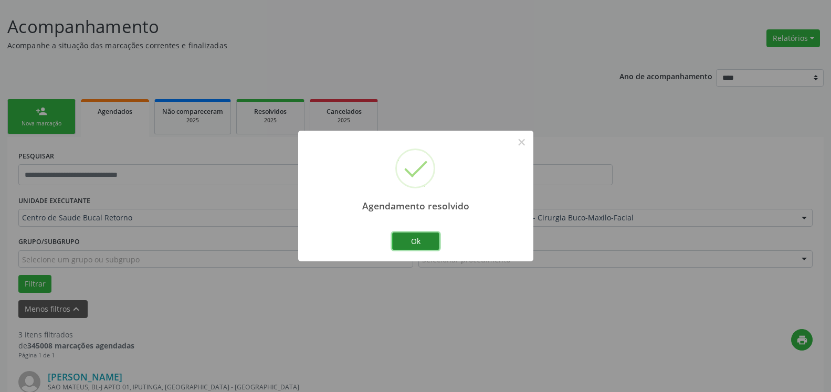
click at [401, 241] on button "Ok" at bounding box center [415, 242] width 47 height 18
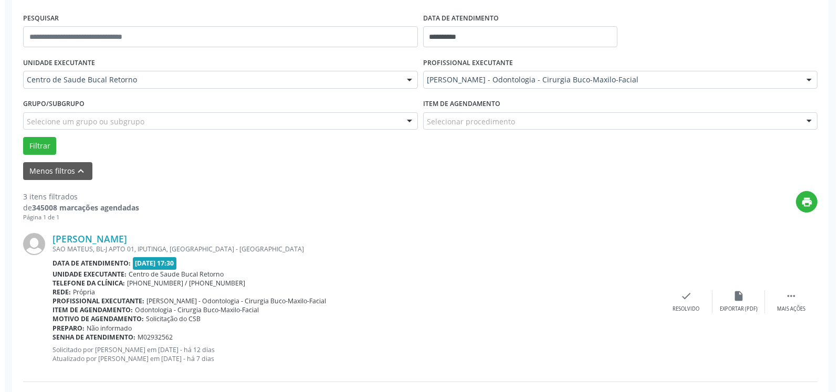
scroll to position [272, 0]
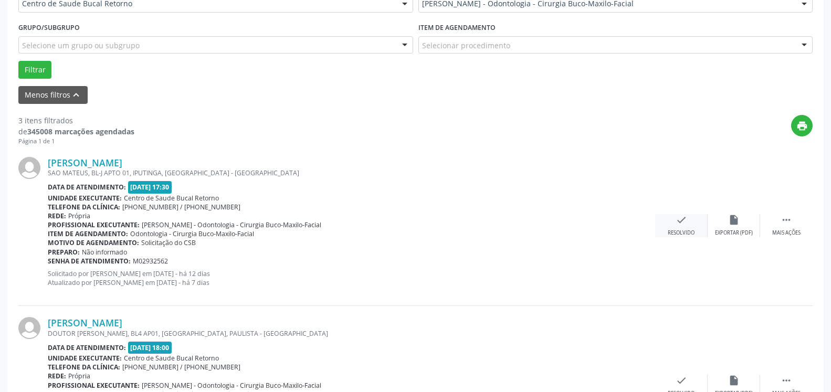
click at [697, 225] on div "check Resolvido" at bounding box center [681, 225] width 53 height 23
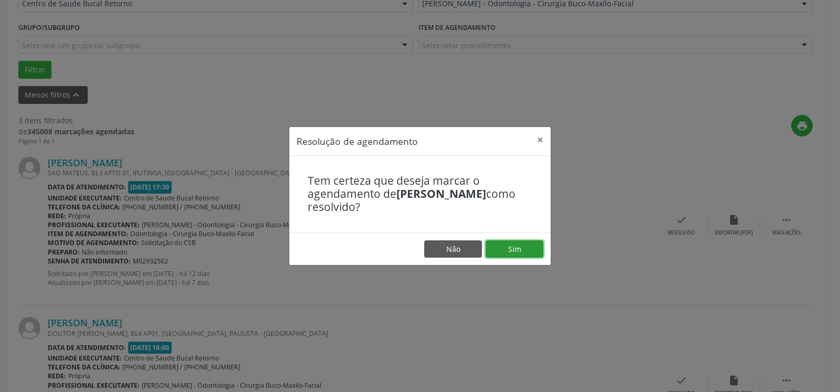
click at [511, 253] on button "Sim" at bounding box center [515, 249] width 58 height 18
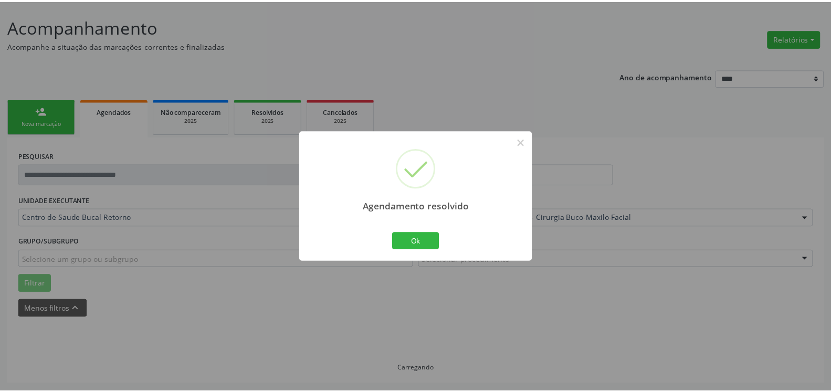
scroll to position [58, 0]
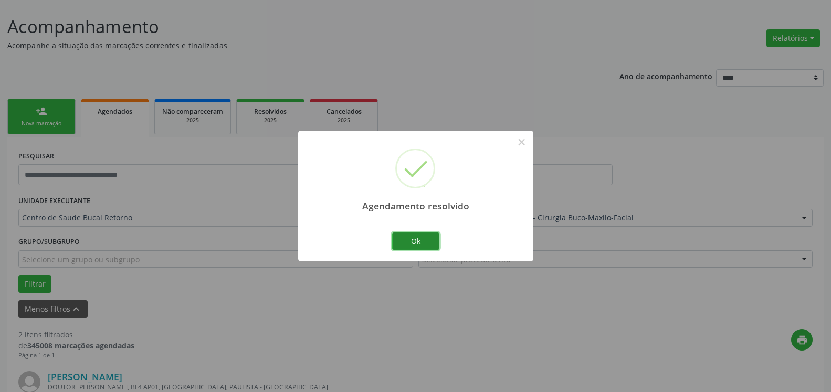
click at [425, 238] on button "Ok" at bounding box center [415, 242] width 47 height 18
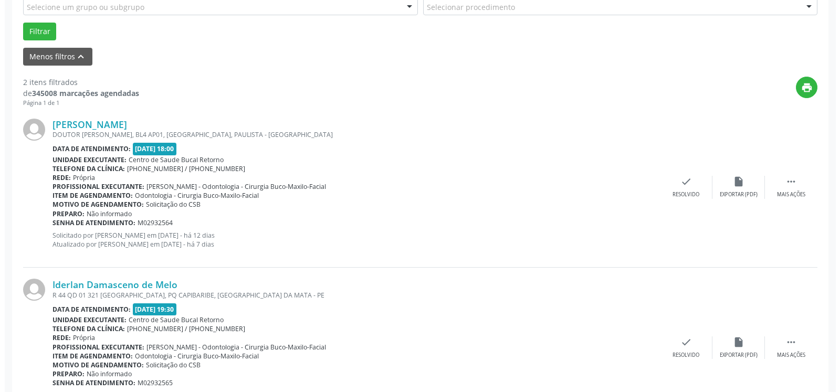
scroll to position [326, 0]
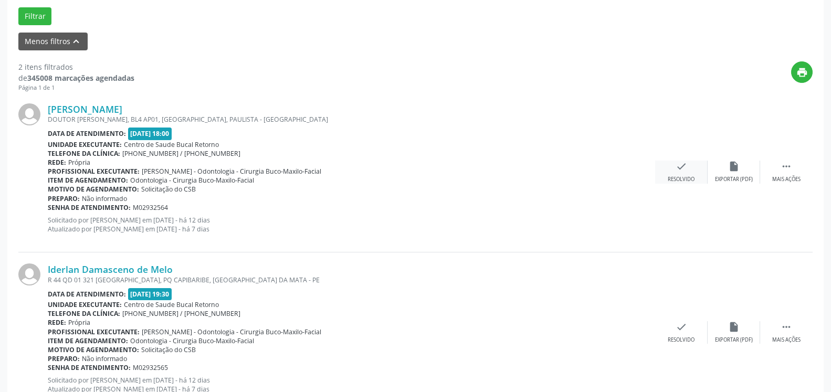
click at [684, 171] on icon "check" at bounding box center [682, 167] width 12 height 12
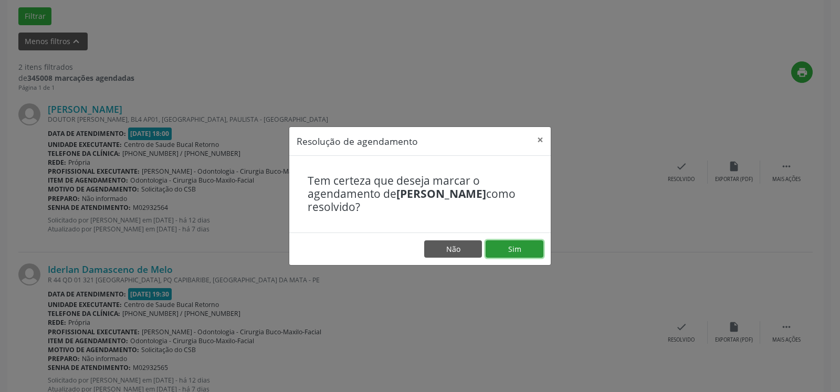
click at [522, 247] on button "Sim" at bounding box center [515, 249] width 58 height 18
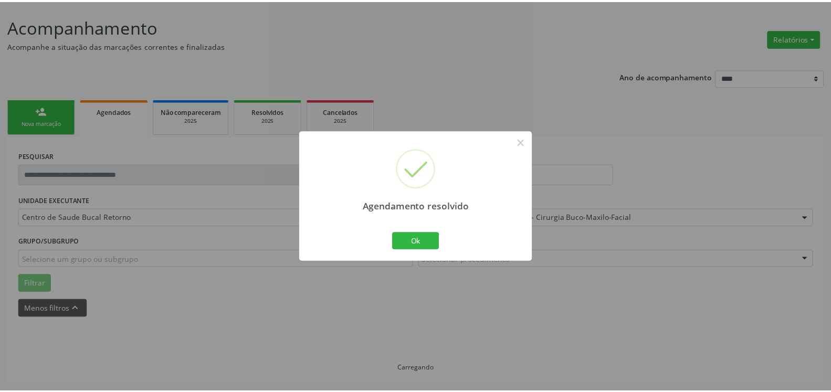
scroll to position [58, 0]
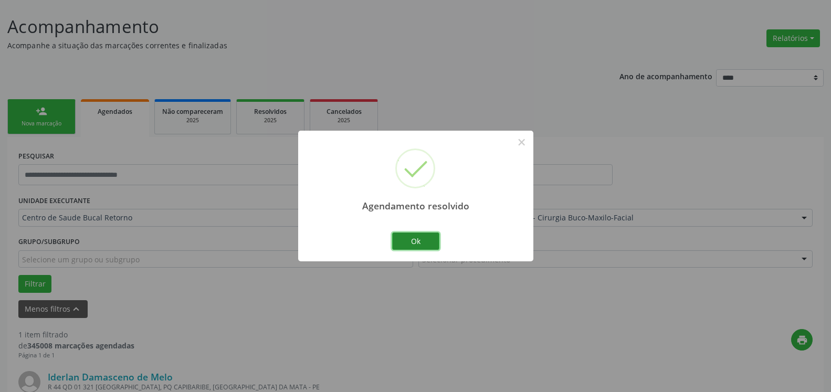
click at [400, 242] on button "Ok" at bounding box center [415, 242] width 47 height 18
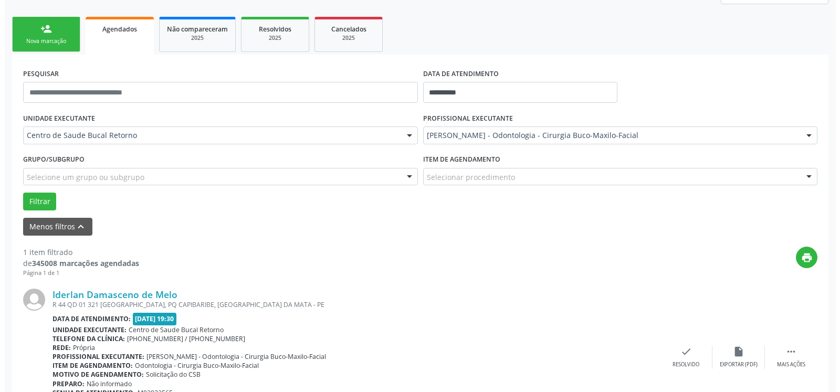
scroll to position [204, 0]
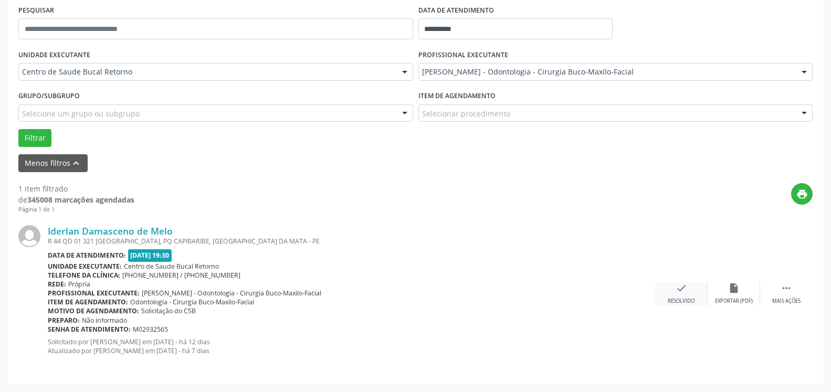
click at [673, 293] on div "check Resolvido" at bounding box center [681, 293] width 53 height 23
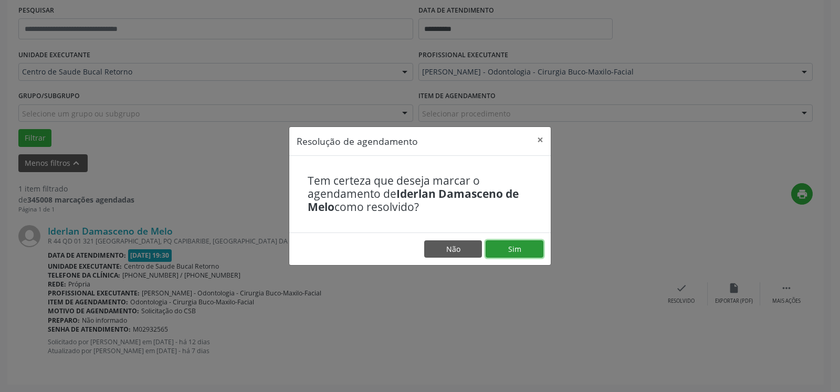
click at [522, 257] on button "Sim" at bounding box center [515, 249] width 58 height 18
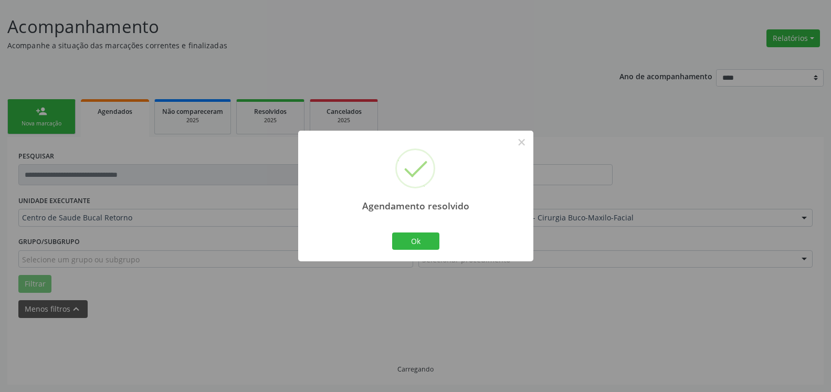
scroll to position [35, 0]
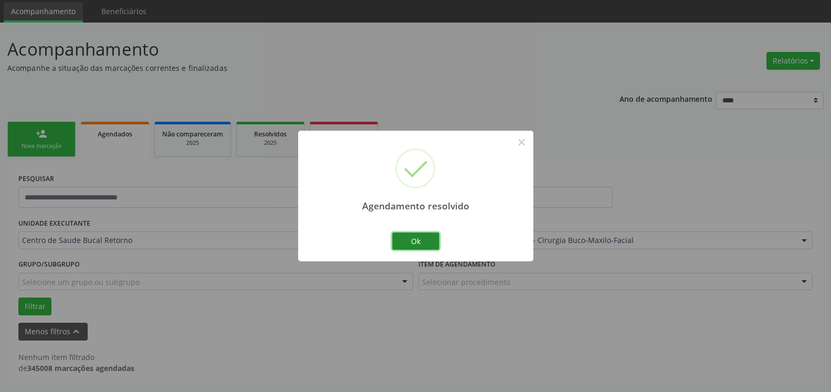
click at [423, 240] on button "Ok" at bounding box center [415, 242] width 47 height 18
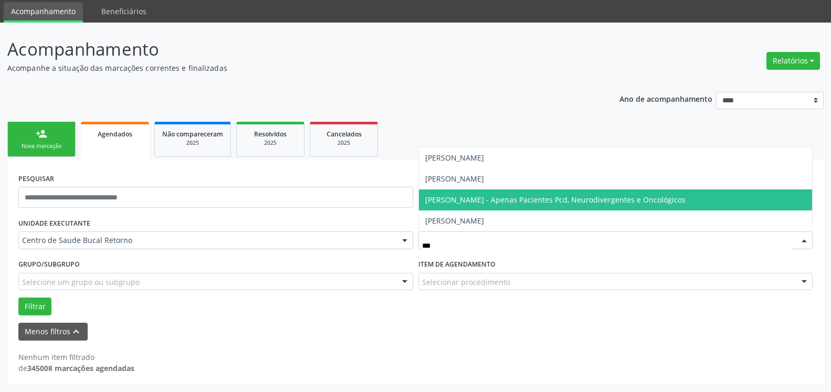
click at [495, 206] on span "[PERSON_NAME] - Apenas Pacientes Pcd, Neurodivergentes e Oncológicos" at bounding box center [616, 200] width 394 height 21
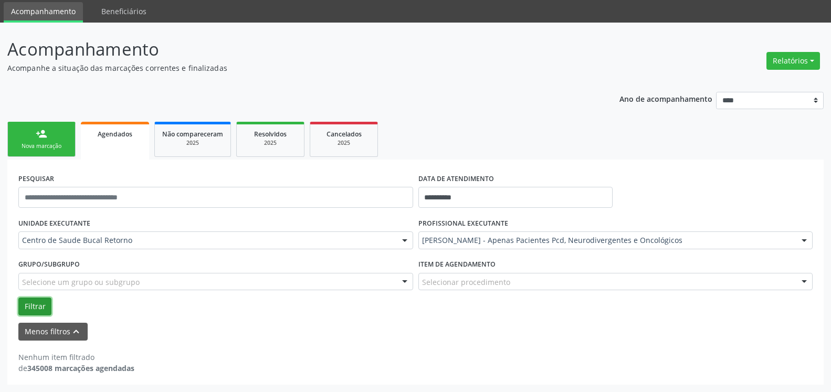
click at [41, 307] on button "Filtrar" at bounding box center [34, 307] width 33 height 18
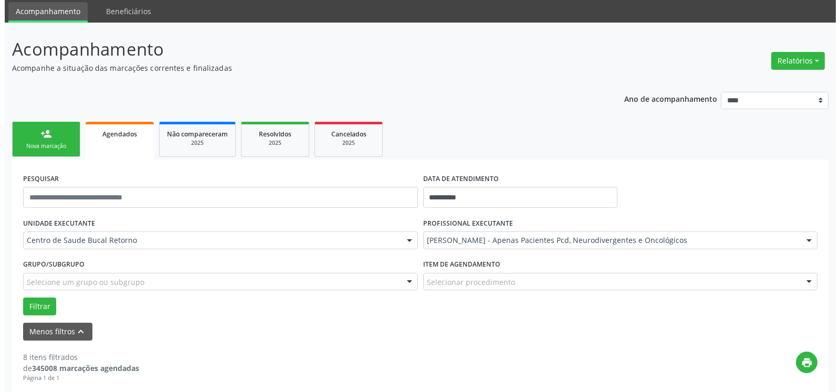
scroll to position [196, 0]
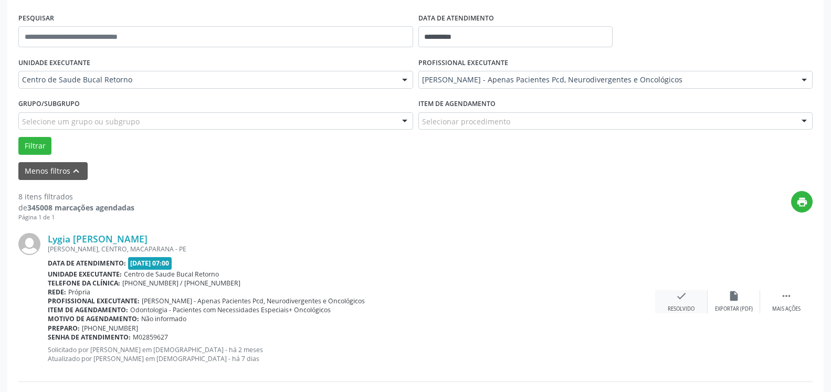
click at [680, 299] on icon "check" at bounding box center [682, 296] width 12 height 12
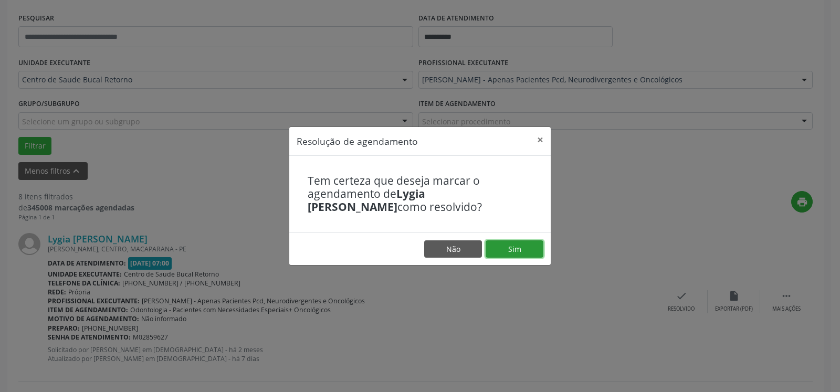
click at [522, 249] on button "Sim" at bounding box center [515, 249] width 58 height 18
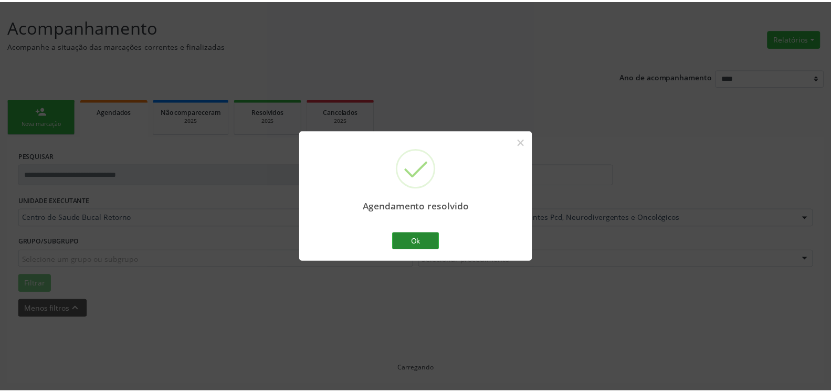
scroll to position [58, 0]
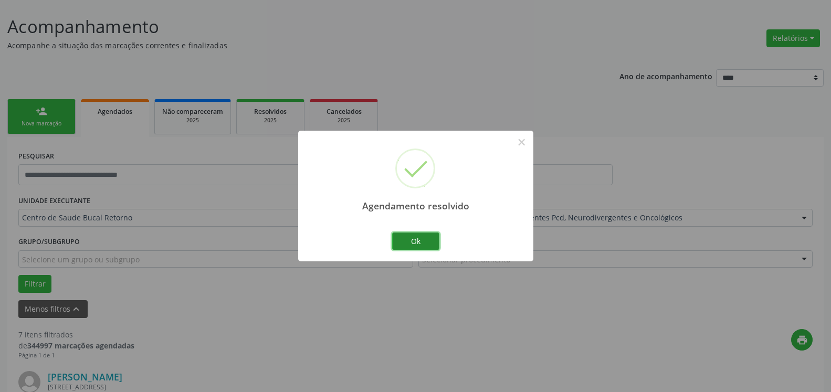
click at [403, 241] on button "Ok" at bounding box center [415, 242] width 47 height 18
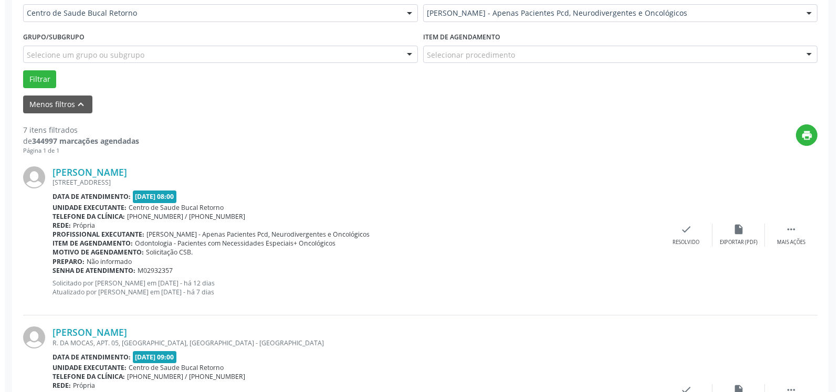
scroll to position [326, 0]
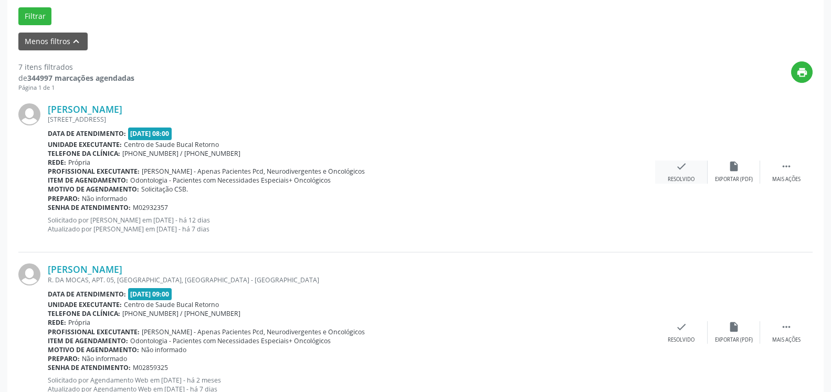
click at [680, 170] on icon "check" at bounding box center [682, 167] width 12 height 12
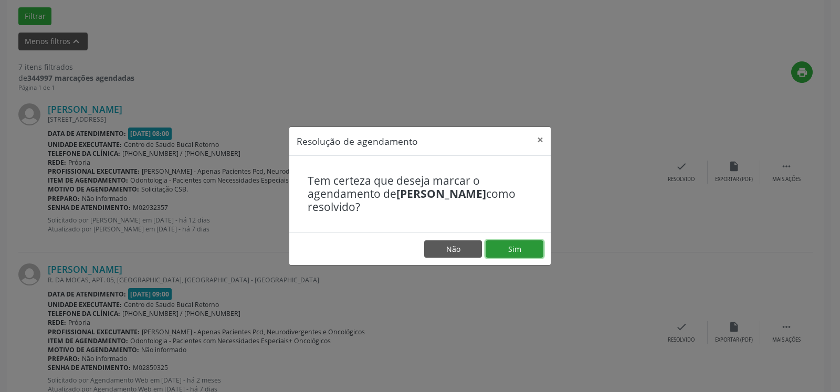
drag, startPoint x: 532, startPoint y: 246, endPoint x: 510, endPoint y: 253, distance: 22.9
click at [531, 246] on button "Sim" at bounding box center [515, 249] width 58 height 18
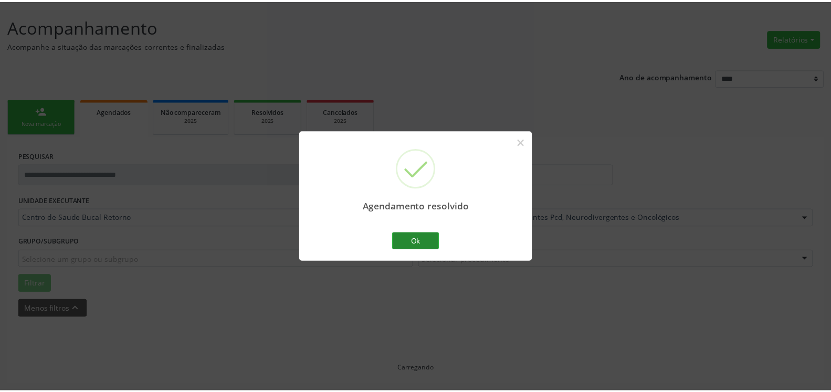
scroll to position [58, 0]
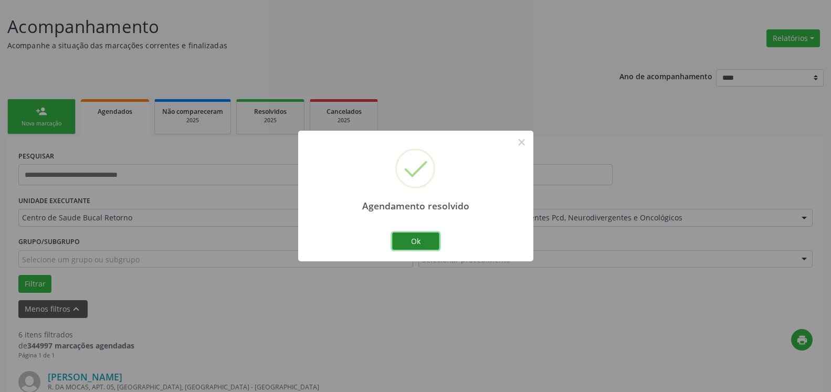
click at [431, 243] on button "Ok" at bounding box center [415, 242] width 47 height 18
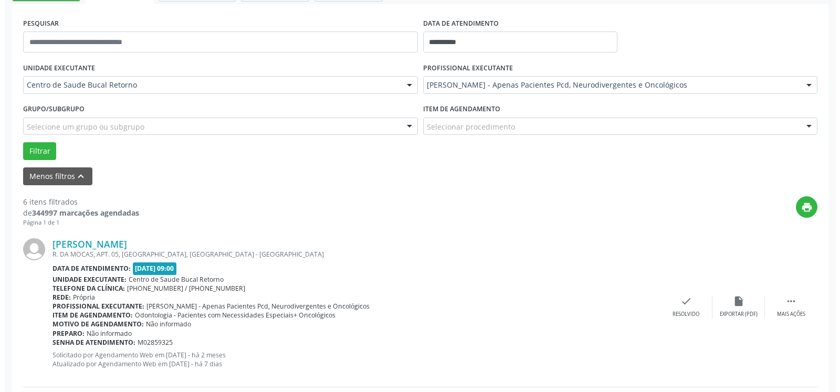
scroll to position [272, 0]
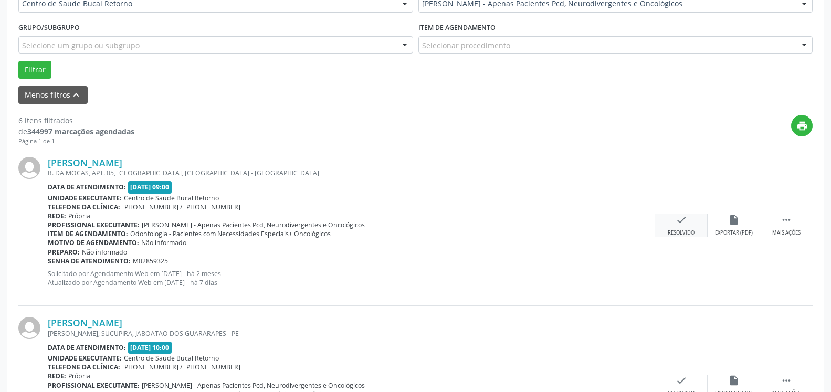
click at [679, 229] on div "check Resolvido" at bounding box center [681, 225] width 53 height 23
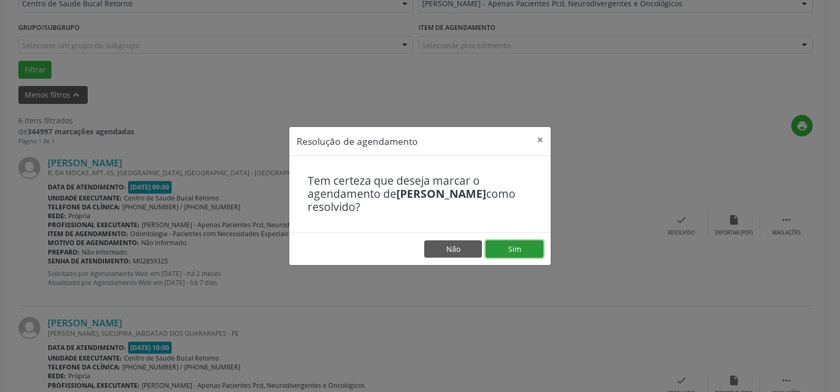
click at [518, 250] on button "Sim" at bounding box center [515, 249] width 58 height 18
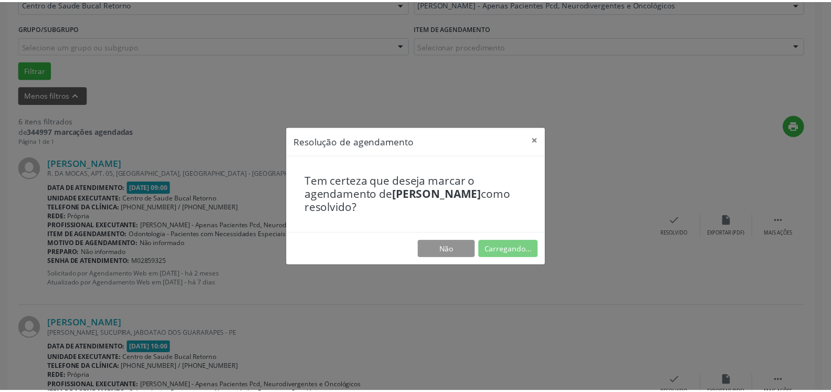
scroll to position [58, 0]
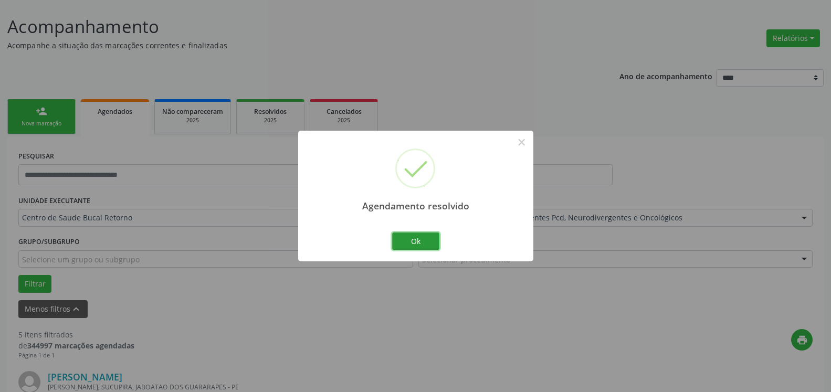
click at [415, 246] on button "Ok" at bounding box center [415, 242] width 47 height 18
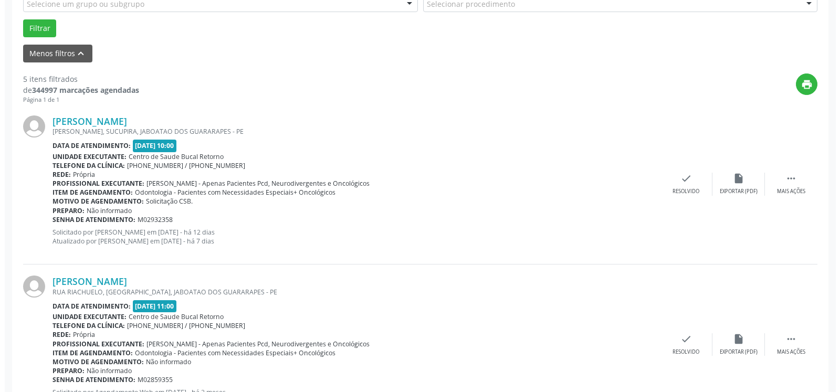
scroll to position [326, 0]
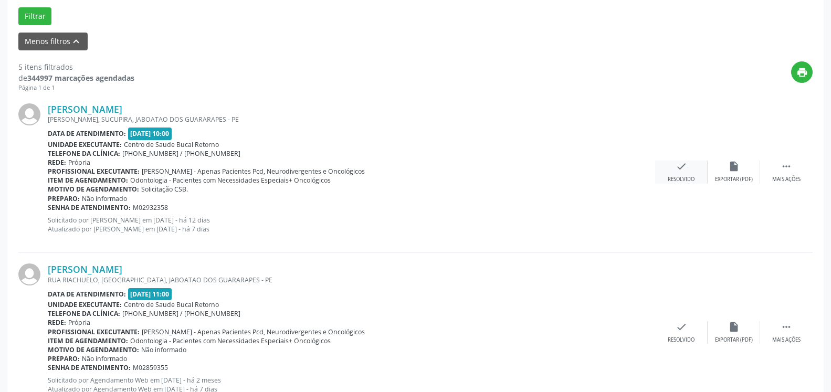
click at [680, 162] on icon "check" at bounding box center [682, 167] width 12 height 12
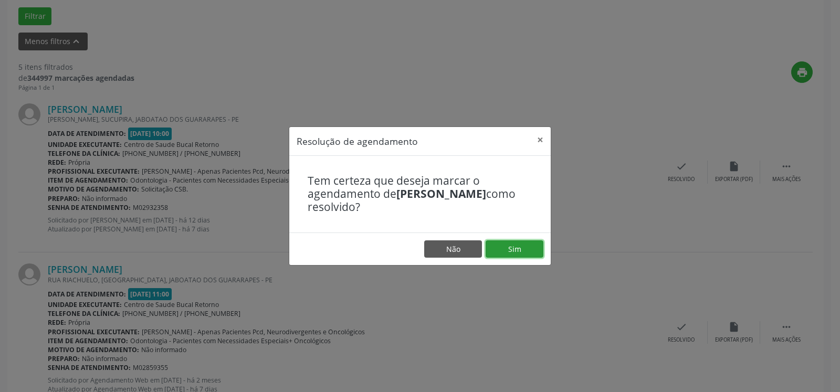
click at [510, 250] on button "Sim" at bounding box center [515, 249] width 58 height 18
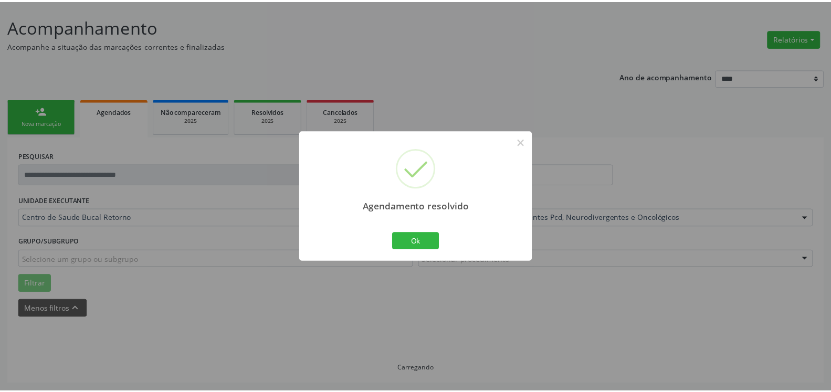
scroll to position [58, 0]
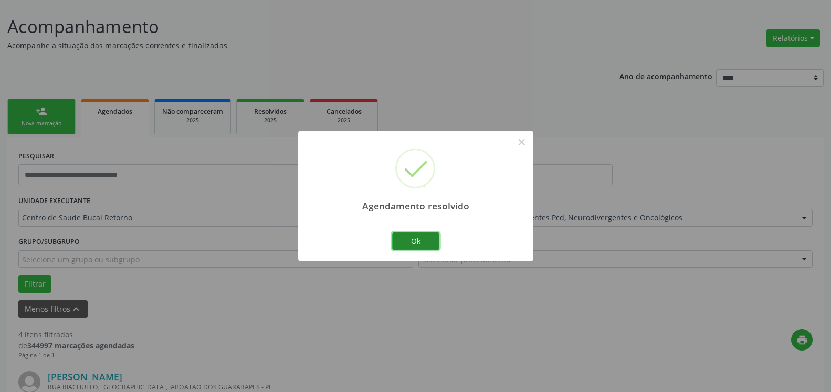
click at [429, 236] on button "Ok" at bounding box center [415, 242] width 47 height 18
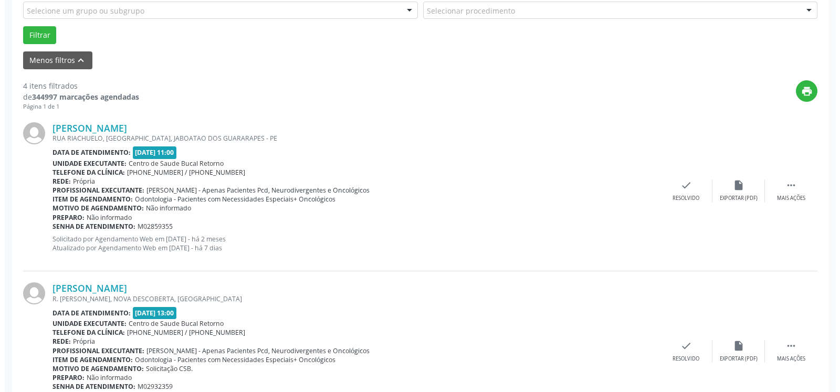
scroll to position [326, 0]
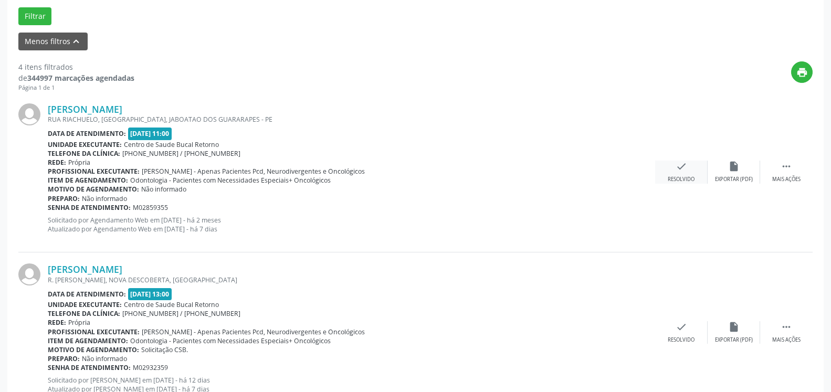
click at [683, 179] on div "Resolvido" at bounding box center [681, 179] width 27 height 7
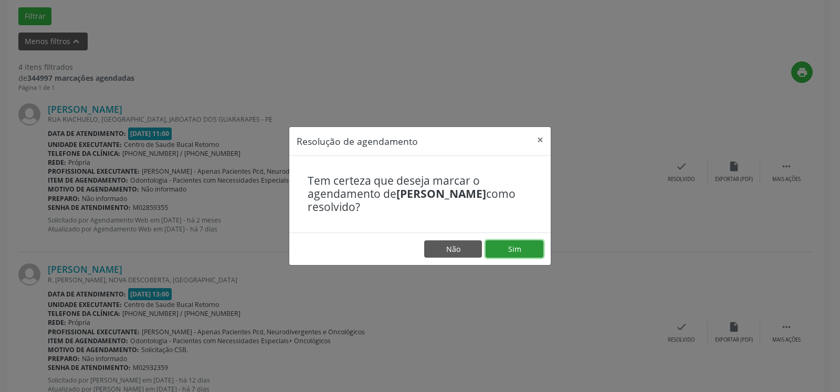
click at [530, 250] on button "Sim" at bounding box center [515, 249] width 58 height 18
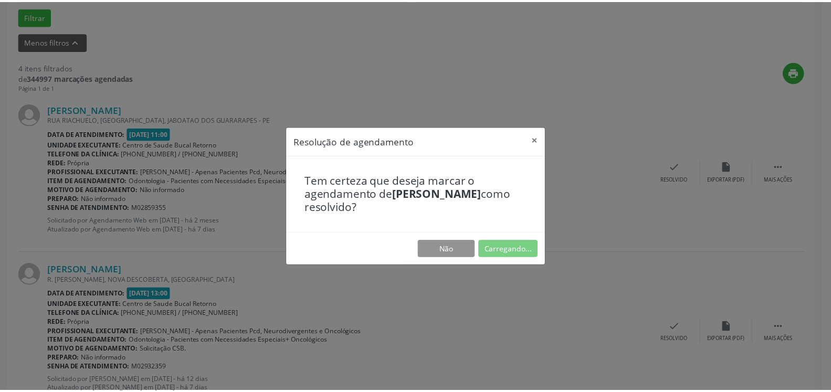
scroll to position [58, 0]
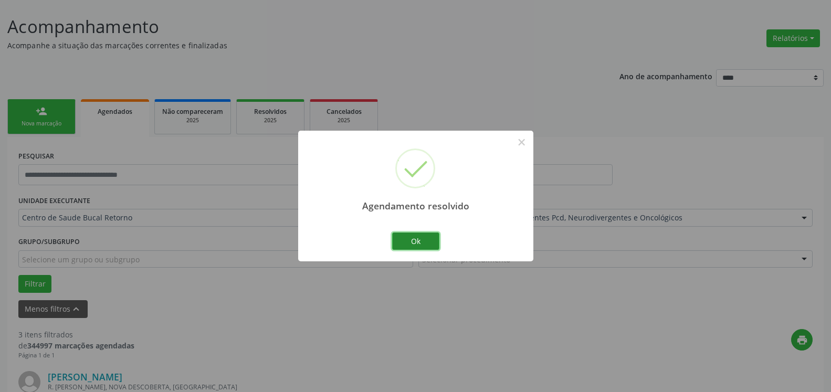
click at [419, 240] on button "Ok" at bounding box center [415, 242] width 47 height 18
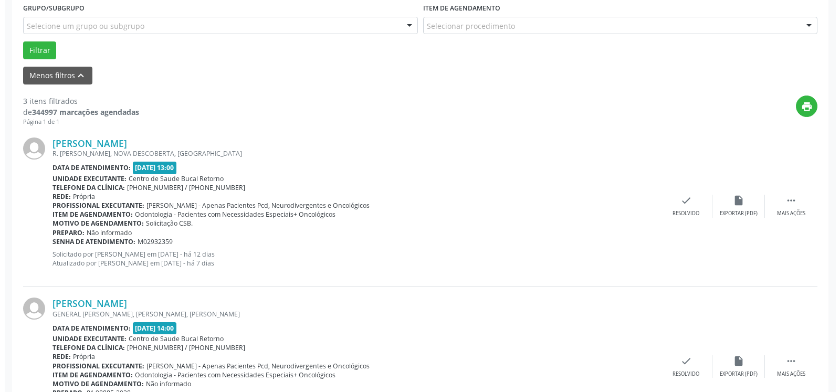
scroll to position [326, 0]
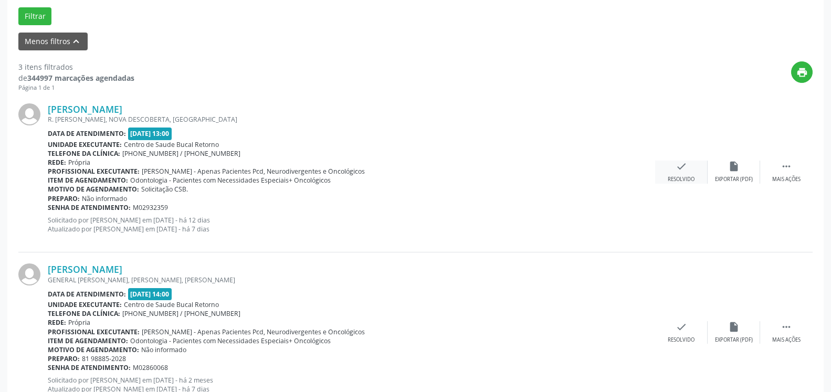
click at [675, 176] on div "check Resolvido" at bounding box center [681, 172] width 53 height 23
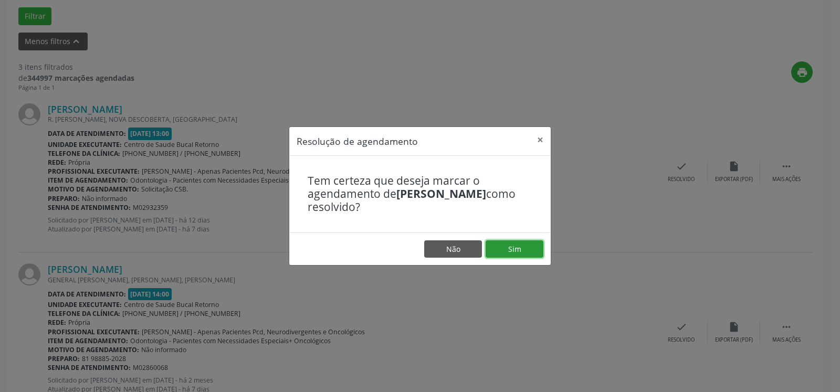
click at [523, 253] on button "Sim" at bounding box center [515, 249] width 58 height 18
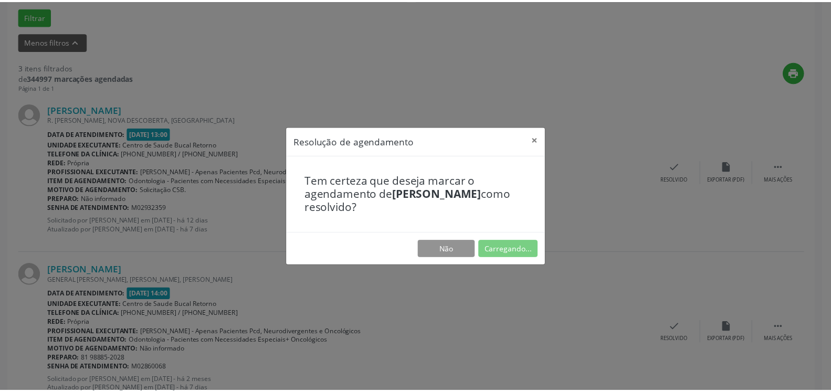
scroll to position [58, 0]
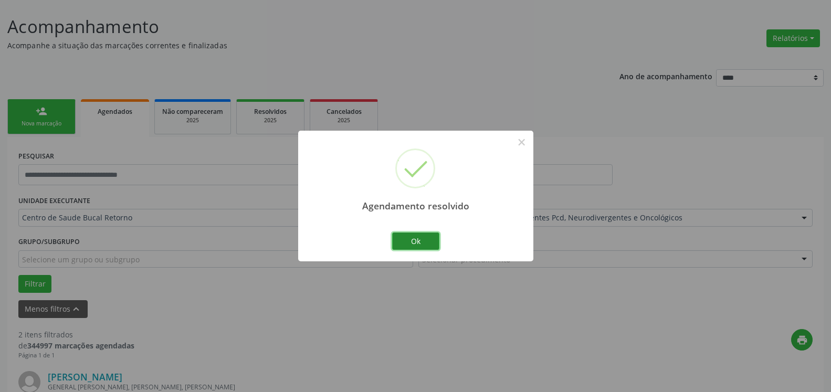
click at [418, 243] on button "Ok" at bounding box center [415, 242] width 47 height 18
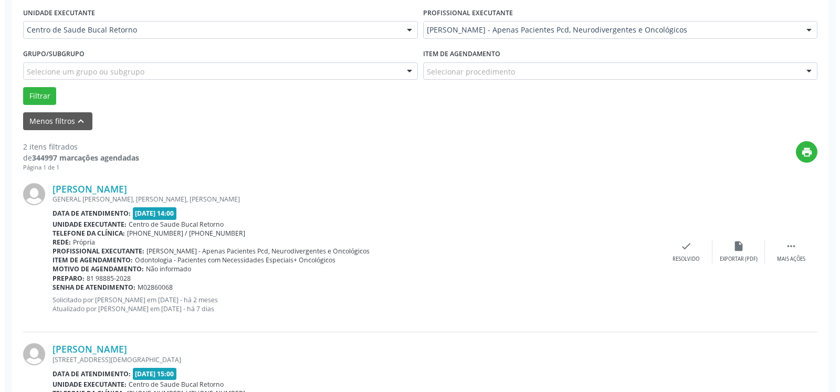
scroll to position [272, 0]
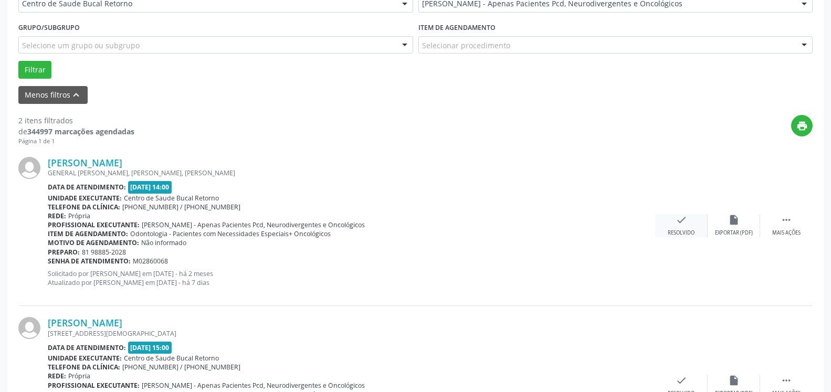
click at [679, 219] on icon "check" at bounding box center [682, 220] width 12 height 12
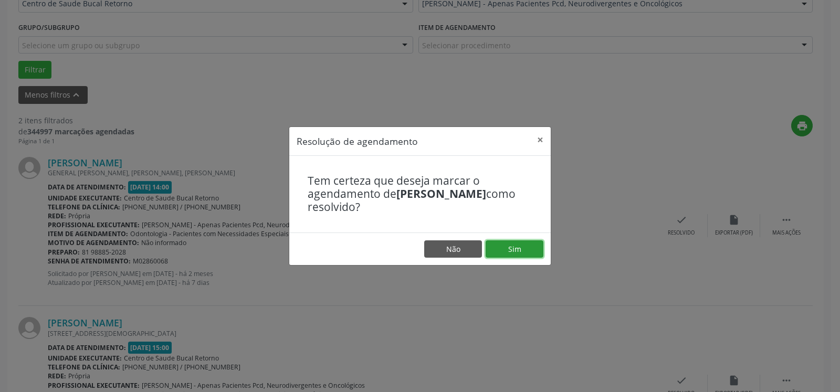
click at [502, 247] on button "Sim" at bounding box center [515, 249] width 58 height 18
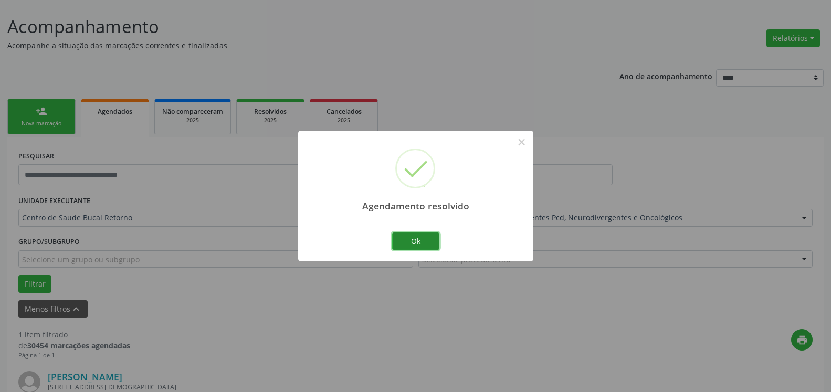
click at [424, 240] on button "Ok" at bounding box center [415, 242] width 47 height 18
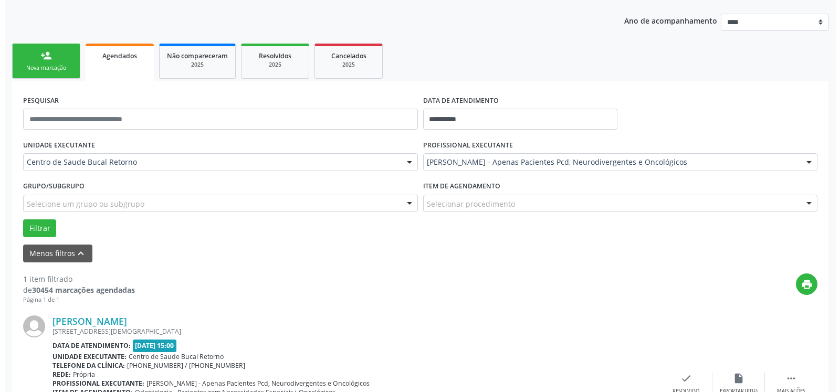
scroll to position [204, 0]
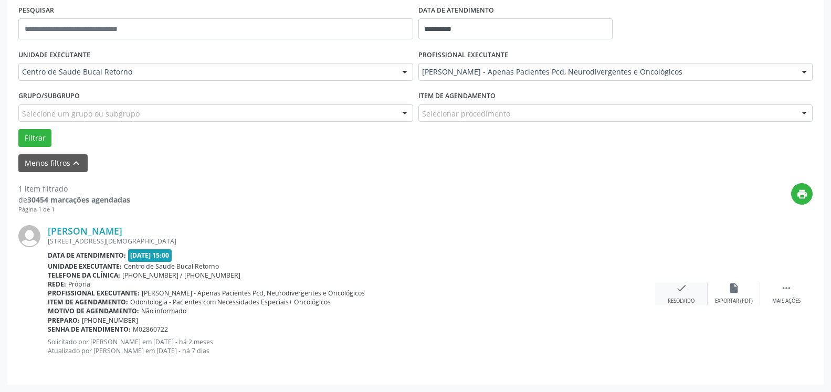
click at [679, 287] on icon "check" at bounding box center [682, 288] width 12 height 12
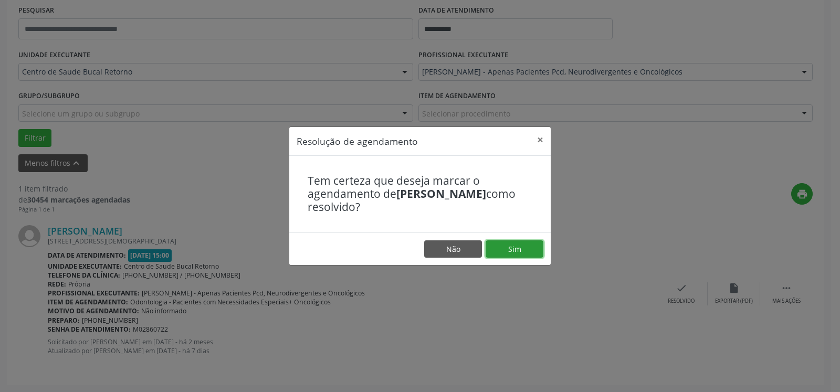
click at [516, 242] on button "Sim" at bounding box center [515, 249] width 58 height 18
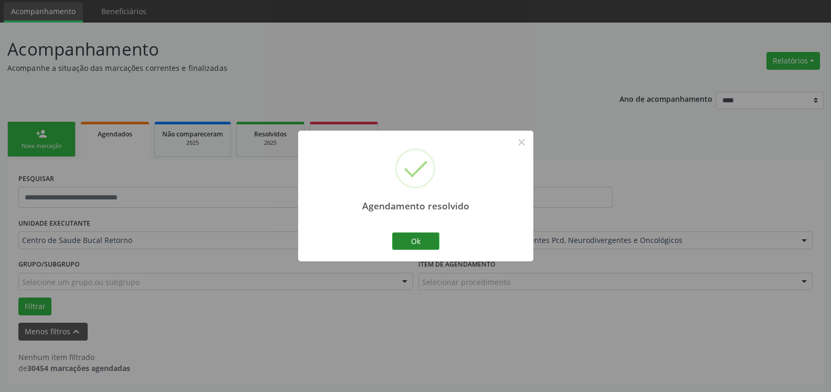
scroll to position [35, 0]
click at [422, 238] on button "Ok" at bounding box center [415, 242] width 47 height 18
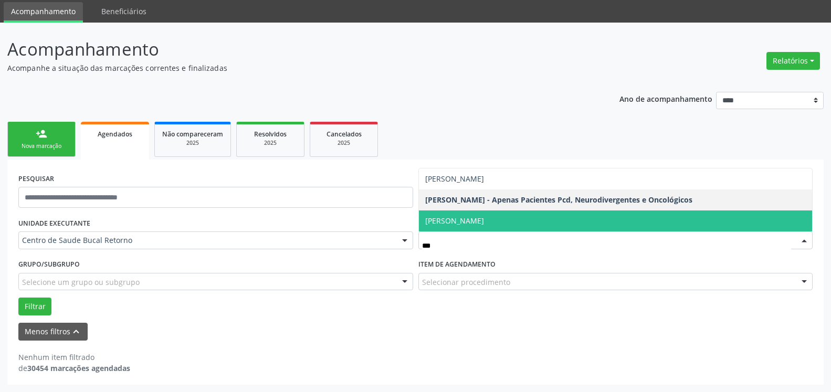
click at [506, 226] on span "[PERSON_NAME]" at bounding box center [616, 221] width 394 height 21
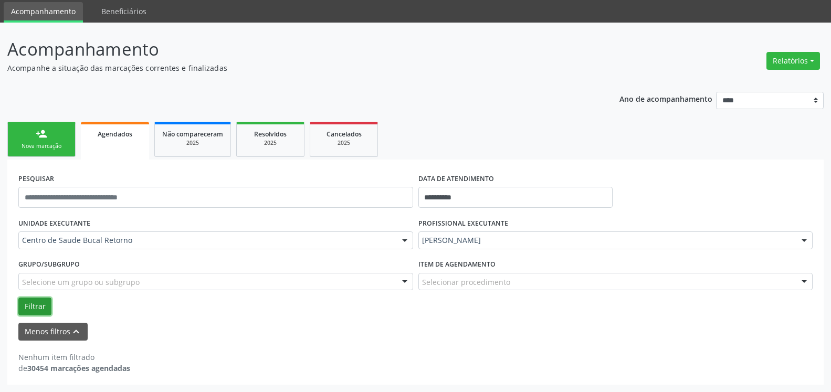
click at [41, 304] on button "Filtrar" at bounding box center [34, 307] width 33 height 18
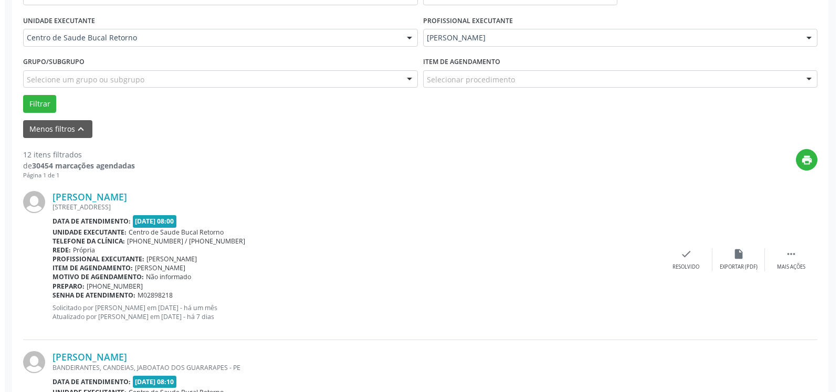
scroll to position [249, 0]
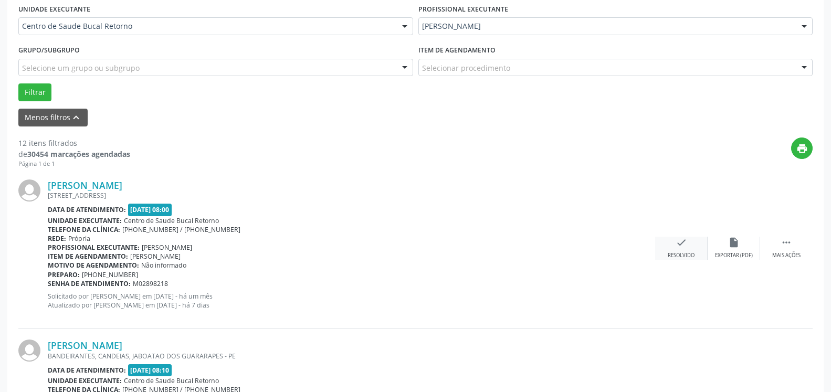
click at [690, 249] on div "check Resolvido" at bounding box center [681, 248] width 53 height 23
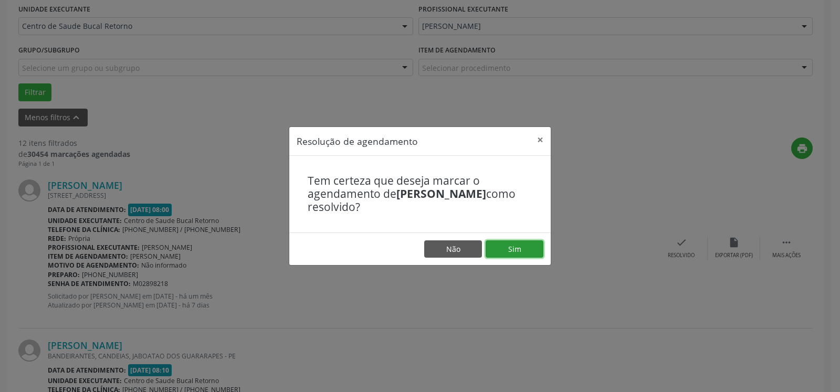
click at [541, 248] on button "Sim" at bounding box center [515, 249] width 58 height 18
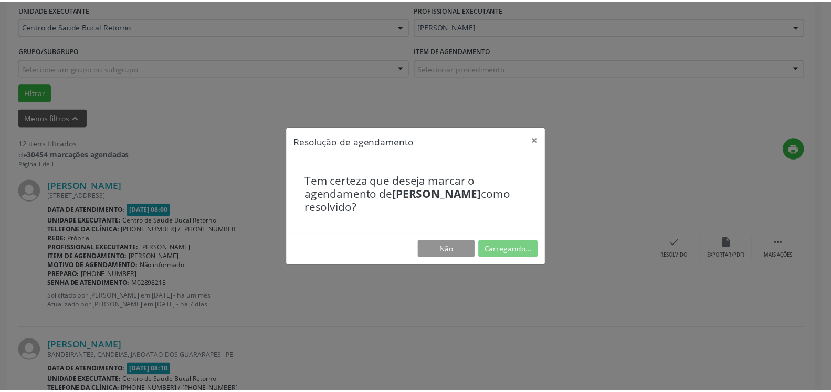
scroll to position [58, 0]
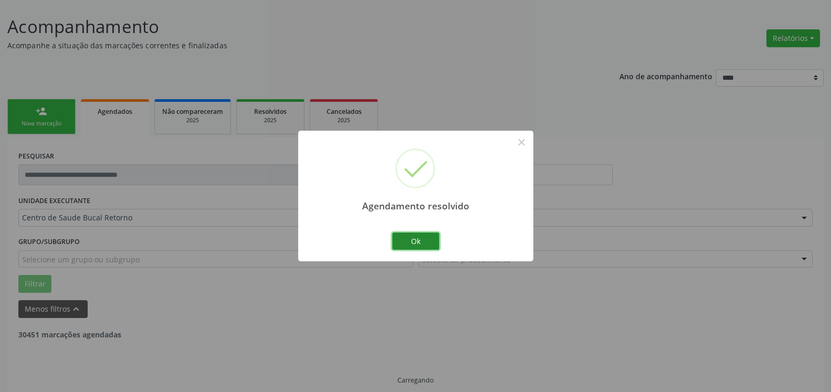
click at [420, 244] on button "Ok" at bounding box center [415, 242] width 47 height 18
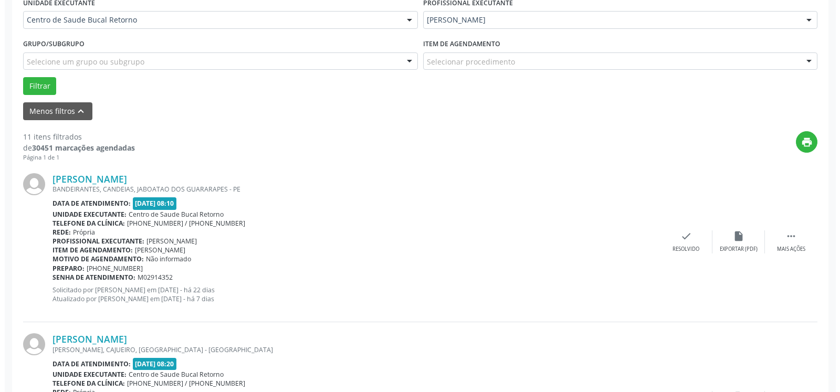
scroll to position [272, 0]
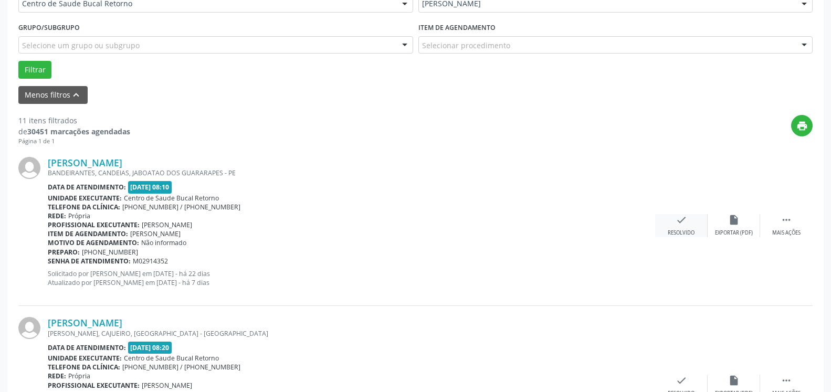
click at [673, 228] on div "check Resolvido" at bounding box center [681, 225] width 53 height 23
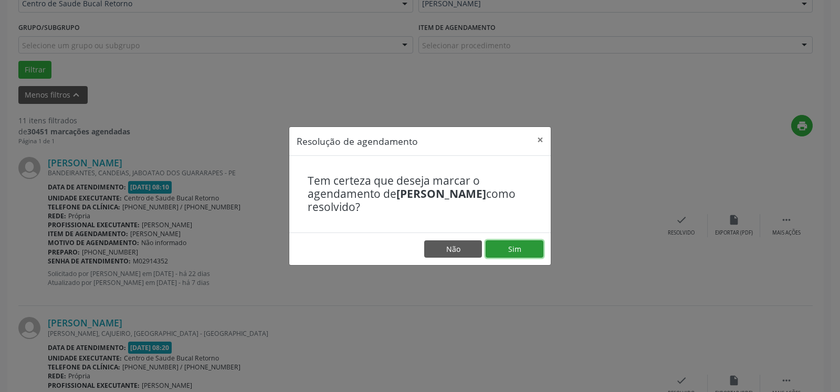
click at [511, 244] on button "Sim" at bounding box center [515, 249] width 58 height 18
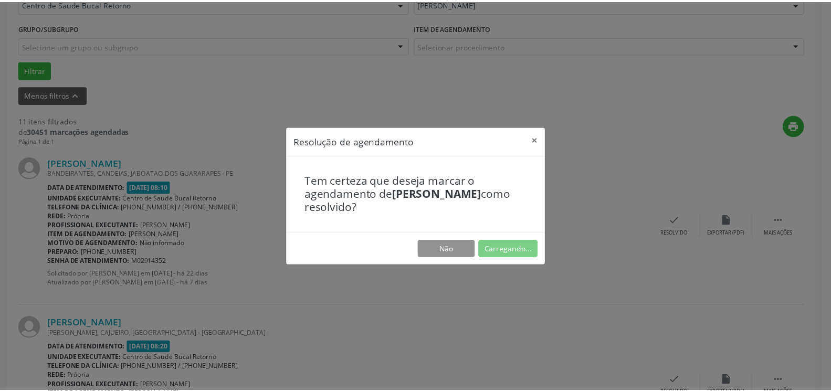
scroll to position [58, 0]
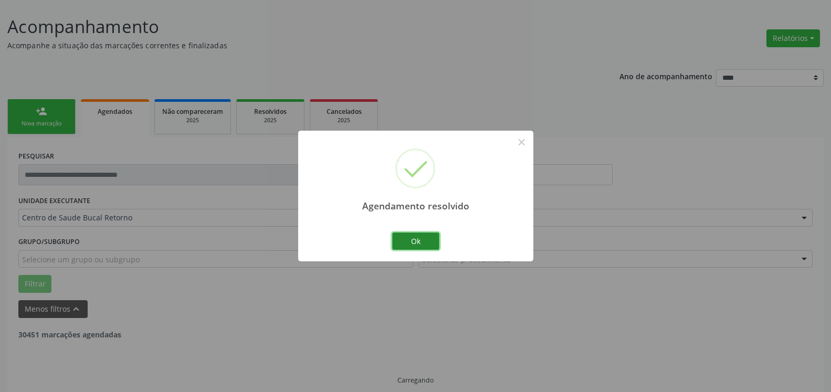
click at [418, 244] on button "Ok" at bounding box center [415, 242] width 47 height 18
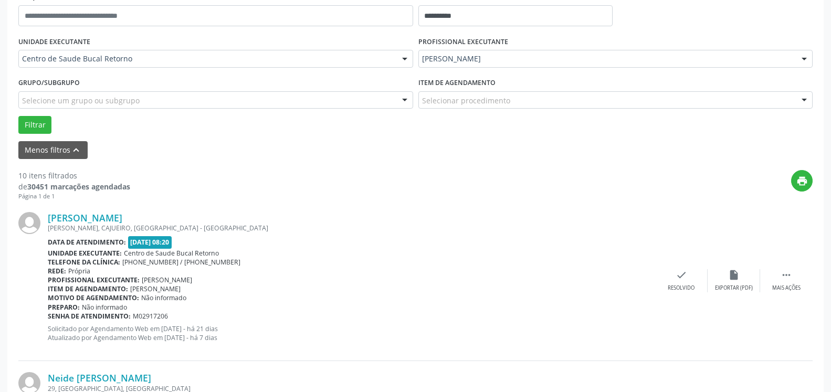
scroll to position [218, 0]
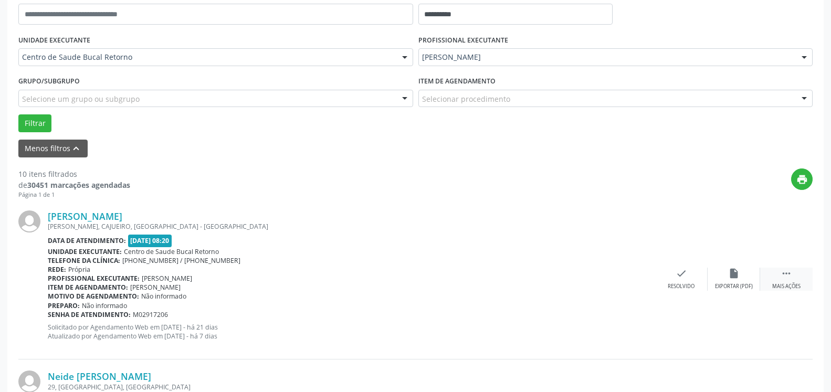
click at [790, 274] on icon "" at bounding box center [787, 274] width 12 height 12
click at [741, 281] on div "alarm_off Não compareceu" at bounding box center [734, 279] width 53 height 23
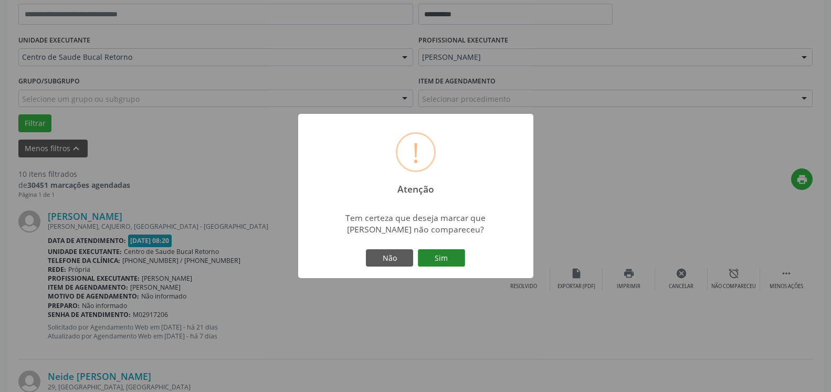
click at [449, 260] on button "Sim" at bounding box center [441, 258] width 47 height 18
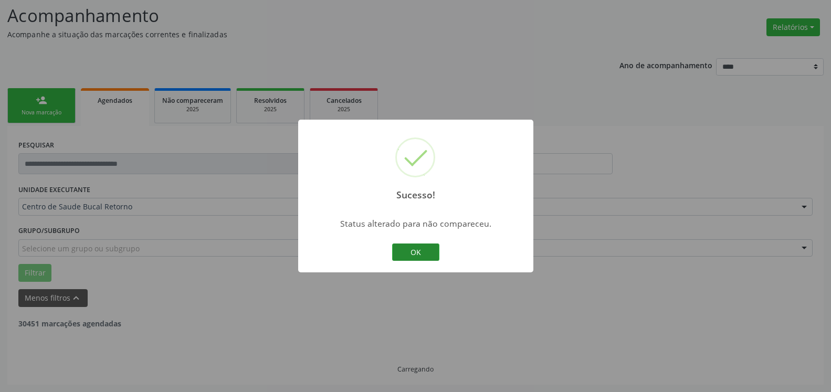
click at [427, 256] on button "OK" at bounding box center [415, 253] width 47 height 18
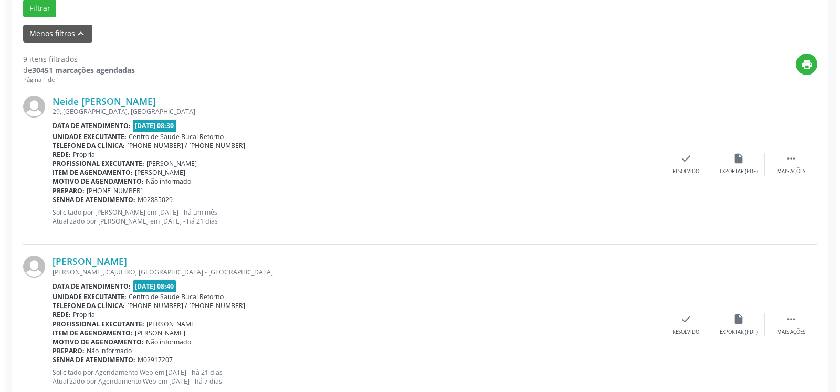
scroll to position [337, 0]
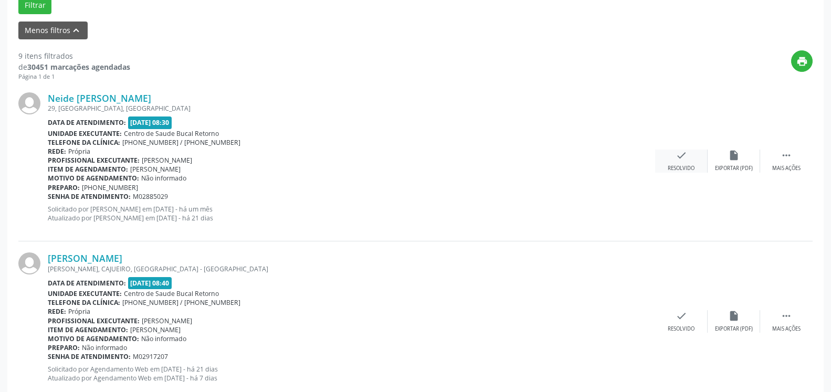
click at [684, 164] on div "check Resolvido" at bounding box center [681, 161] width 53 height 23
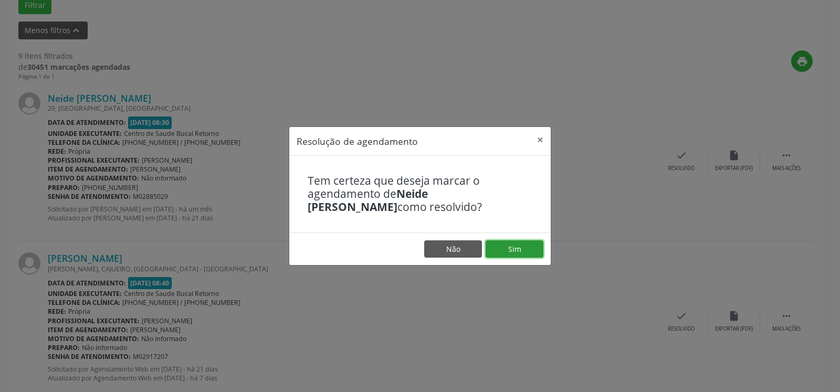
click at [508, 251] on button "Sim" at bounding box center [515, 249] width 58 height 18
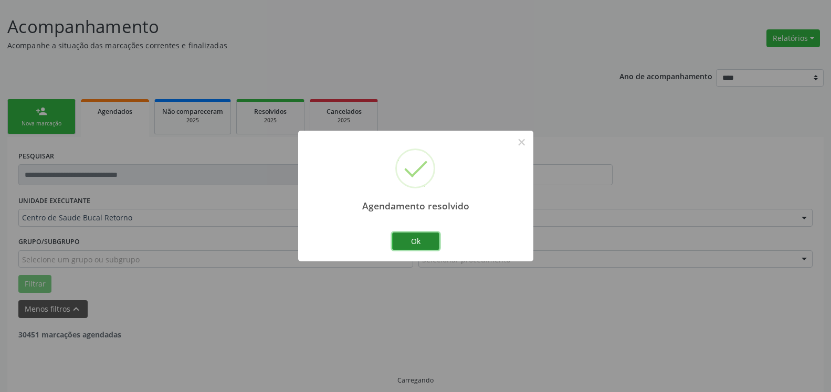
click at [406, 240] on button "Ok" at bounding box center [415, 242] width 47 height 18
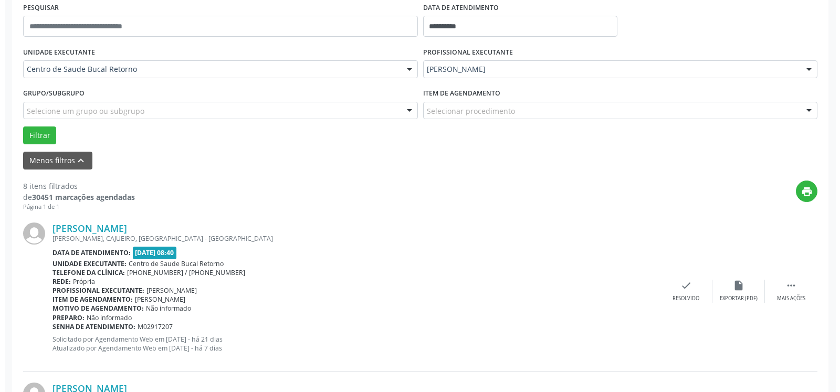
scroll to position [272, 0]
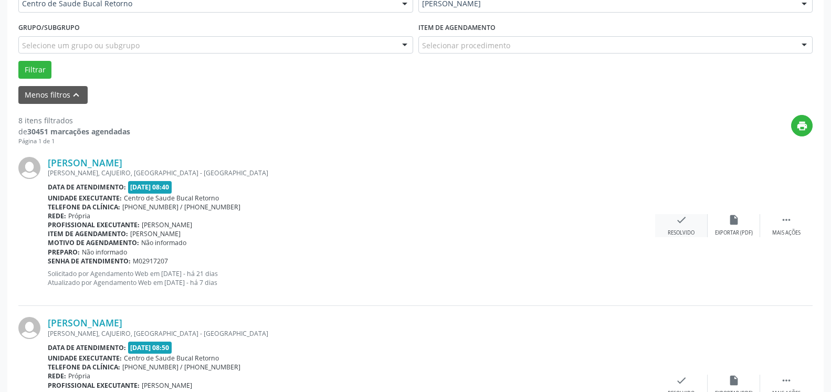
click at [677, 224] on icon "check" at bounding box center [682, 220] width 12 height 12
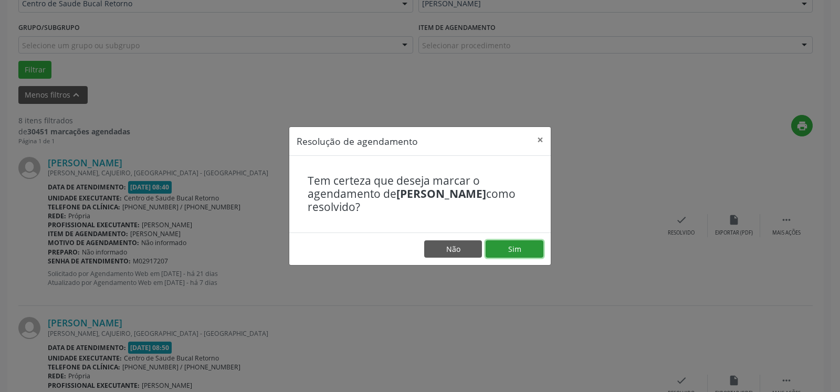
click at [527, 245] on button "Sim" at bounding box center [515, 249] width 58 height 18
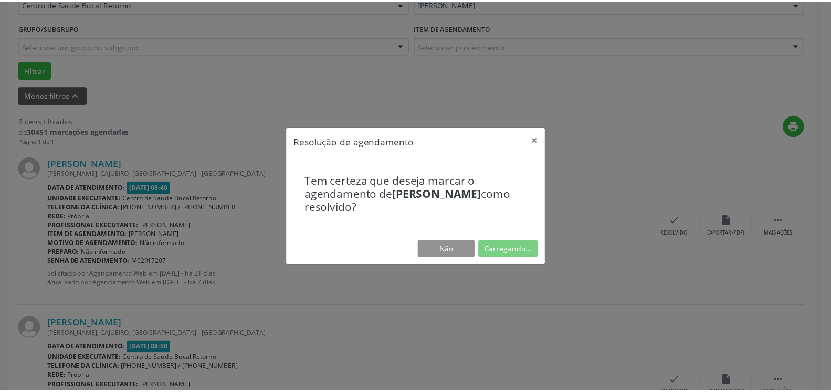
scroll to position [58, 0]
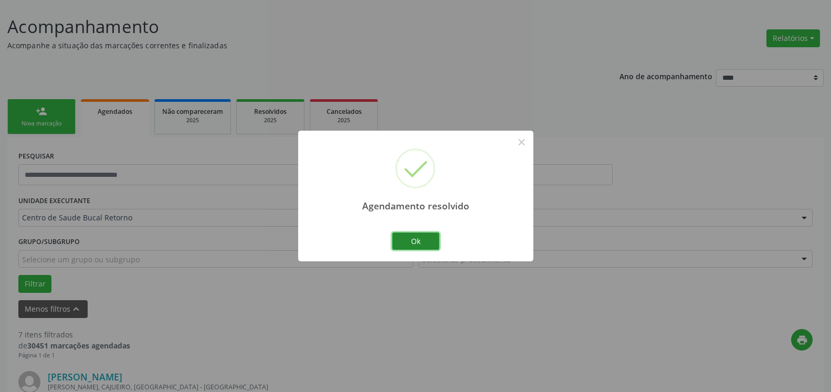
click at [415, 243] on button "Ok" at bounding box center [415, 242] width 47 height 18
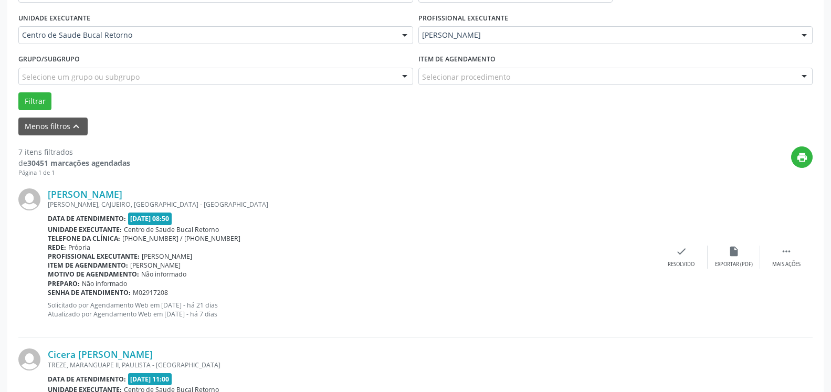
scroll to position [272, 0]
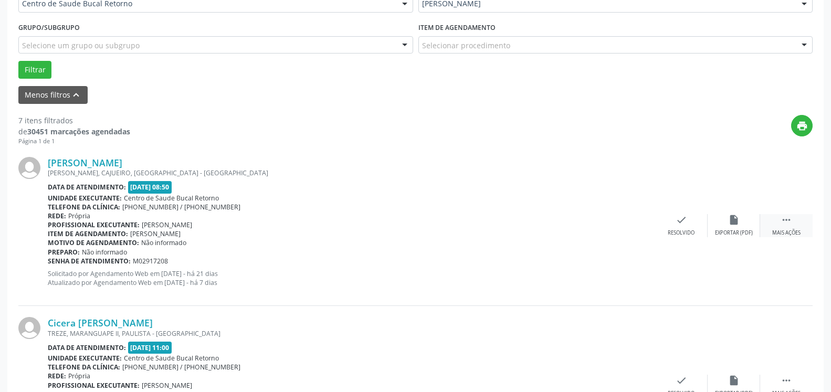
click at [782, 226] on icon "" at bounding box center [787, 220] width 12 height 12
click at [742, 225] on div "alarm_off Não compareceu" at bounding box center [734, 225] width 53 height 23
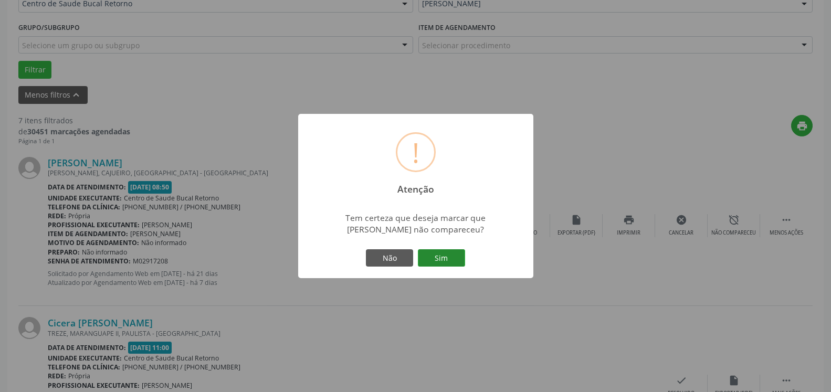
click at [448, 253] on button "Sim" at bounding box center [441, 258] width 47 height 18
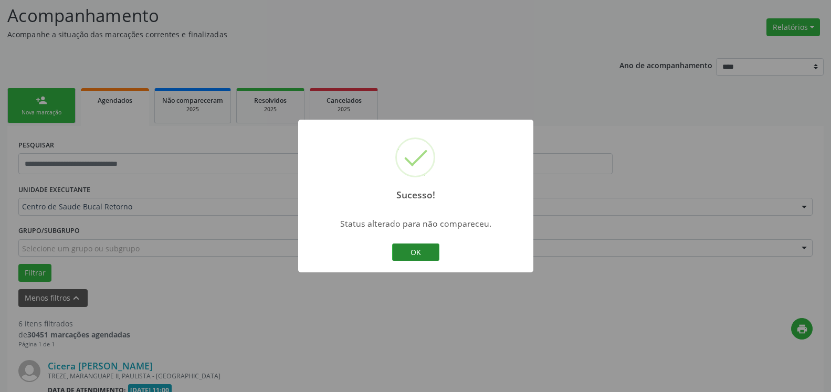
click at [429, 253] on button "OK" at bounding box center [415, 253] width 47 height 18
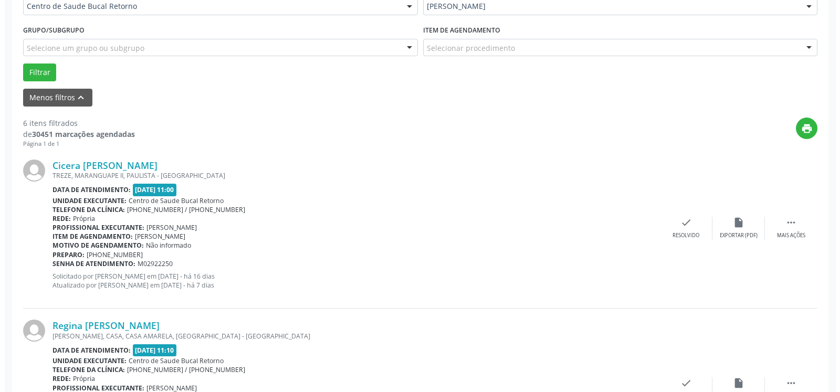
scroll to position [283, 0]
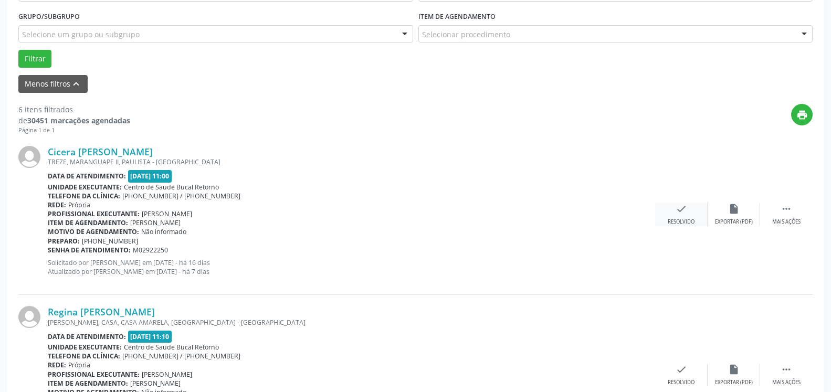
click at [682, 213] on icon "check" at bounding box center [682, 209] width 12 height 12
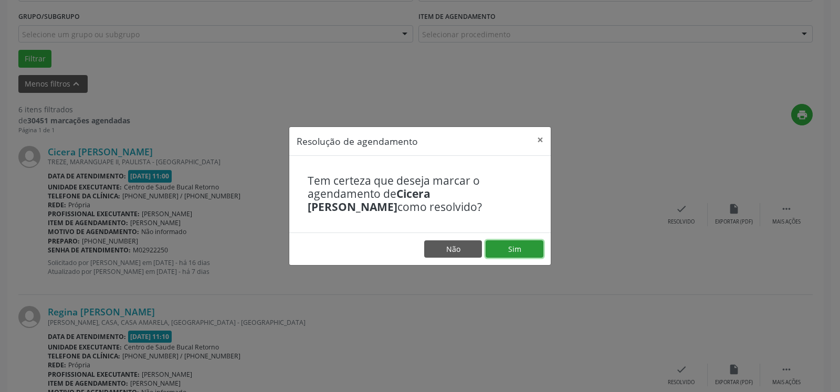
click at [511, 245] on button "Sim" at bounding box center [515, 249] width 58 height 18
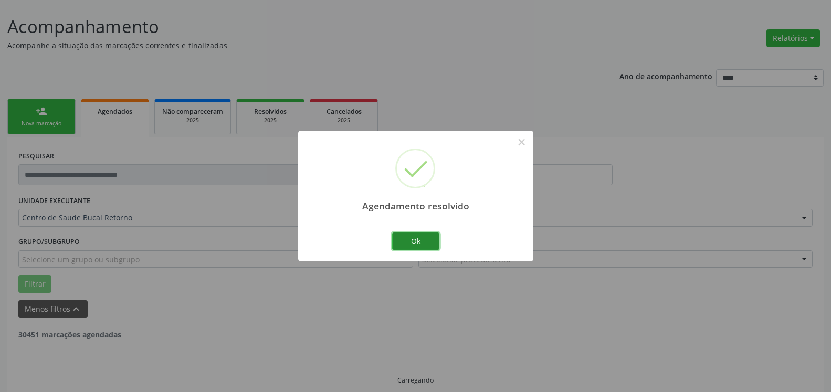
click at [427, 244] on button "Ok" at bounding box center [415, 242] width 47 height 18
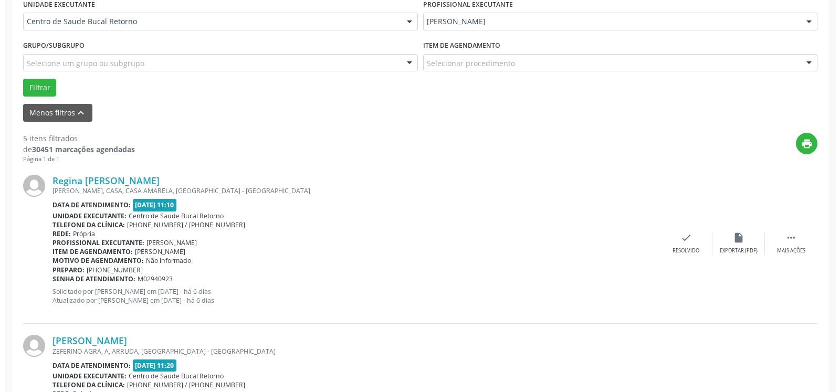
scroll to position [326, 0]
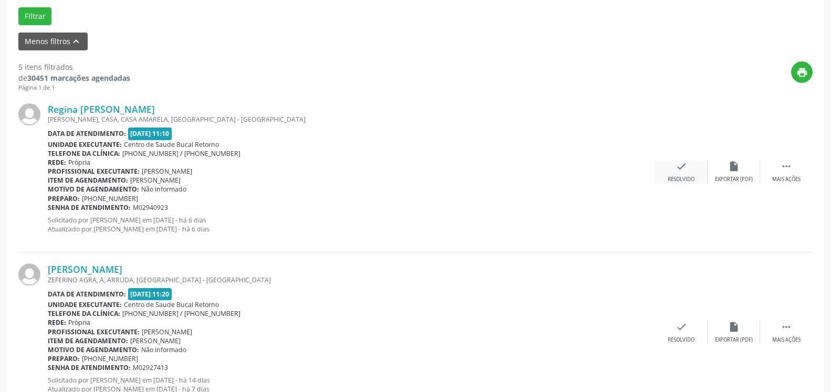
click at [680, 168] on icon "check" at bounding box center [682, 167] width 12 height 12
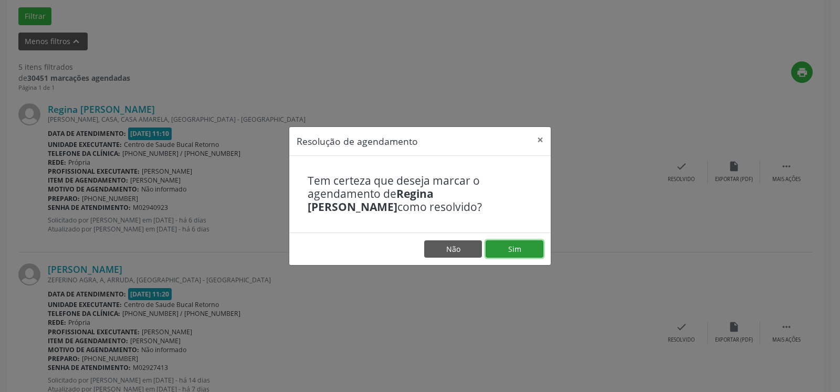
click at [510, 250] on button "Sim" at bounding box center [515, 249] width 58 height 18
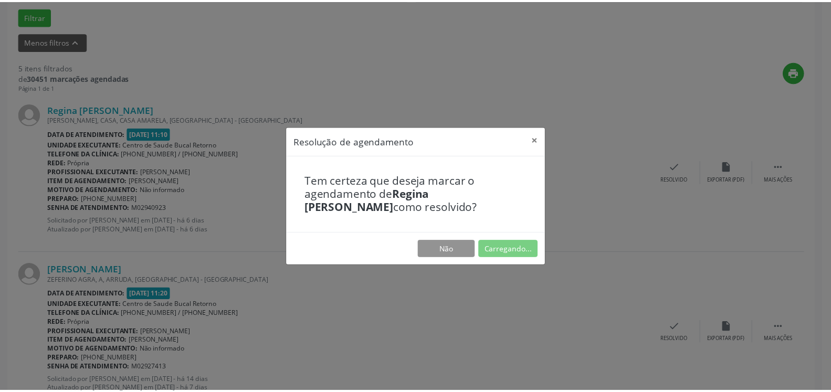
scroll to position [58, 0]
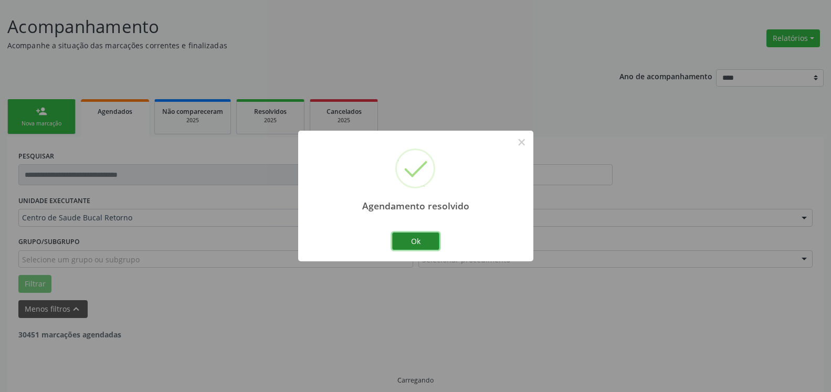
click at [426, 242] on button "Ok" at bounding box center [415, 242] width 47 height 18
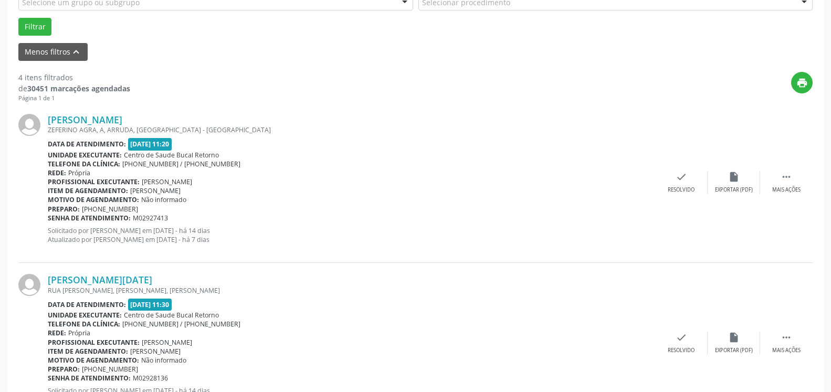
scroll to position [326, 0]
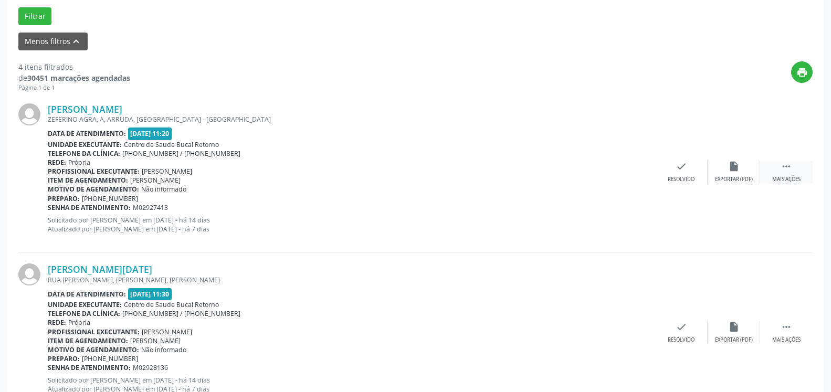
click at [788, 167] on icon "" at bounding box center [787, 167] width 12 height 12
click at [731, 165] on icon "alarm_off" at bounding box center [734, 167] width 12 height 12
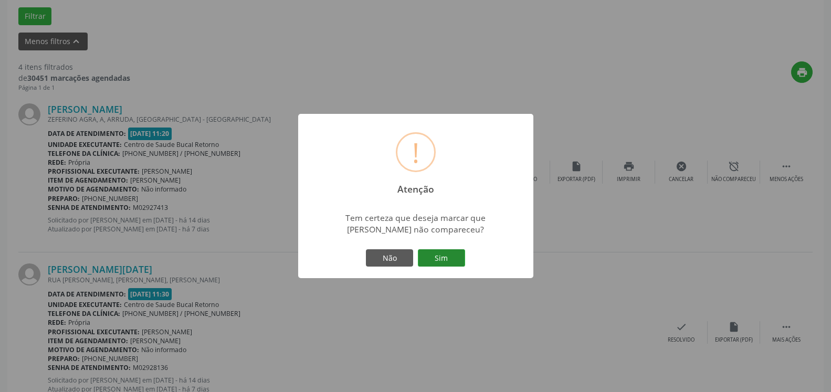
click at [444, 253] on button "Sim" at bounding box center [441, 258] width 47 height 18
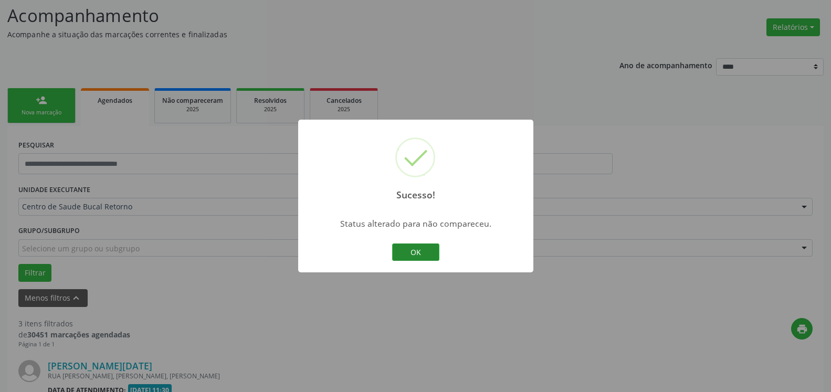
click at [430, 254] on button "OK" at bounding box center [415, 253] width 47 height 18
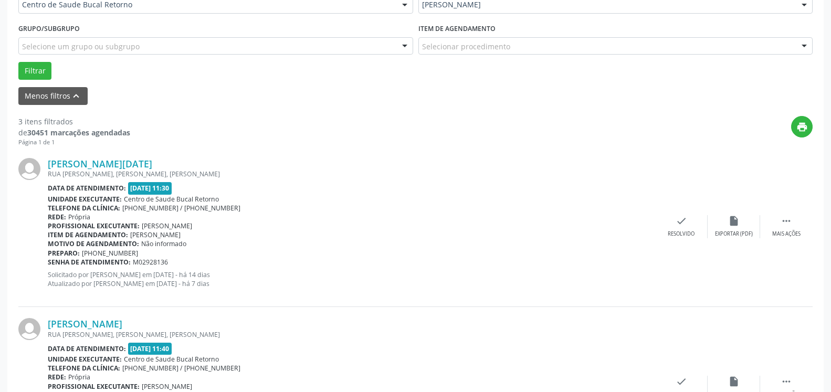
scroll to position [283, 0]
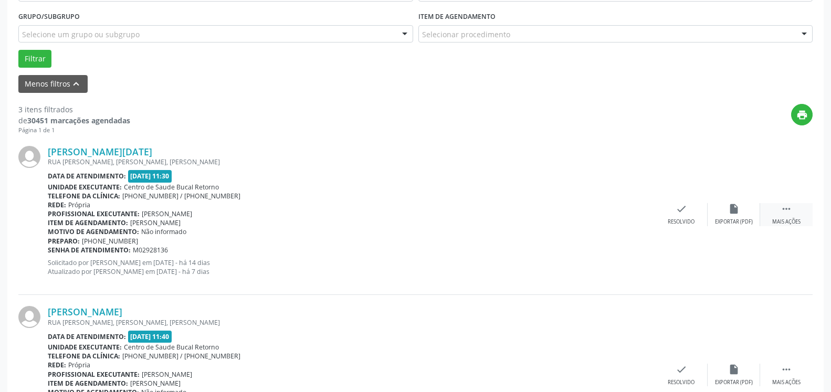
click at [797, 208] on div " Mais ações" at bounding box center [786, 214] width 53 height 23
click at [727, 217] on div "alarm_off Não compareceu" at bounding box center [734, 214] width 53 height 23
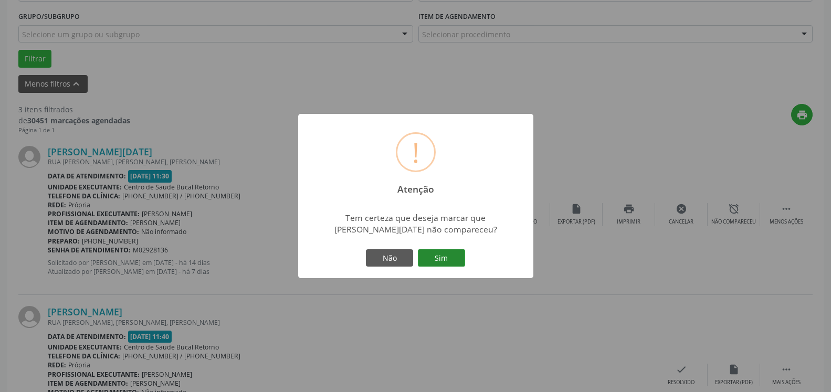
click at [456, 259] on button "Sim" at bounding box center [441, 258] width 47 height 18
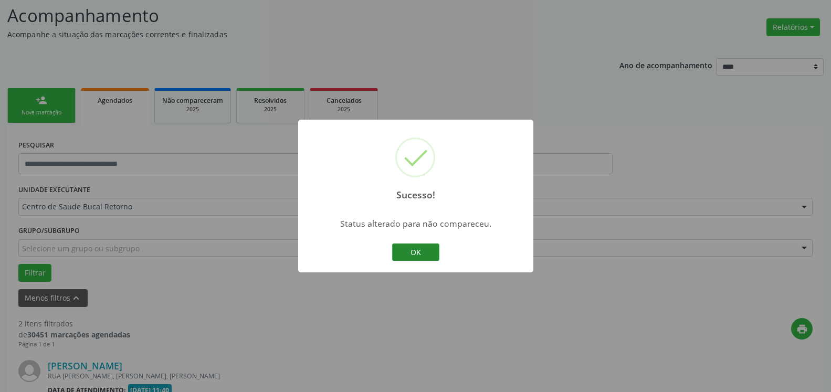
click at [421, 248] on button "OK" at bounding box center [415, 253] width 47 height 18
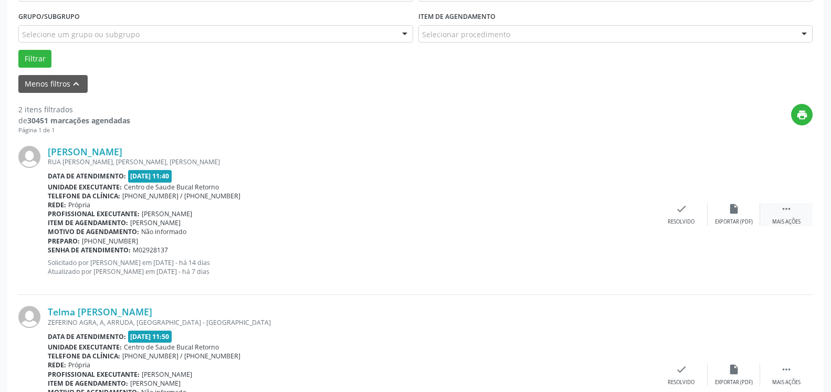
click at [784, 209] on icon "" at bounding box center [787, 209] width 12 height 12
click at [738, 213] on icon "alarm_off" at bounding box center [734, 209] width 12 height 12
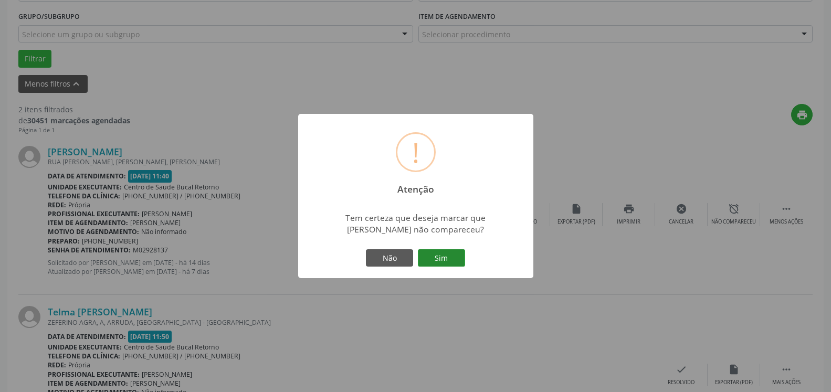
click at [459, 257] on button "Sim" at bounding box center [441, 258] width 47 height 18
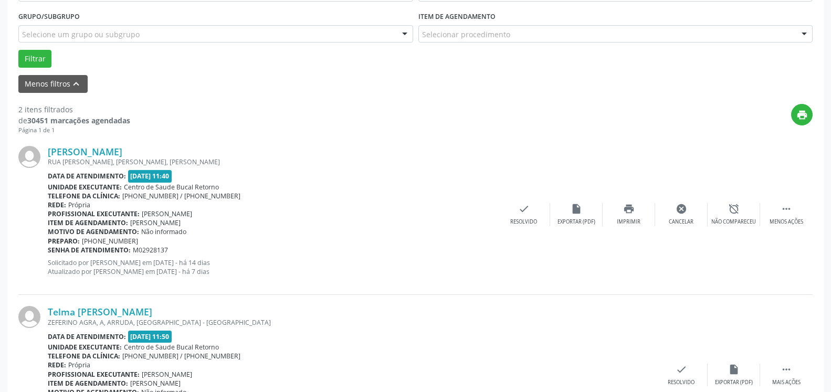
scroll to position [69, 0]
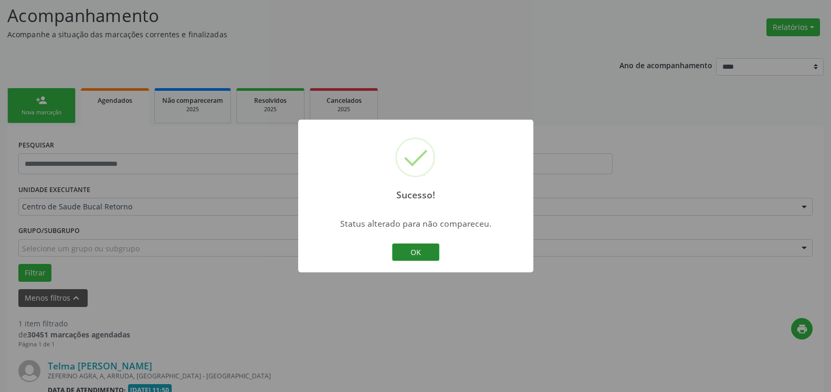
click at [416, 256] on button "OK" at bounding box center [415, 253] width 47 height 18
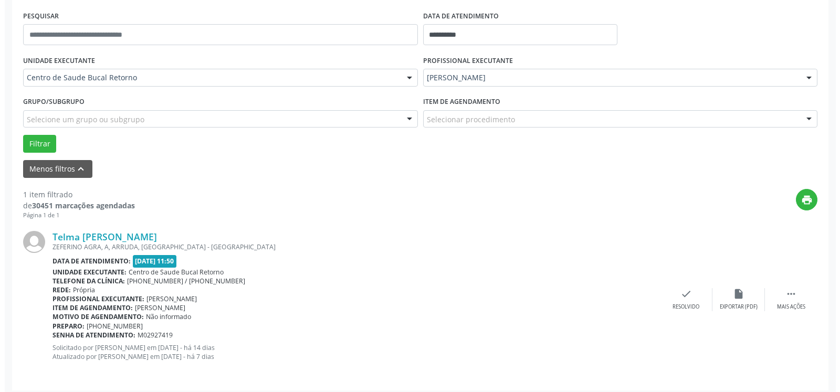
scroll to position [204, 0]
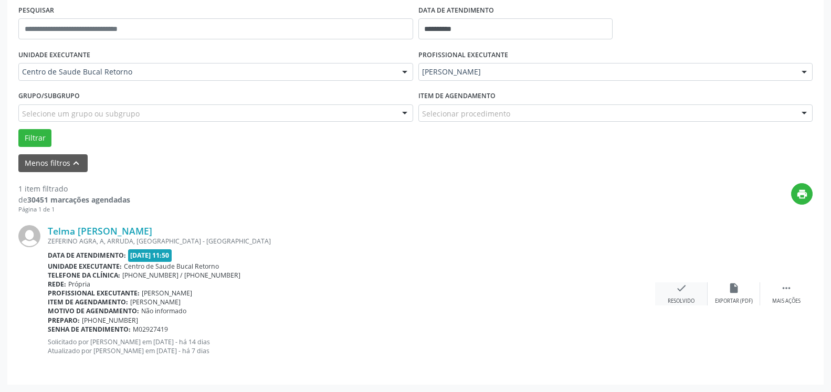
click at [679, 290] on icon "check" at bounding box center [682, 288] width 12 height 12
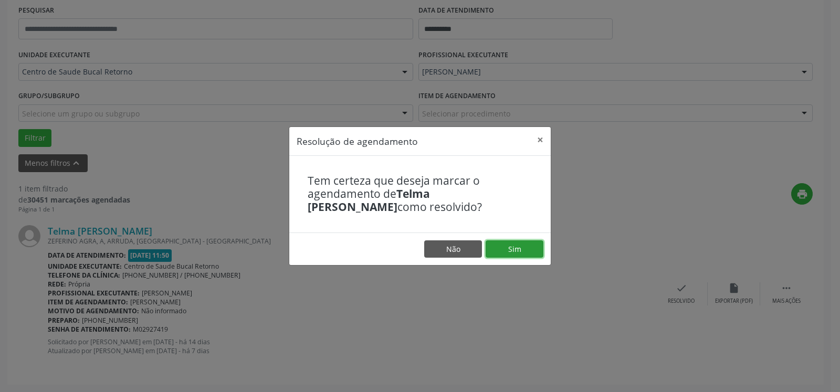
click at [532, 251] on button "Sim" at bounding box center [515, 249] width 58 height 18
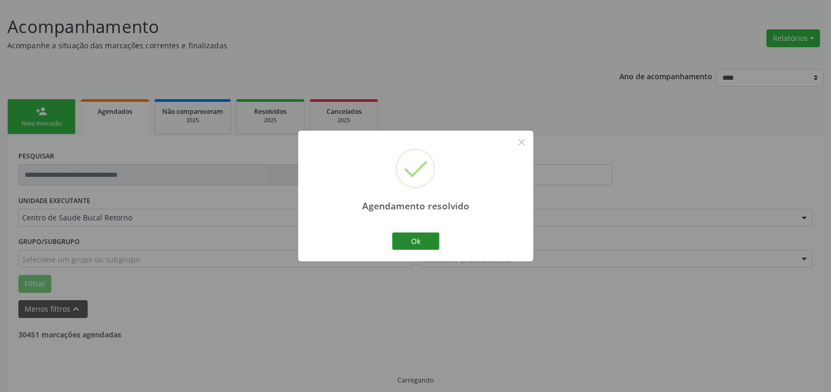
scroll to position [35, 0]
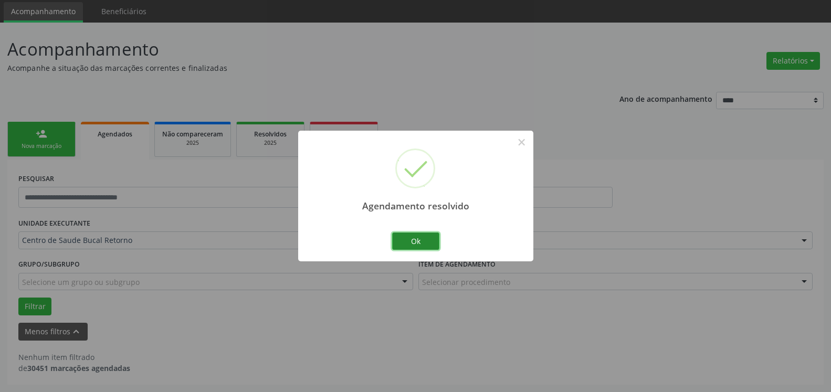
click at [407, 240] on button "Ok" at bounding box center [415, 242] width 47 height 18
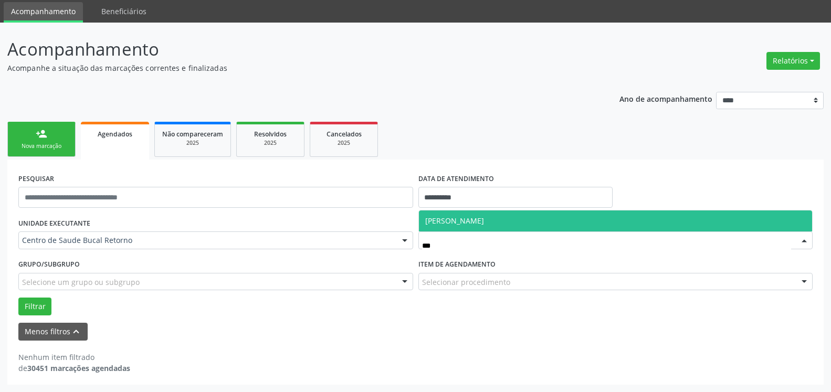
type input "****"
click at [532, 228] on span "[PERSON_NAME]" at bounding box center [616, 221] width 394 height 21
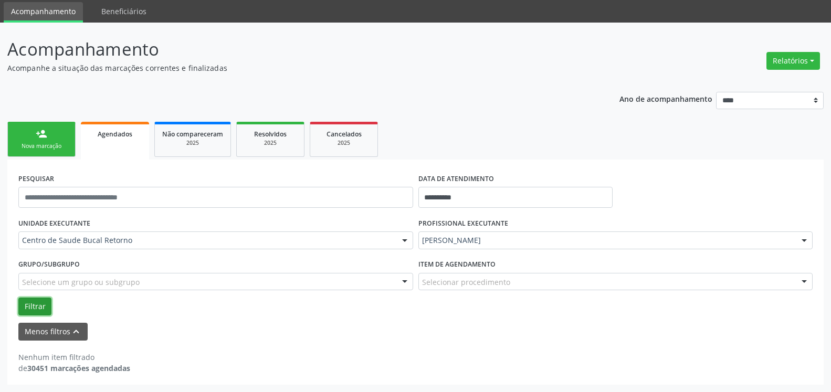
click at [36, 303] on button "Filtrar" at bounding box center [34, 307] width 33 height 18
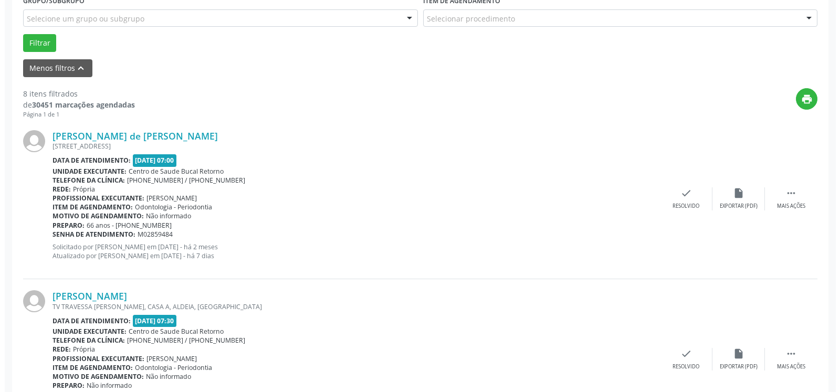
scroll to position [303, 0]
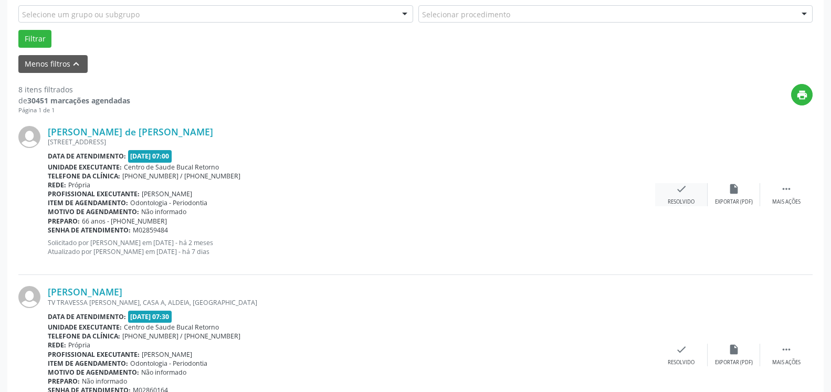
click at [680, 201] on div "Resolvido" at bounding box center [681, 201] width 27 height 7
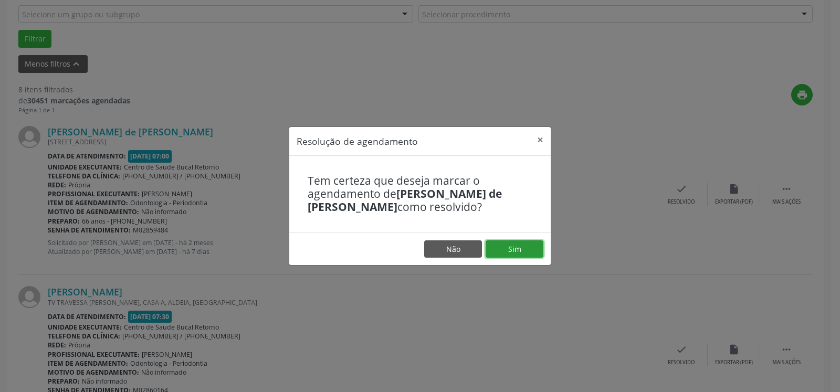
click at [519, 250] on button "Sim" at bounding box center [515, 249] width 58 height 18
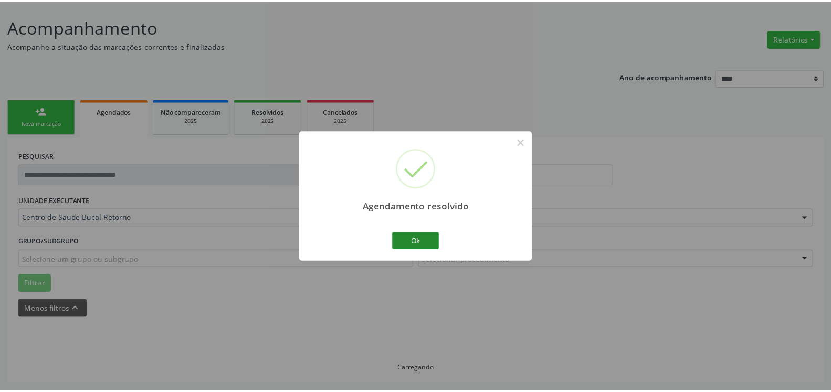
scroll to position [58, 0]
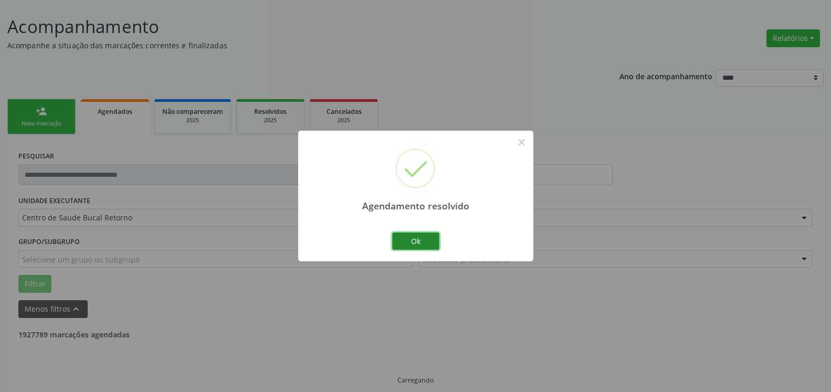
click at [424, 240] on button "Ok" at bounding box center [415, 242] width 47 height 18
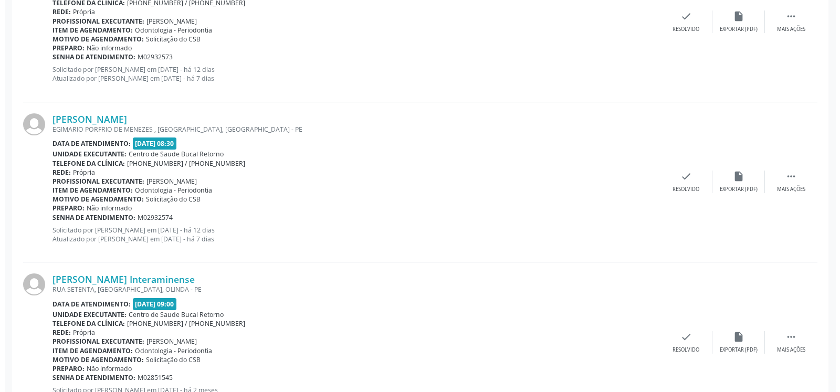
scroll to position [647, 0]
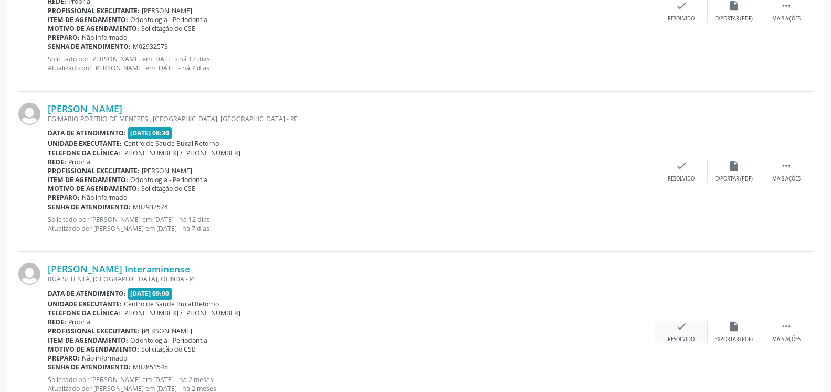
click at [682, 330] on icon "check" at bounding box center [682, 327] width 12 height 12
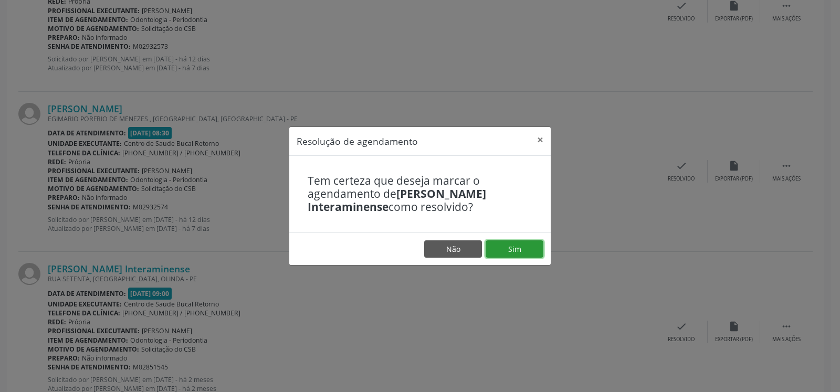
click at [504, 247] on button "Sim" at bounding box center [515, 249] width 58 height 18
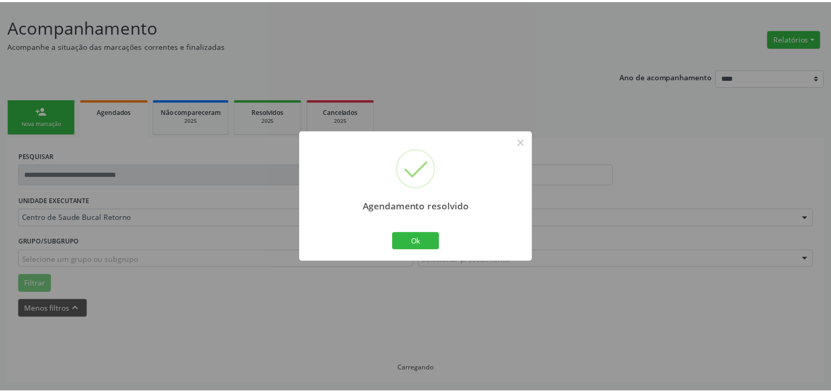
scroll to position [58, 0]
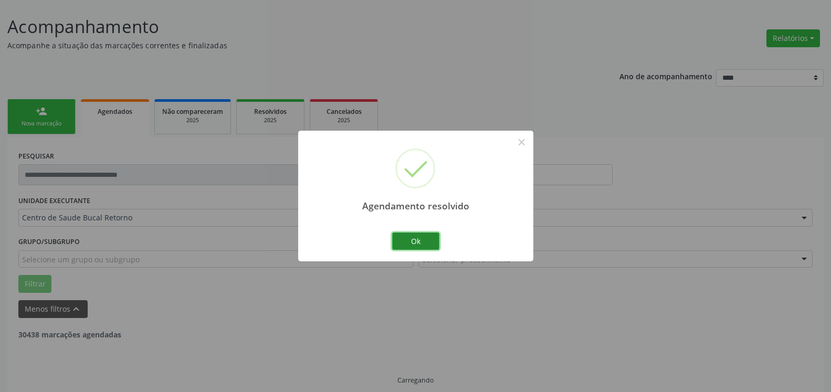
click at [399, 244] on button "Ok" at bounding box center [415, 242] width 47 height 18
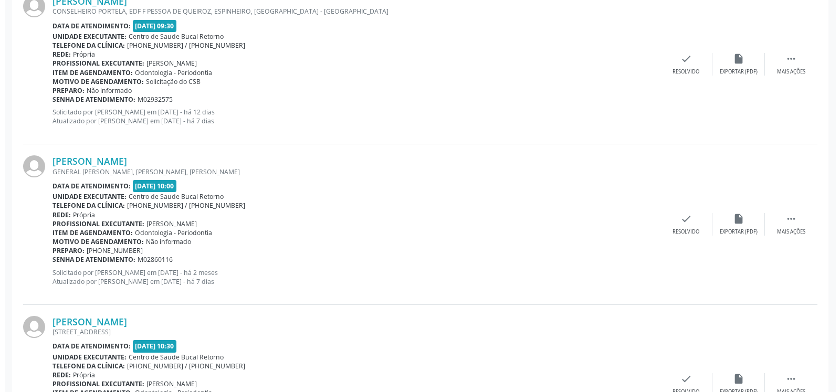
scroll to position [1005, 0]
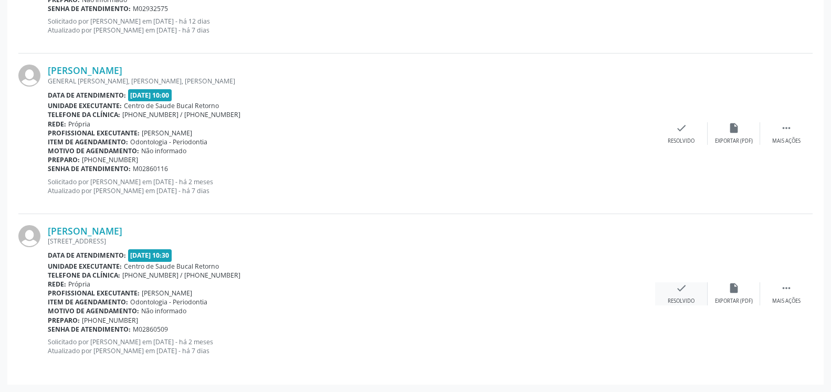
click at [677, 288] on icon "check" at bounding box center [682, 288] width 12 height 12
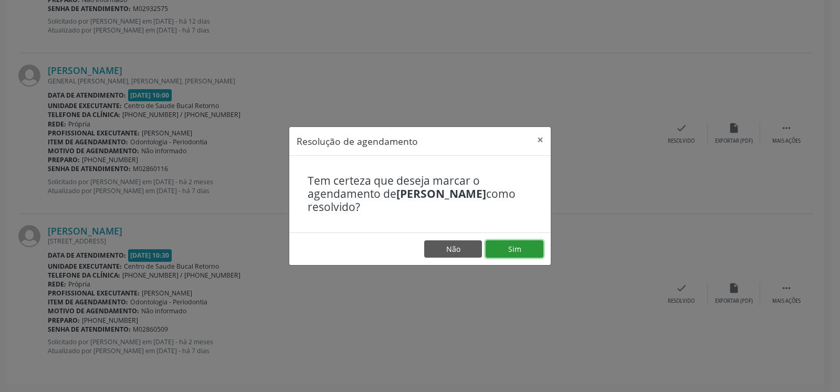
click at [534, 250] on button "Sim" at bounding box center [515, 249] width 58 height 18
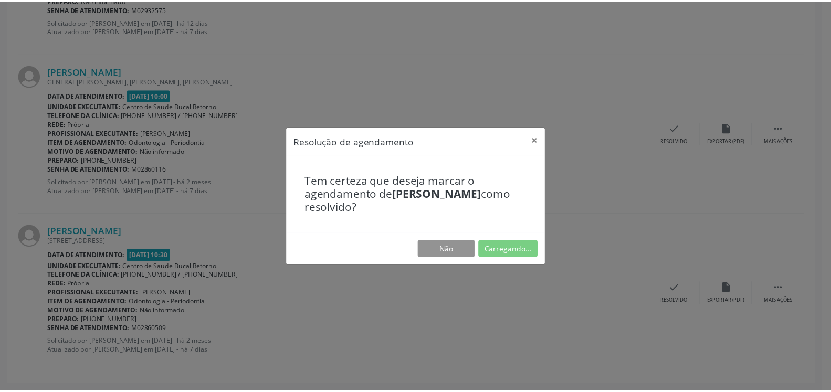
scroll to position [58, 0]
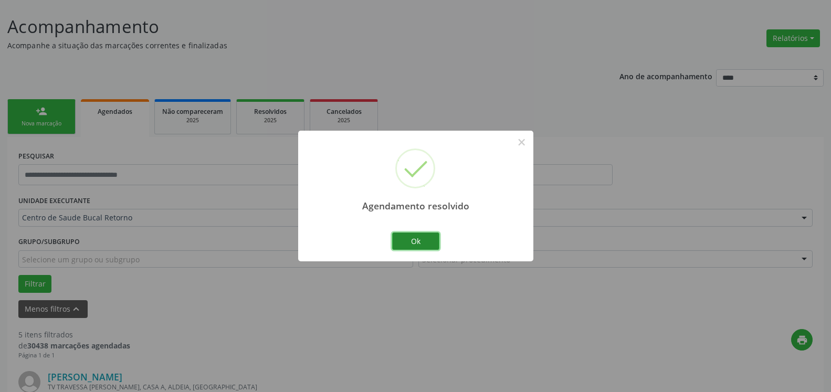
click at [405, 239] on button "Ok" at bounding box center [415, 242] width 47 height 18
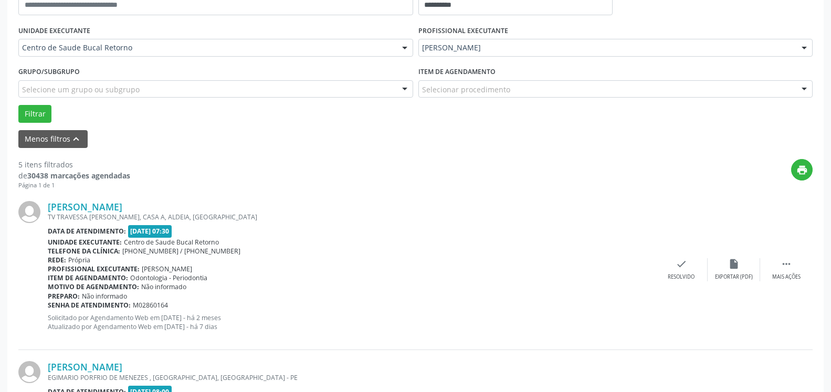
scroll to position [272, 0]
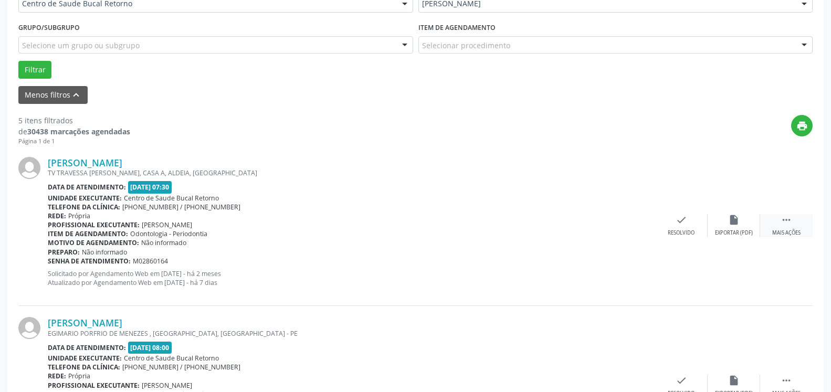
click at [788, 225] on icon "" at bounding box center [787, 220] width 12 height 12
click at [738, 226] on icon "alarm_off" at bounding box center [734, 220] width 12 height 12
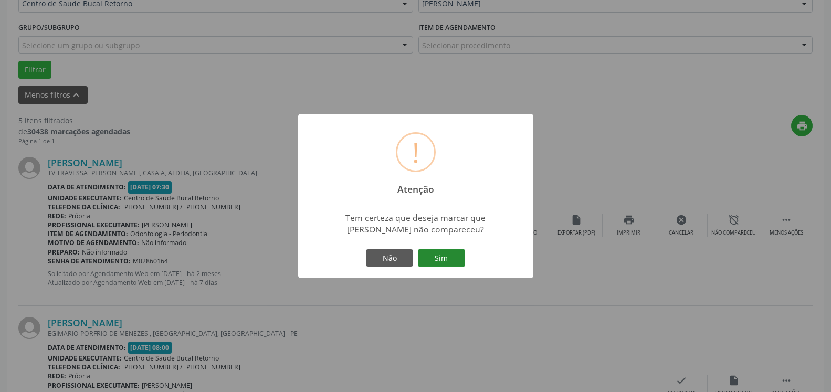
click at [445, 256] on button "Sim" at bounding box center [441, 258] width 47 height 18
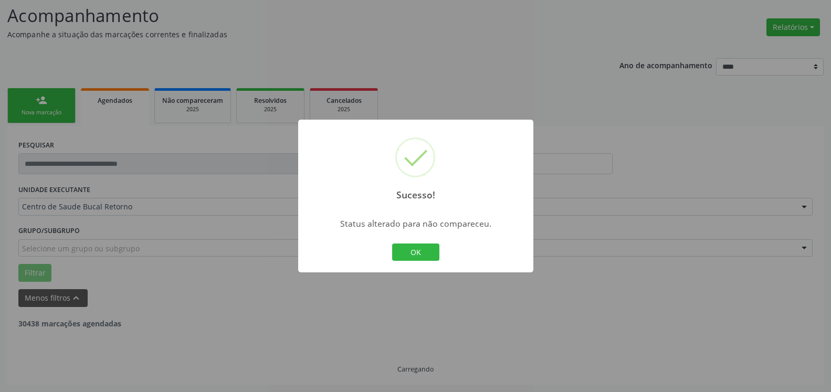
scroll to position [69, 0]
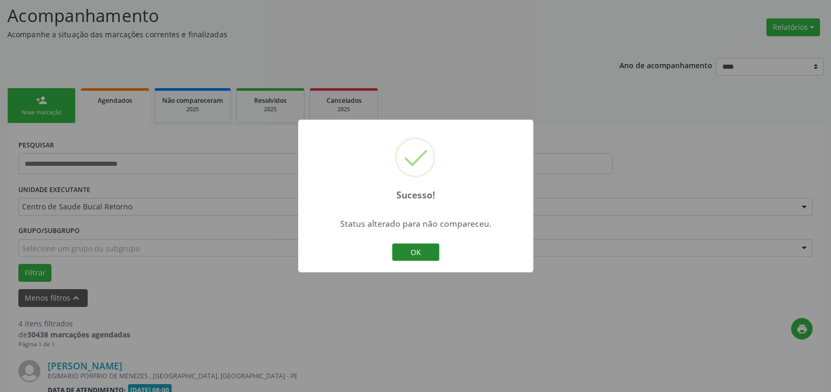
click at [407, 254] on button "OK" at bounding box center [415, 253] width 47 height 18
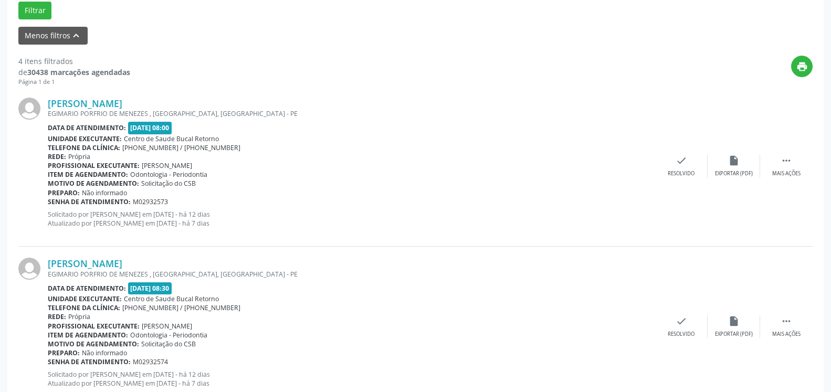
scroll to position [337, 0]
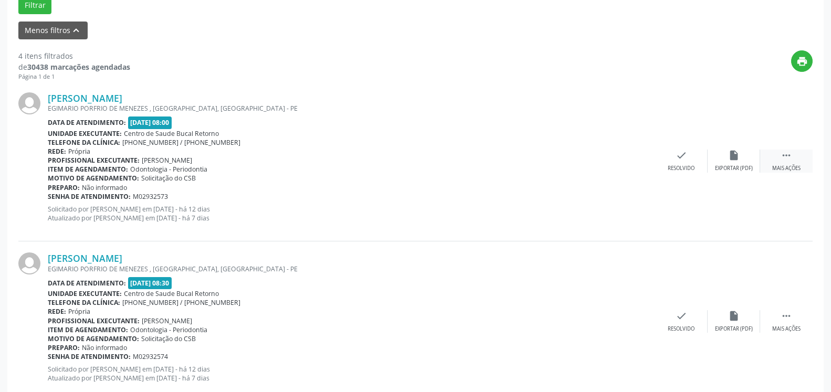
click at [790, 160] on icon "" at bounding box center [787, 156] width 12 height 12
click at [734, 159] on icon "alarm_off" at bounding box center [734, 156] width 12 height 12
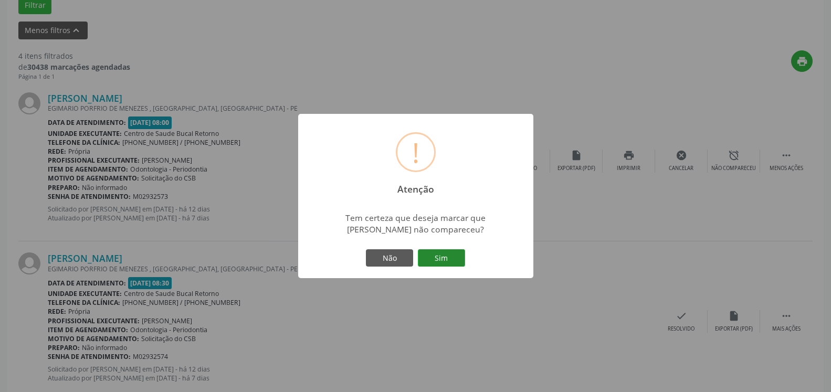
click at [450, 255] on button "Sim" at bounding box center [441, 258] width 47 height 18
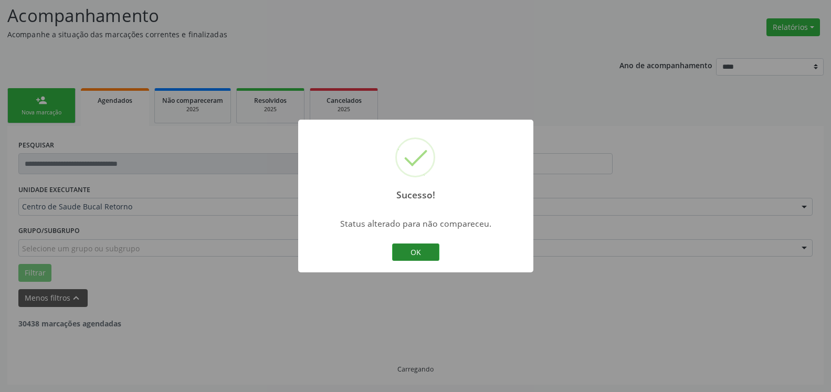
click at [406, 254] on button "OK" at bounding box center [415, 253] width 47 height 18
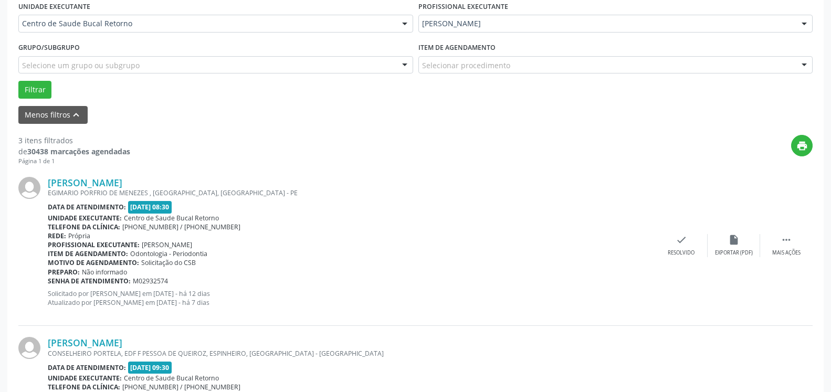
scroll to position [283, 0]
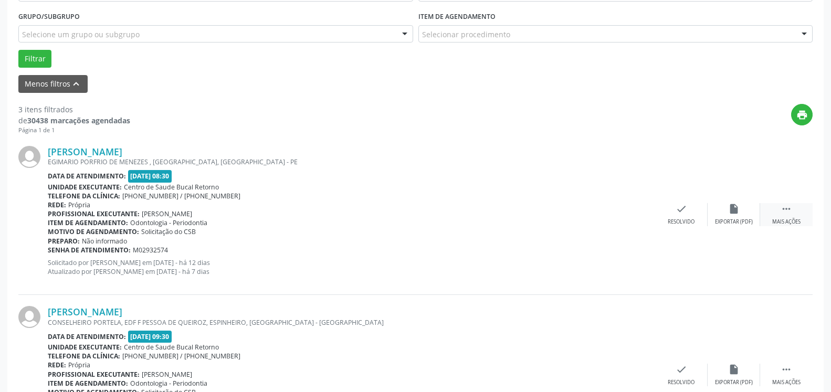
click at [781, 212] on icon "" at bounding box center [787, 209] width 12 height 12
click at [726, 205] on div "alarm_off Não compareceu" at bounding box center [734, 214] width 53 height 23
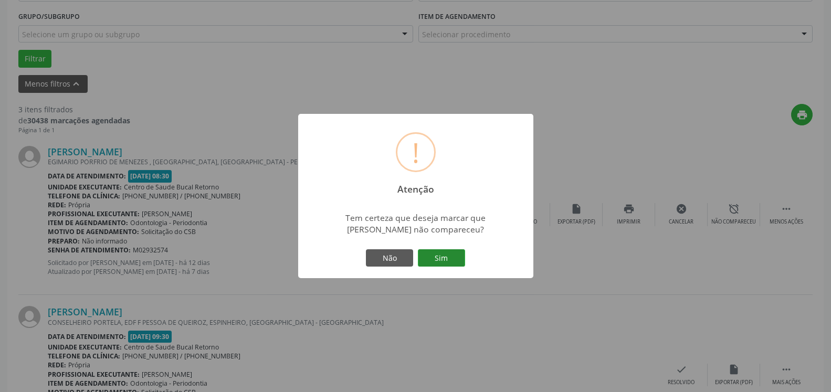
click at [453, 255] on button "Sim" at bounding box center [441, 258] width 47 height 18
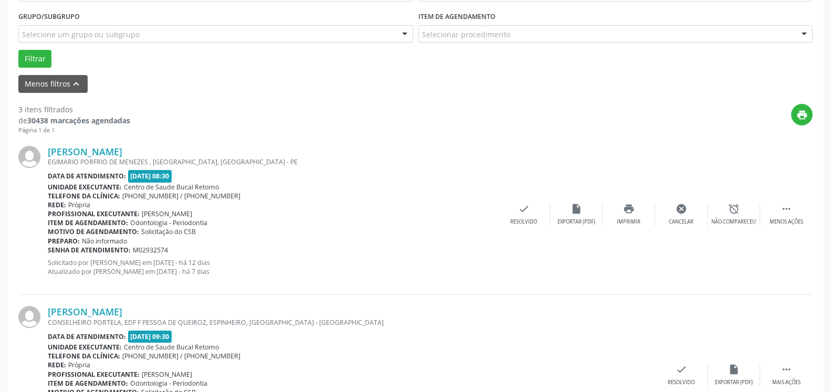
scroll to position [69, 0]
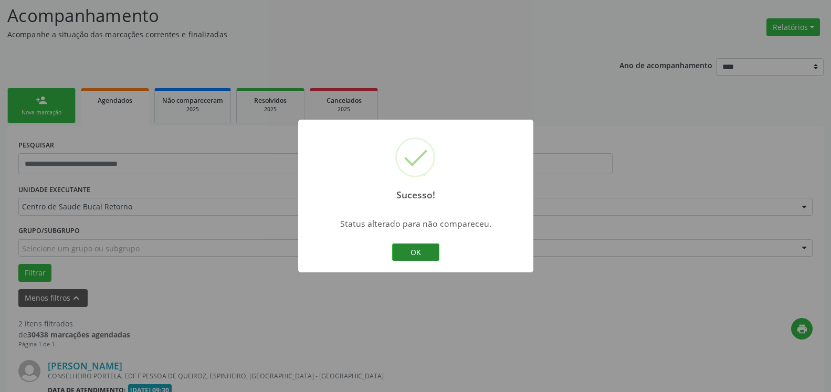
click at [412, 254] on button "OK" at bounding box center [415, 253] width 47 height 18
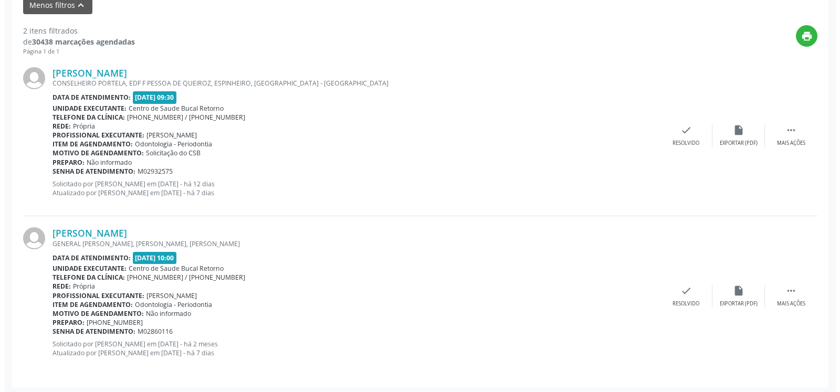
scroll to position [364, 0]
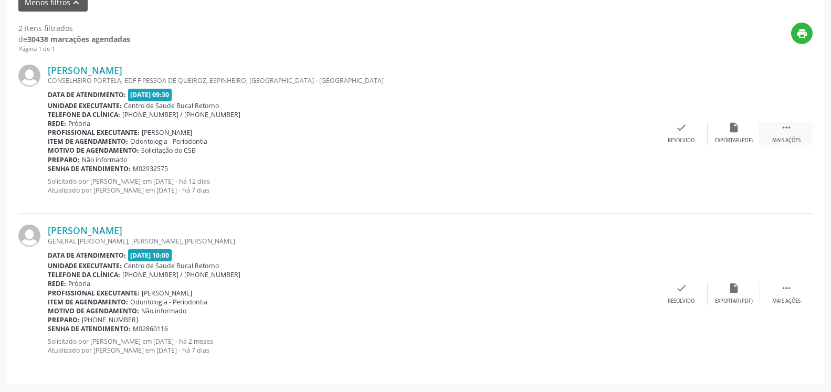
click at [799, 135] on div " Mais ações" at bounding box center [786, 133] width 53 height 23
click at [682, 130] on icon "cancel" at bounding box center [682, 128] width 12 height 12
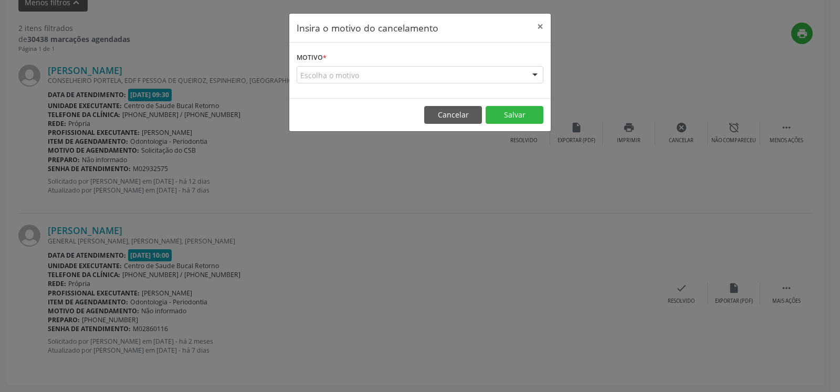
drag, startPoint x: 376, startPoint y: 63, endPoint x: 375, endPoint y: 72, distance: 9.6
click at [376, 65] on form "Motivo * Escolha o motivo Outro Médico - Participação em eventos (ex: congresso…" at bounding box center [420, 67] width 247 height 34
click at [375, 73] on div "Escolha o motivo" at bounding box center [420, 75] width 247 height 18
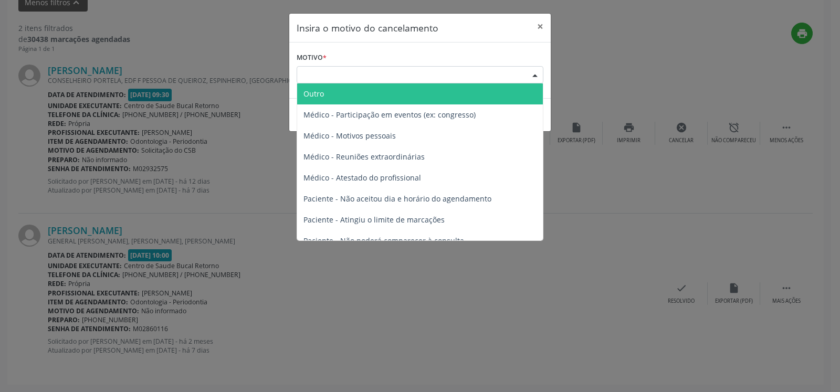
click at [368, 98] on span "Outro" at bounding box center [420, 93] width 246 height 21
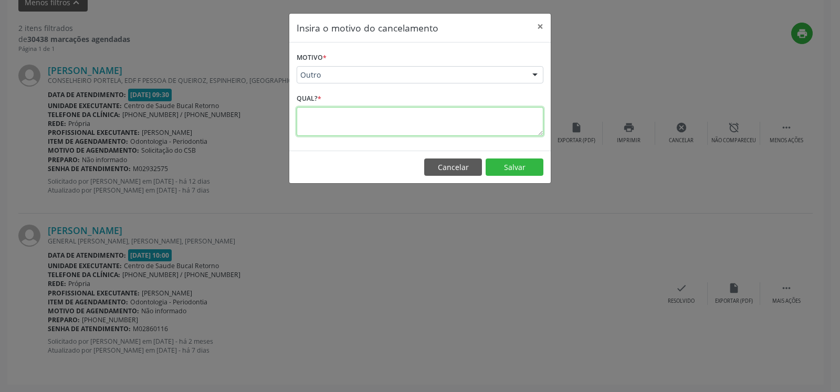
click at [355, 122] on textarea at bounding box center [420, 121] width 247 height 29
drag, startPoint x: 299, startPoint y: 114, endPoint x: 408, endPoint y: 123, distance: 109.6
click at [408, 123] on textarea "**********" at bounding box center [420, 121] width 247 height 29
type textarea "**********"
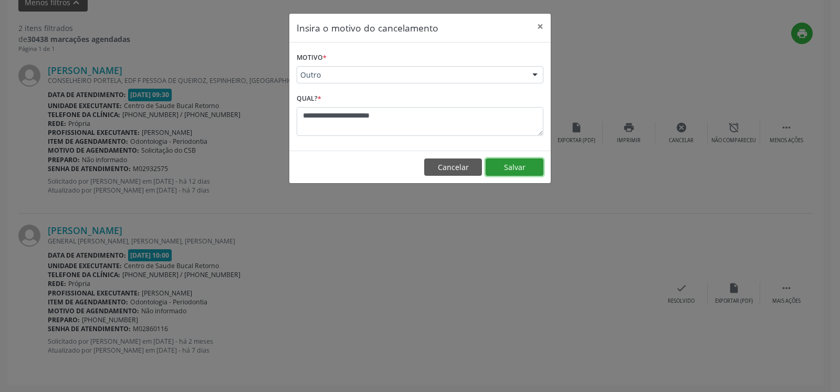
click at [528, 167] on button "Salvar" at bounding box center [515, 168] width 58 height 18
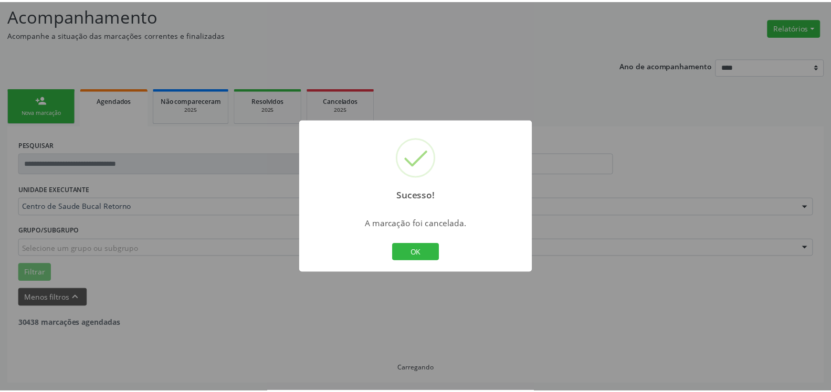
scroll to position [69, 0]
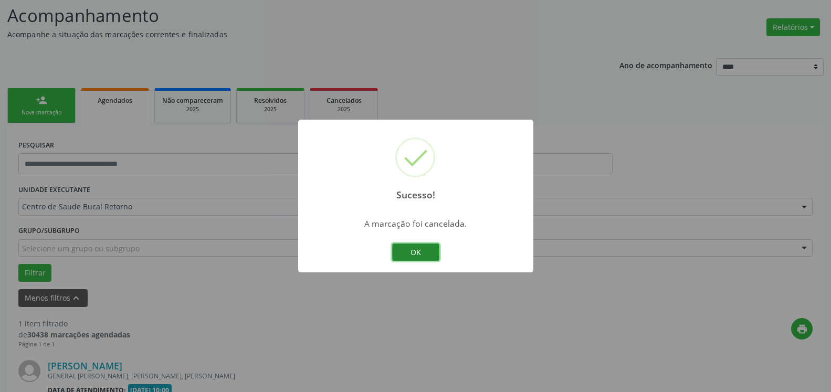
click at [433, 247] on button "OK" at bounding box center [415, 253] width 47 height 18
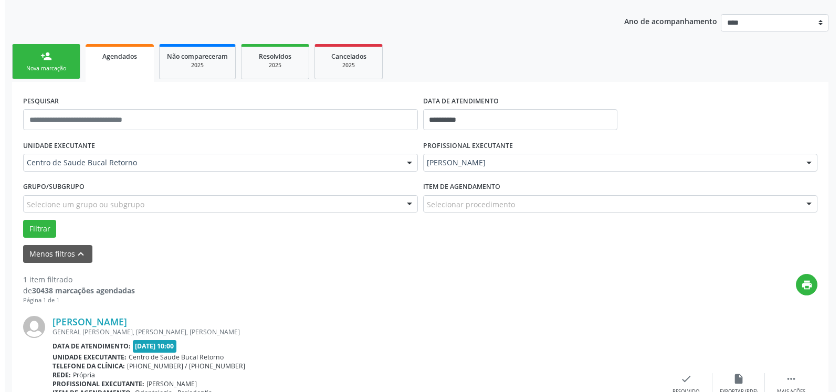
scroll to position [204, 0]
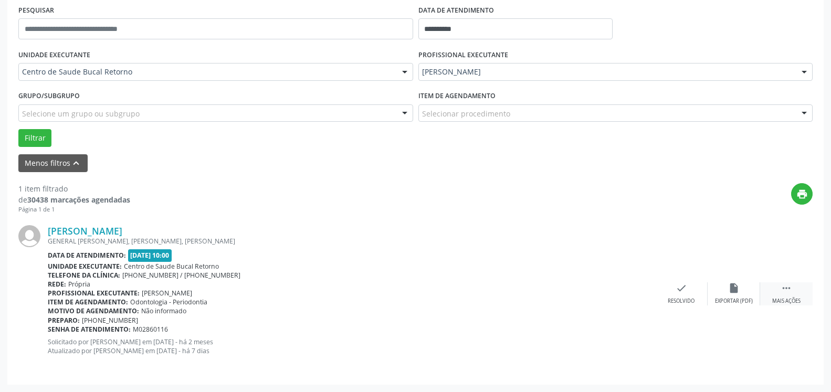
drag, startPoint x: 794, startPoint y: 291, endPoint x: 770, endPoint y: 290, distance: 24.2
click at [794, 291] on div " Mais ações" at bounding box center [786, 293] width 53 height 23
click at [691, 290] on div "cancel Cancelar" at bounding box center [681, 293] width 53 height 23
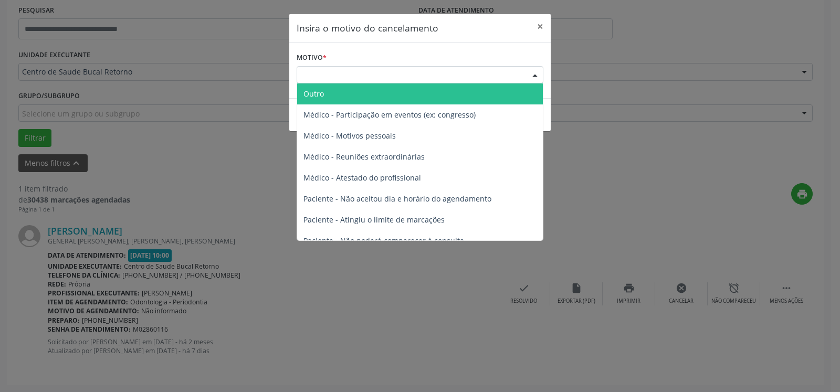
click at [427, 78] on div "Escolha o motivo" at bounding box center [420, 75] width 247 height 18
click at [396, 96] on span "Outro" at bounding box center [420, 93] width 246 height 21
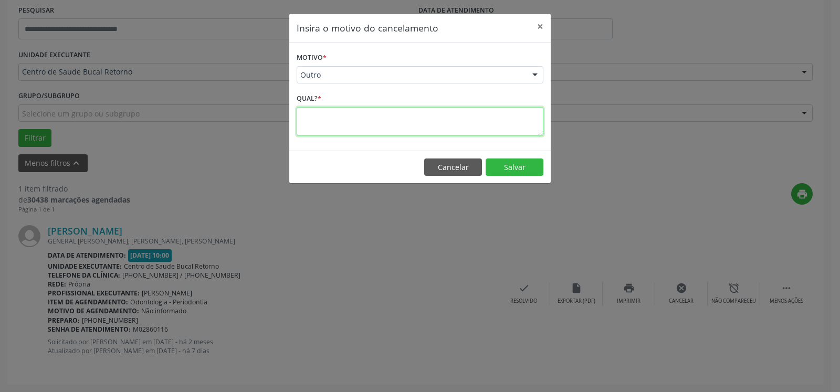
click at [385, 128] on textarea at bounding box center [420, 121] width 247 height 29
paste textarea "**********"
type textarea "**********"
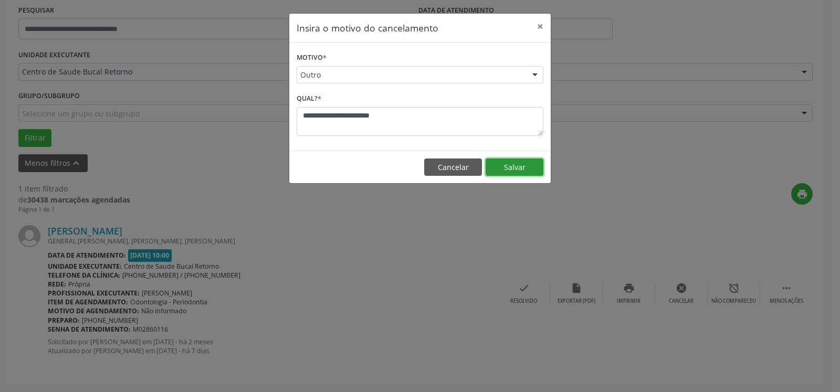
click at [527, 166] on button "Salvar" at bounding box center [515, 168] width 58 height 18
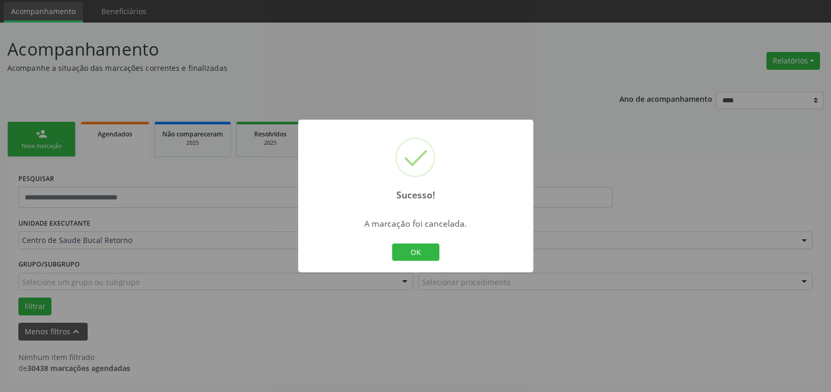
scroll to position [35, 0]
click at [420, 259] on button "OK" at bounding box center [415, 253] width 47 height 18
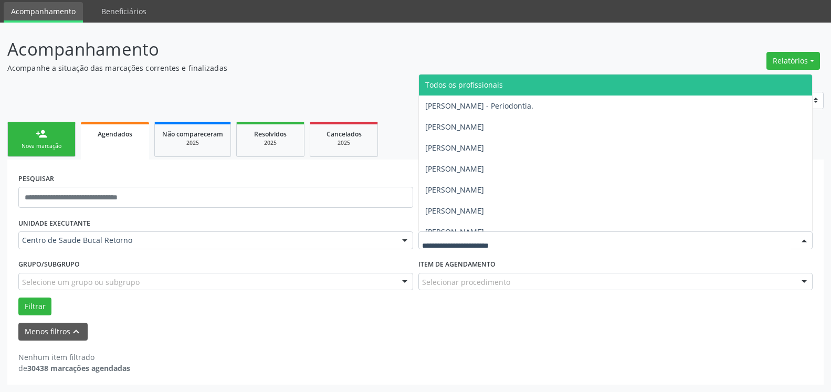
click at [523, 87] on span "Todos os profissionais" at bounding box center [616, 85] width 394 height 21
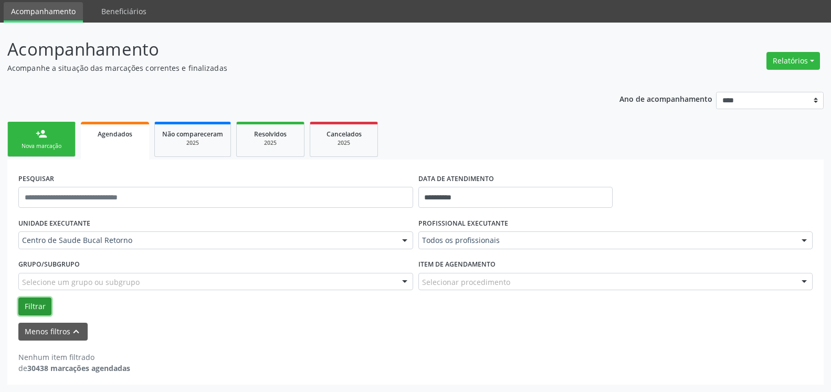
click at [45, 308] on button "Filtrar" at bounding box center [34, 307] width 33 height 18
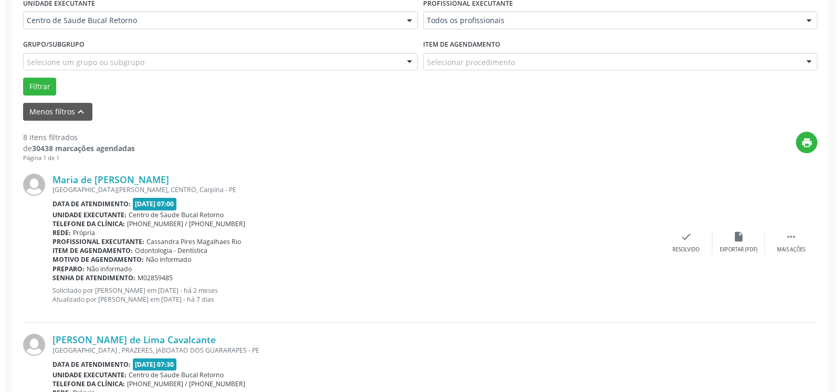
scroll to position [0, 0]
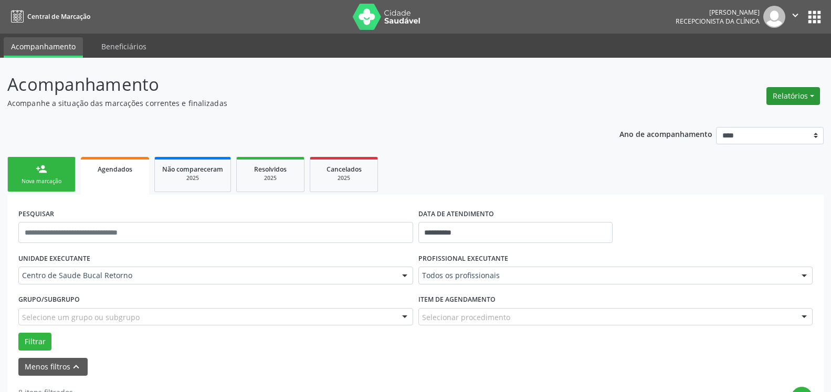
click at [805, 98] on button "Relatórios" at bounding box center [794, 96] width 54 height 18
click at [766, 118] on link "Agendamentos" at bounding box center [764, 118] width 113 height 15
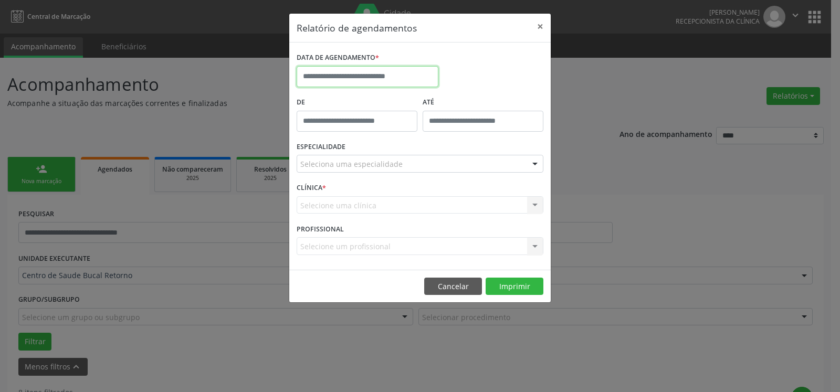
click at [363, 73] on input "text" at bounding box center [368, 76] width 142 height 21
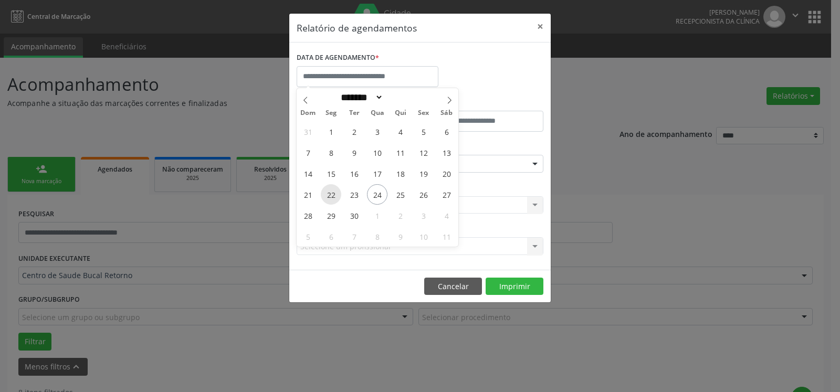
click at [332, 196] on span "22" at bounding box center [331, 194] width 20 height 20
type input "**********"
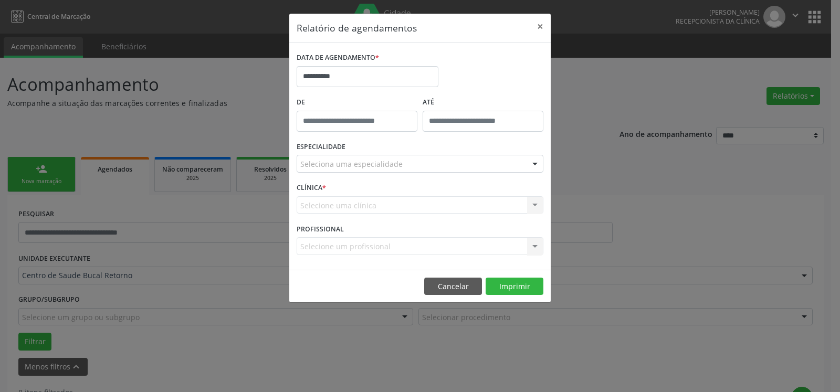
click at [410, 169] on div "Seleciona uma especialidade" at bounding box center [420, 164] width 247 height 18
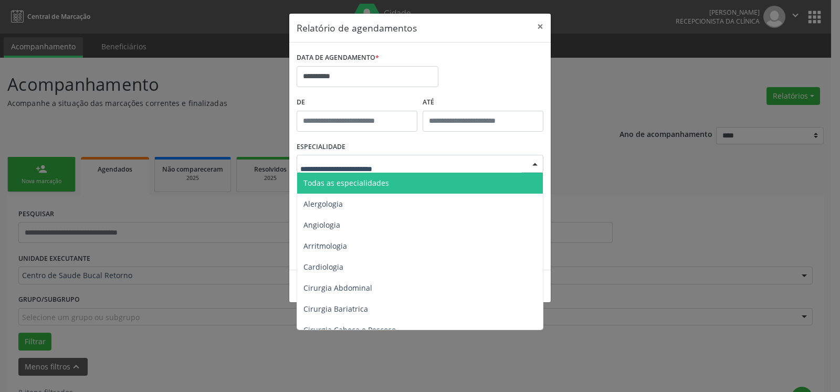
click at [400, 183] on span "Todas as especialidades" at bounding box center [420, 183] width 247 height 21
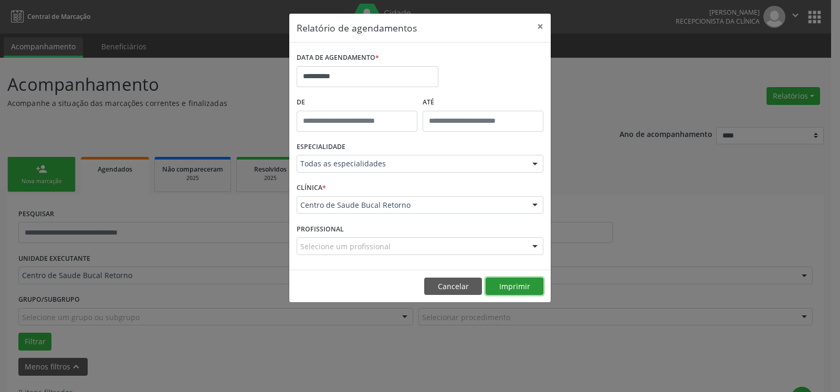
click at [520, 284] on button "Imprimir" at bounding box center [515, 287] width 58 height 18
